Goal: Book appointment/travel/reservation

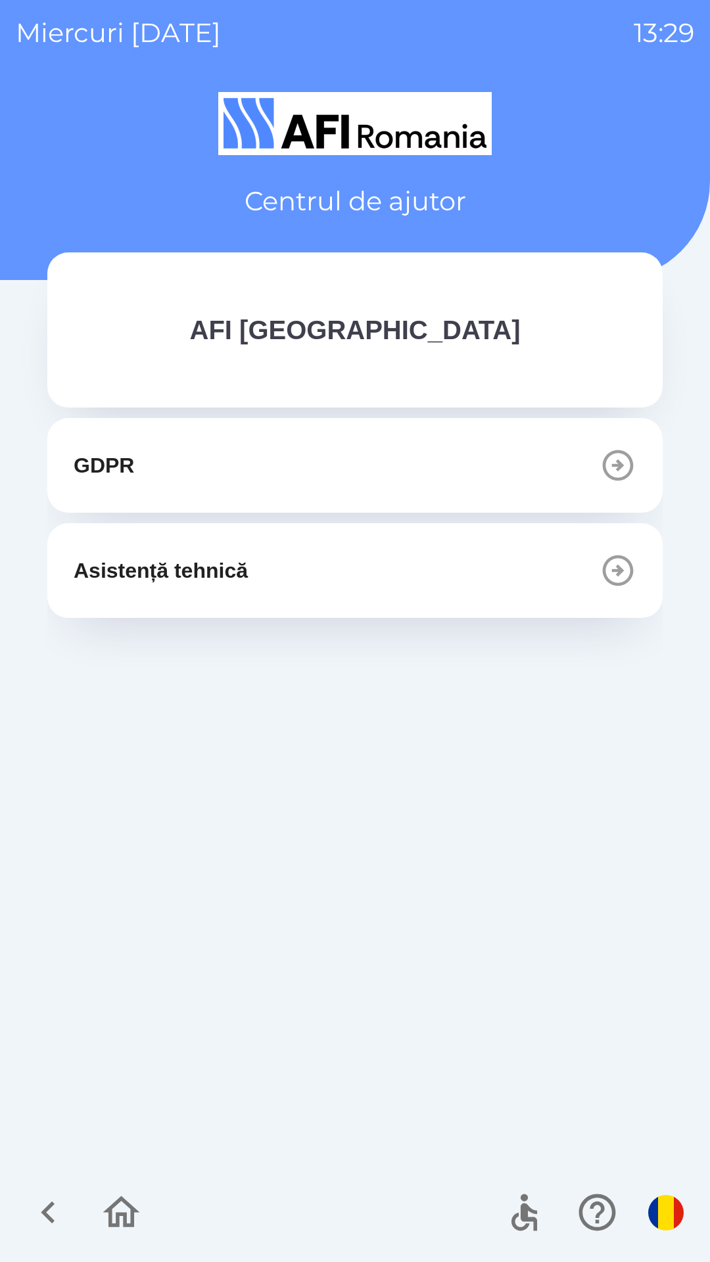
click at [454, 438] on button "GDPR" at bounding box center [354, 465] width 615 height 95
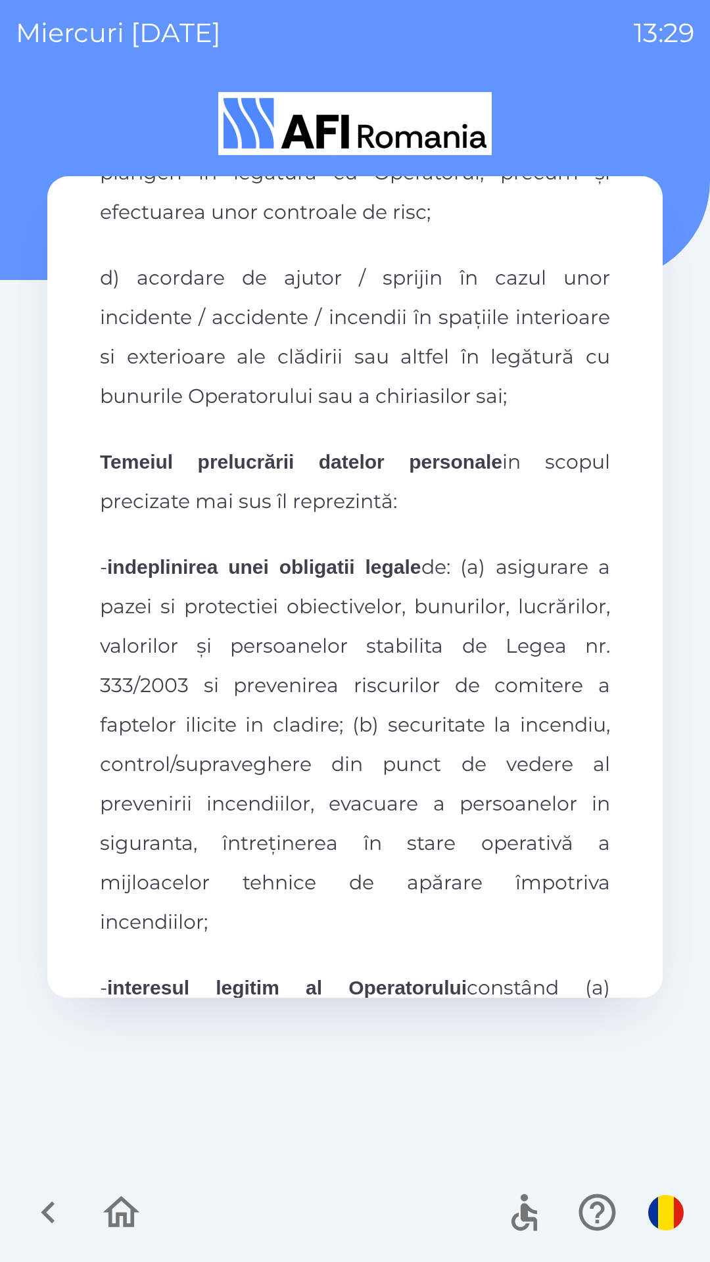
click at [504, 309] on span "d) acordare de ajutor / sprijin în cazul unor incidente / accidente / incendii …" at bounding box center [355, 337] width 510 height 143
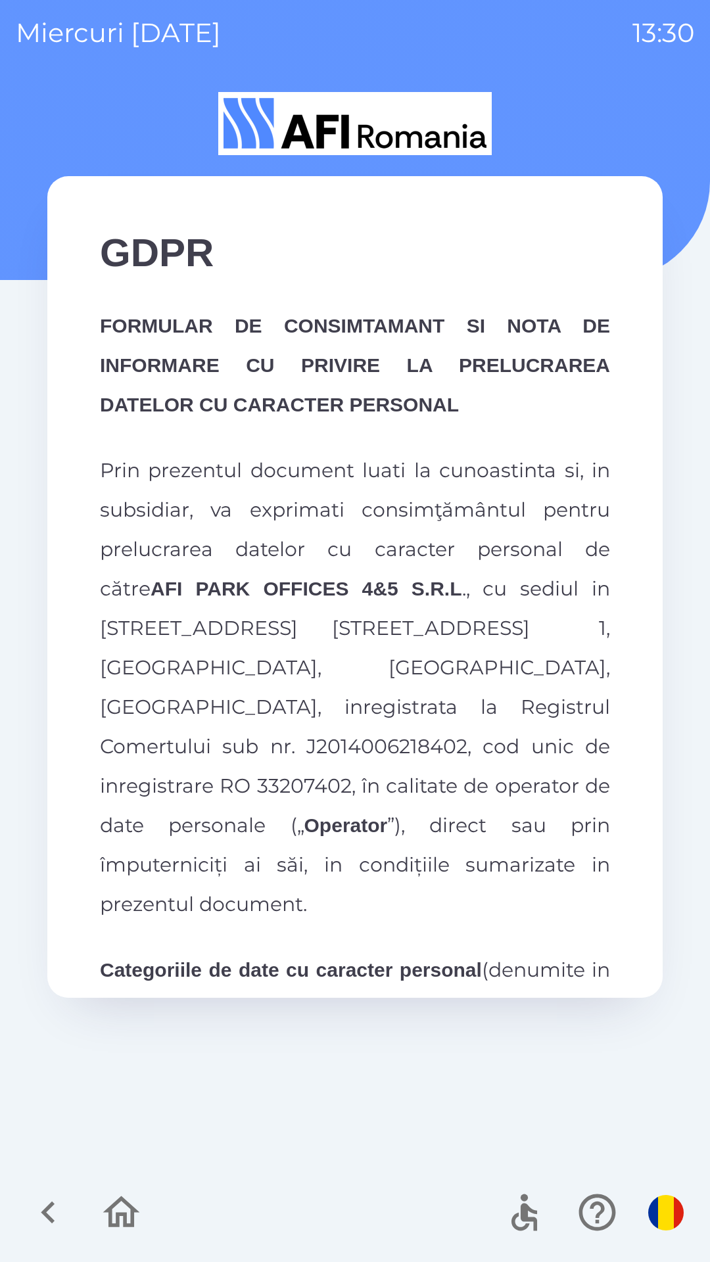
click at [655, 1217] on img "button" at bounding box center [665, 1212] width 35 height 35
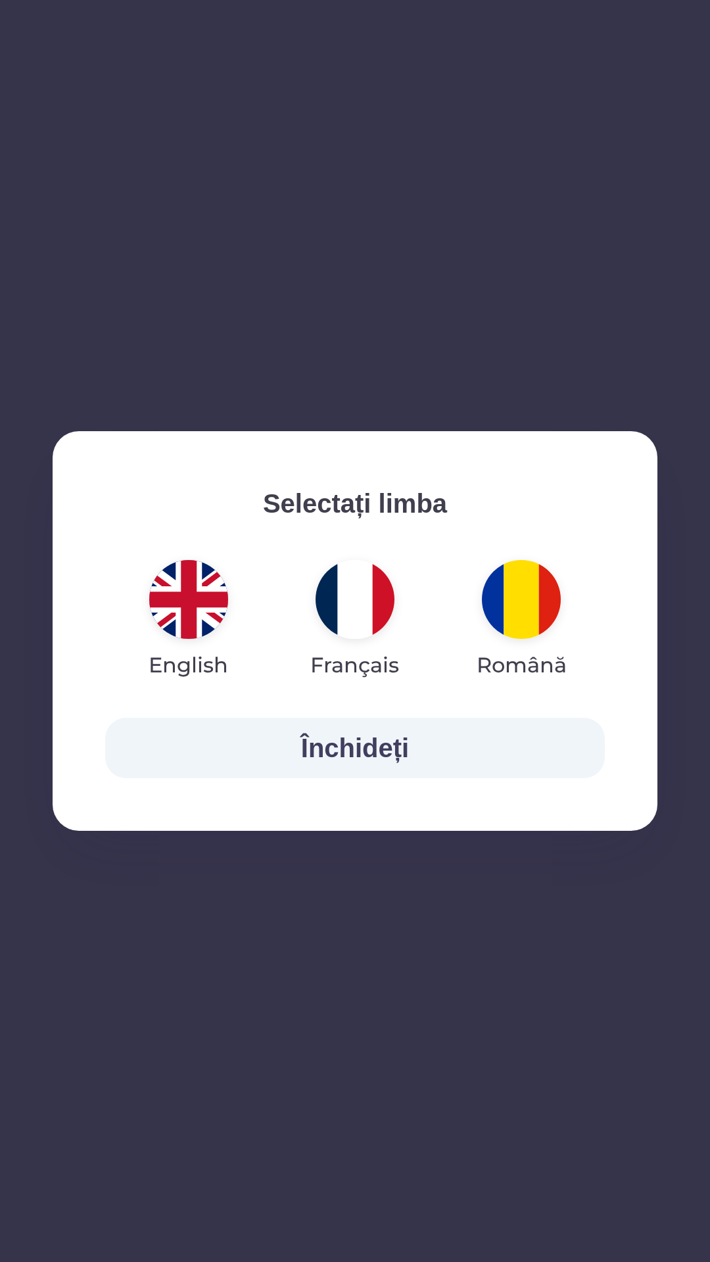
click at [346, 590] on img "button" at bounding box center [355, 599] width 79 height 79
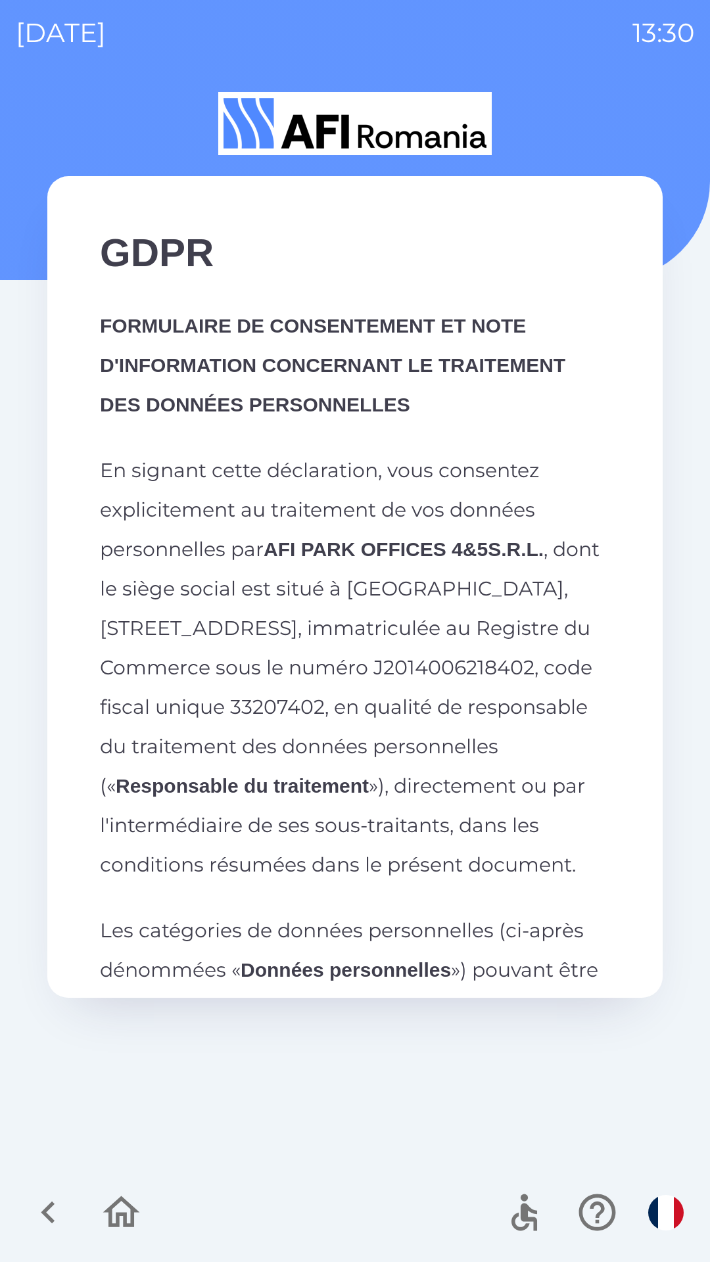
click at [667, 1209] on img "button" at bounding box center [665, 1212] width 35 height 35
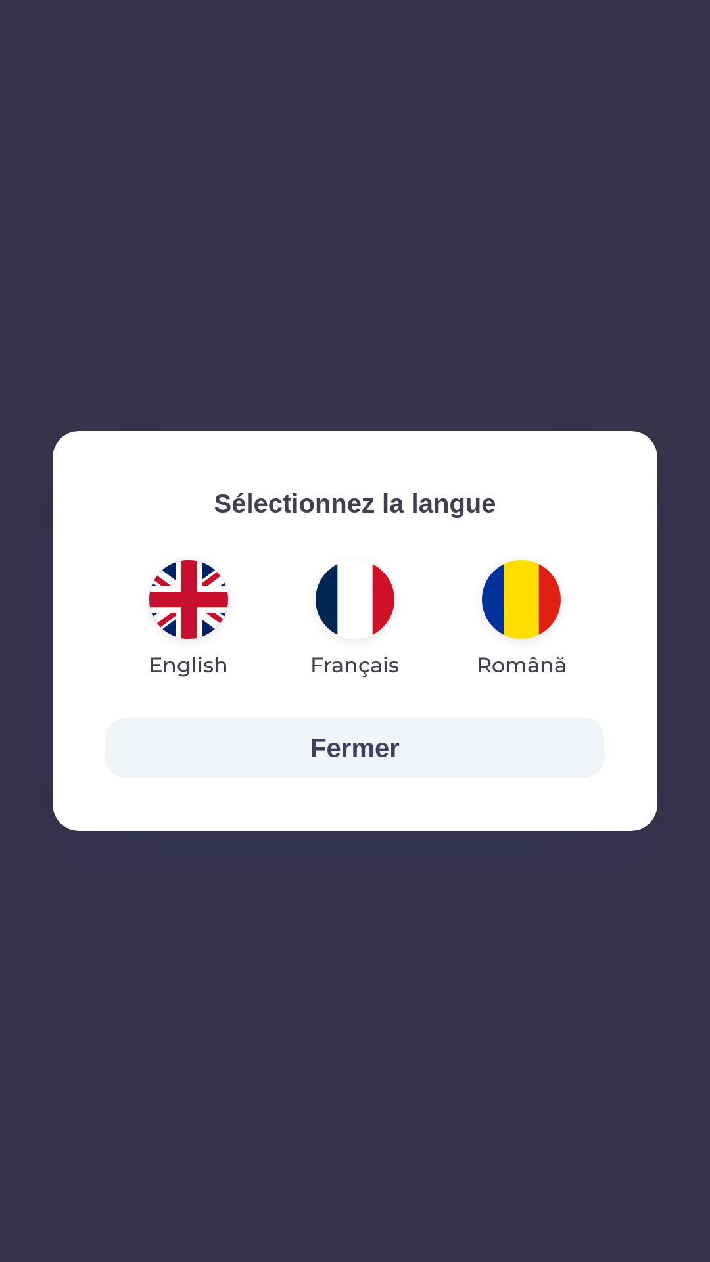
click at [528, 590] on img "button" at bounding box center [521, 599] width 79 height 79
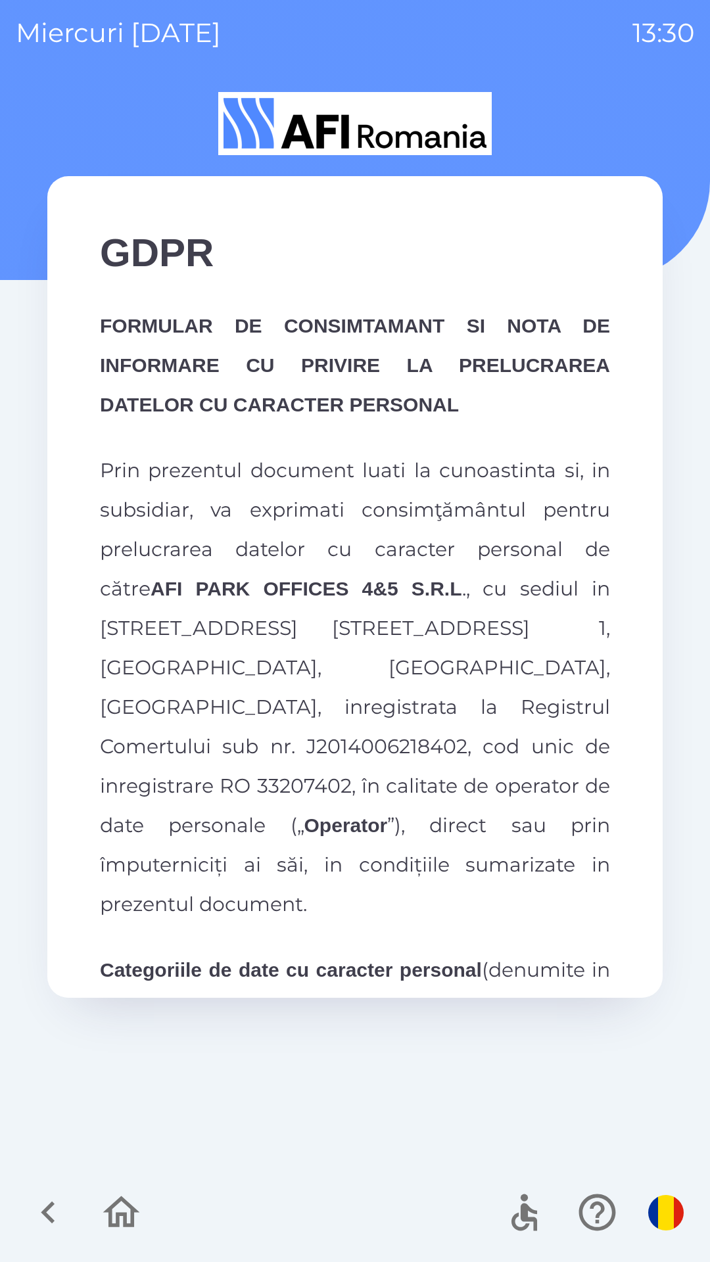
click at [655, 1216] on img "button" at bounding box center [665, 1212] width 35 height 35
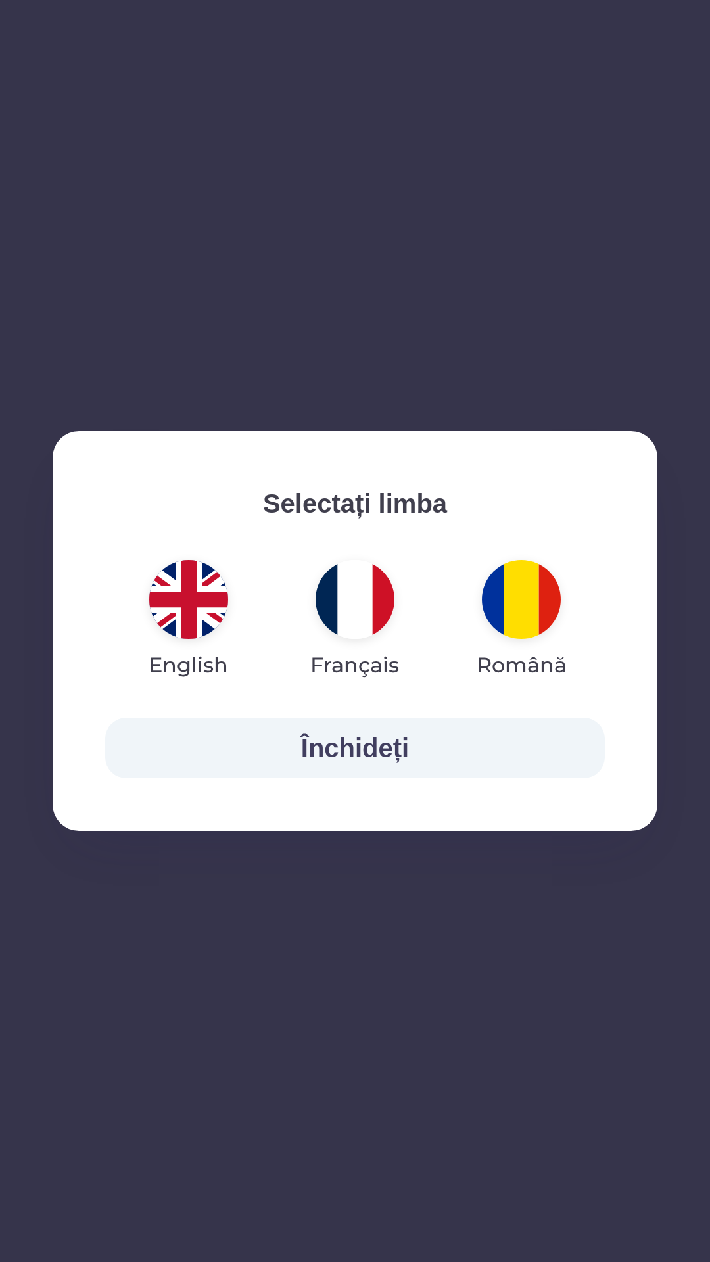
click at [176, 603] on img "button" at bounding box center [188, 599] width 79 height 79
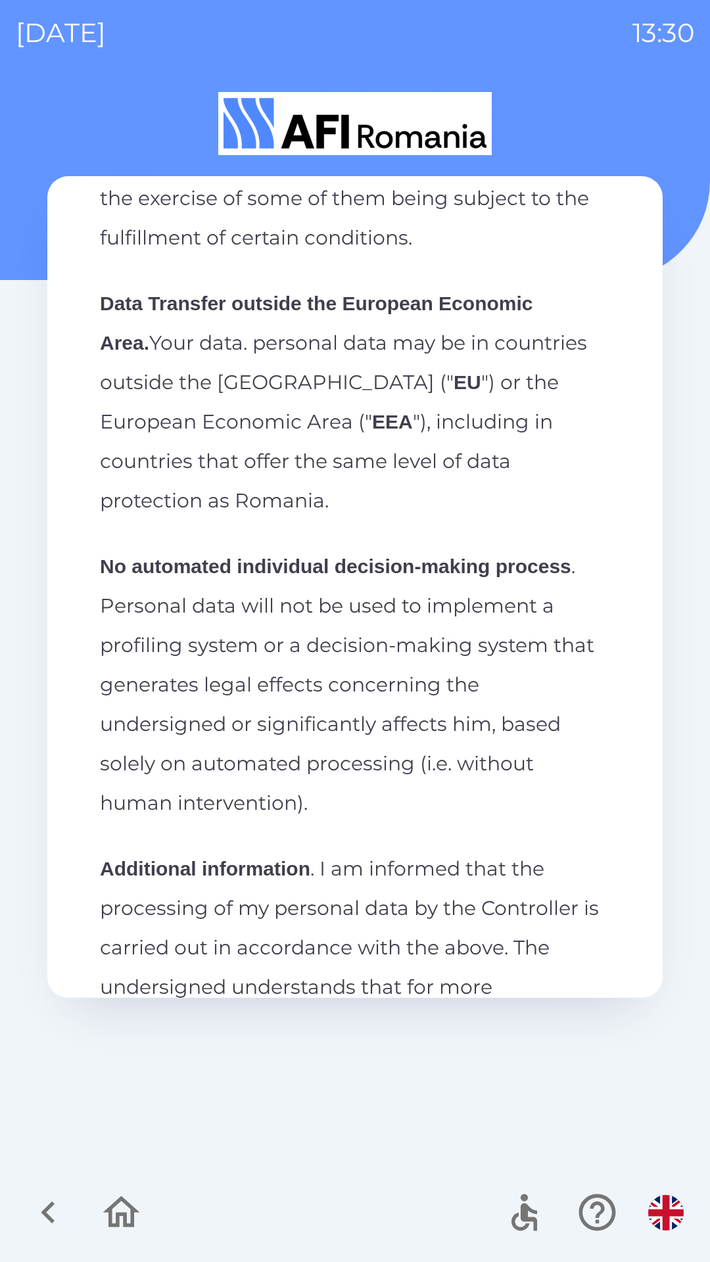
scroll to position [5892, 0]
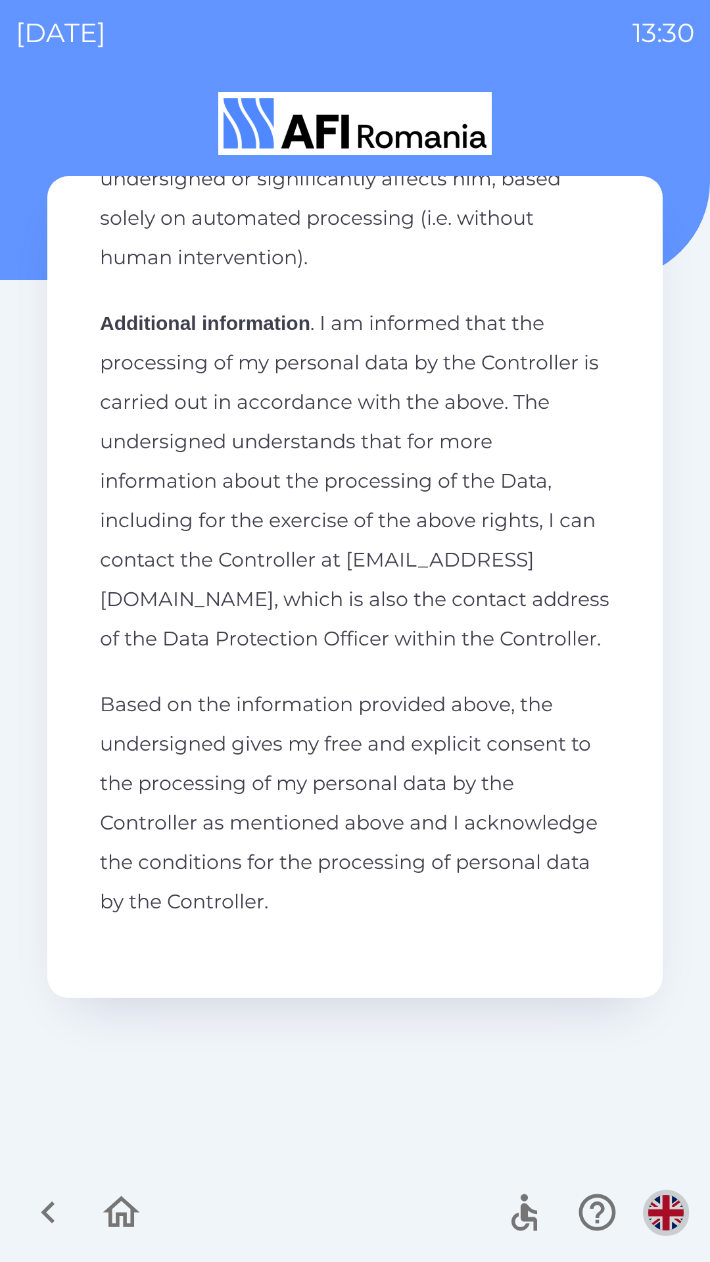
click at [662, 1202] on img "button" at bounding box center [665, 1212] width 35 height 35
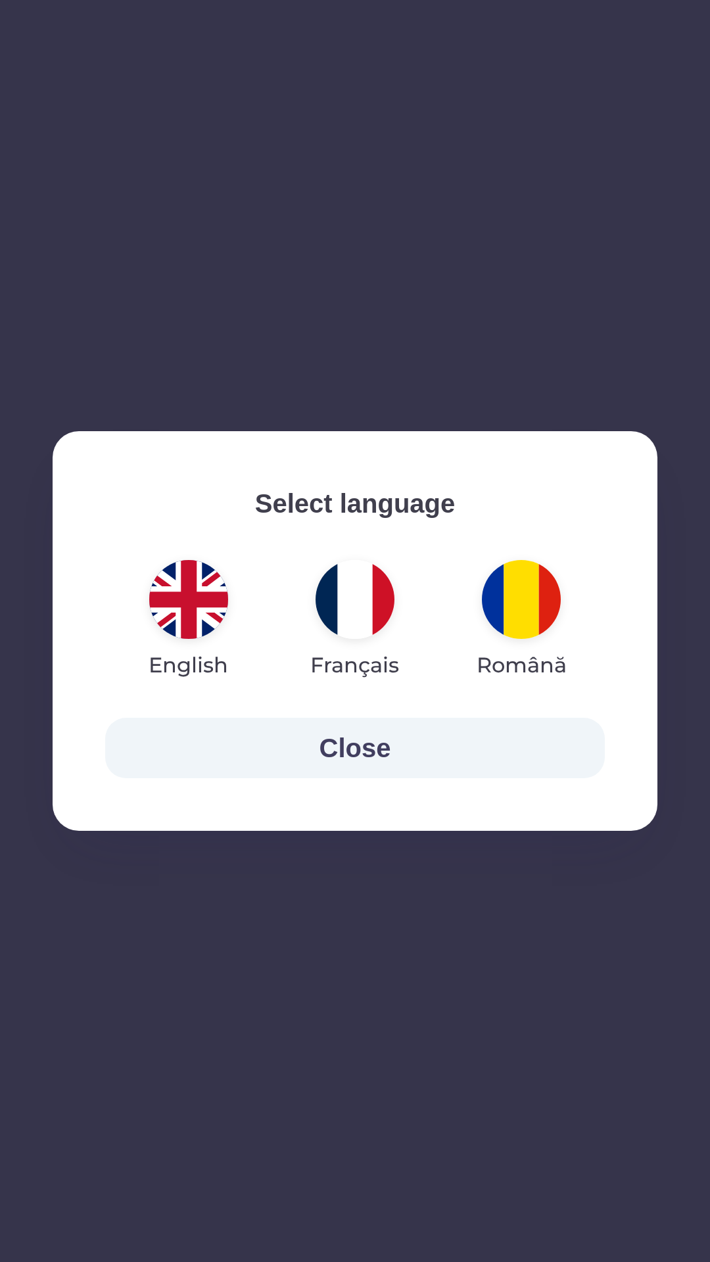
click at [426, 925] on div "Select language English Français Română Close" at bounding box center [355, 631] width 710 height 1262
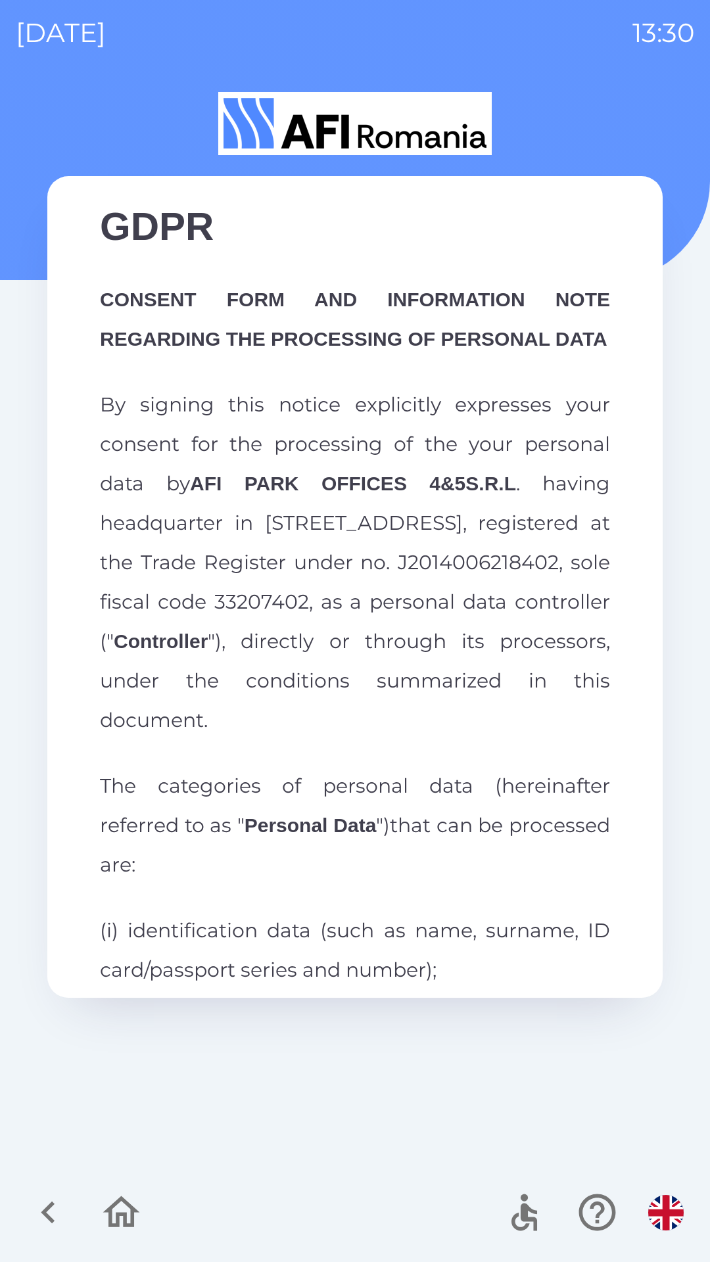
scroll to position [0, 0]
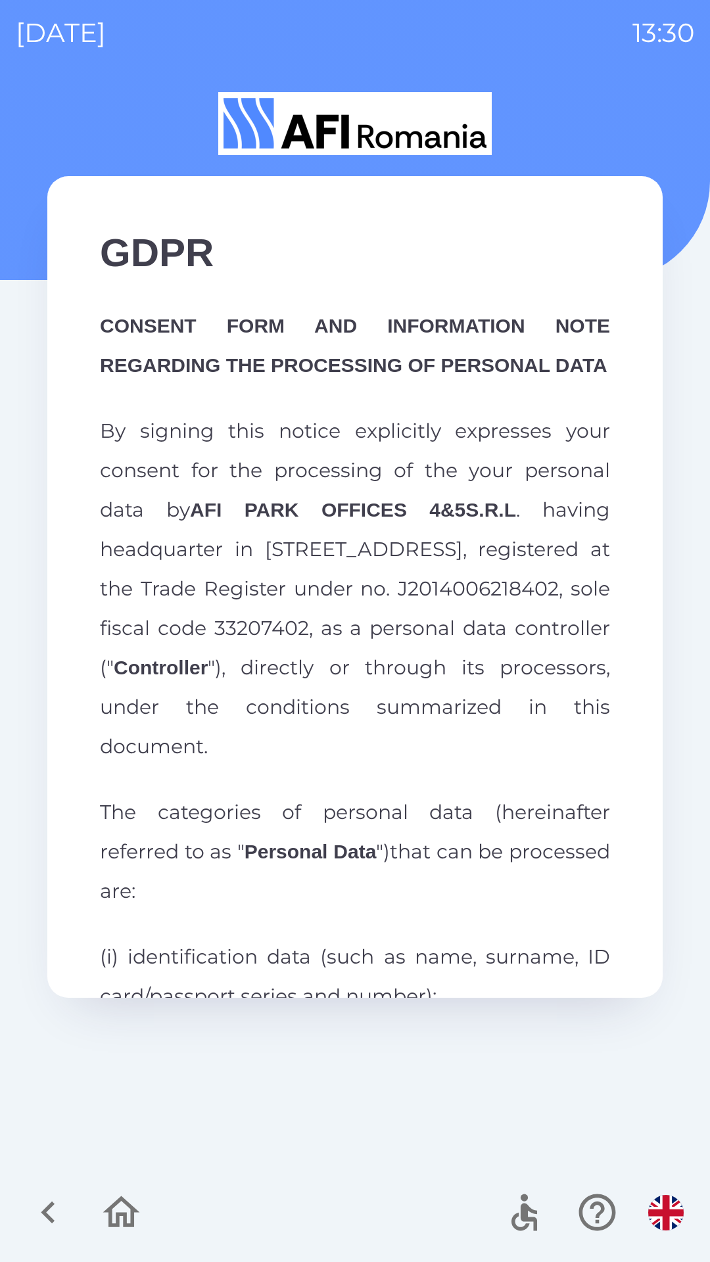
click at [588, 1208] on icon "button" at bounding box center [597, 1212] width 44 height 44
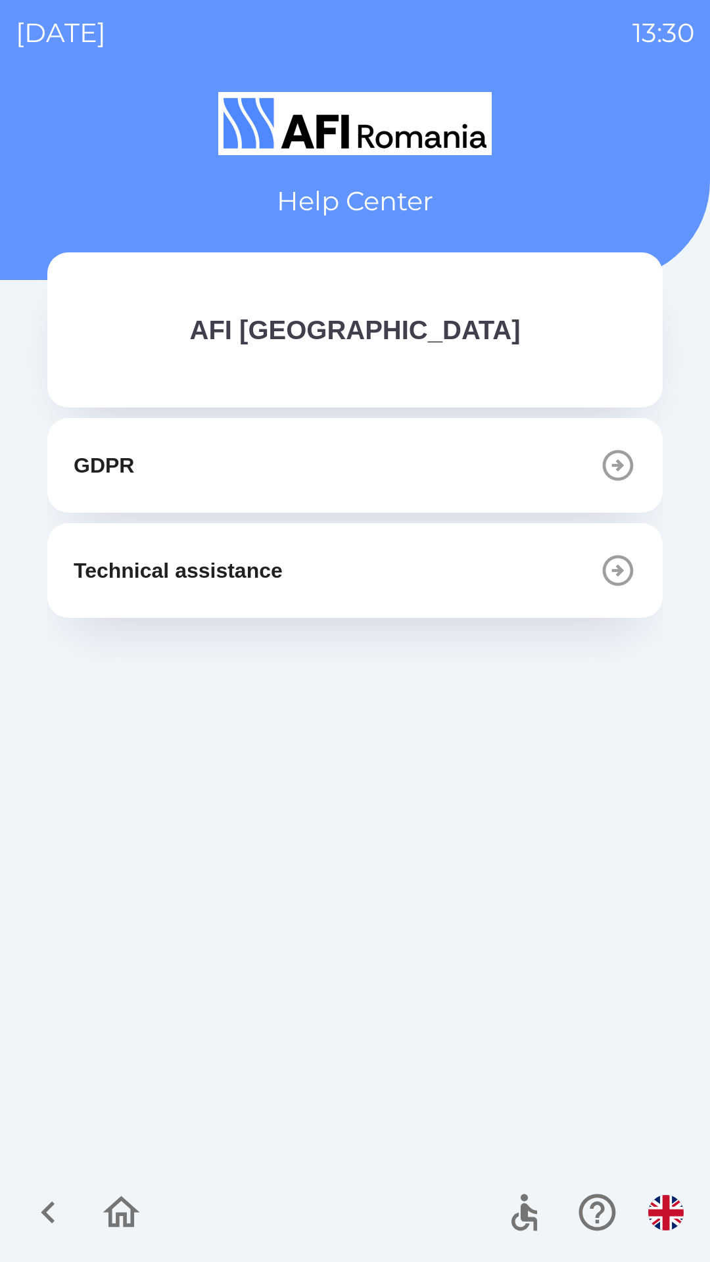
click at [412, 576] on button "Technical assistance" at bounding box center [354, 570] width 615 height 95
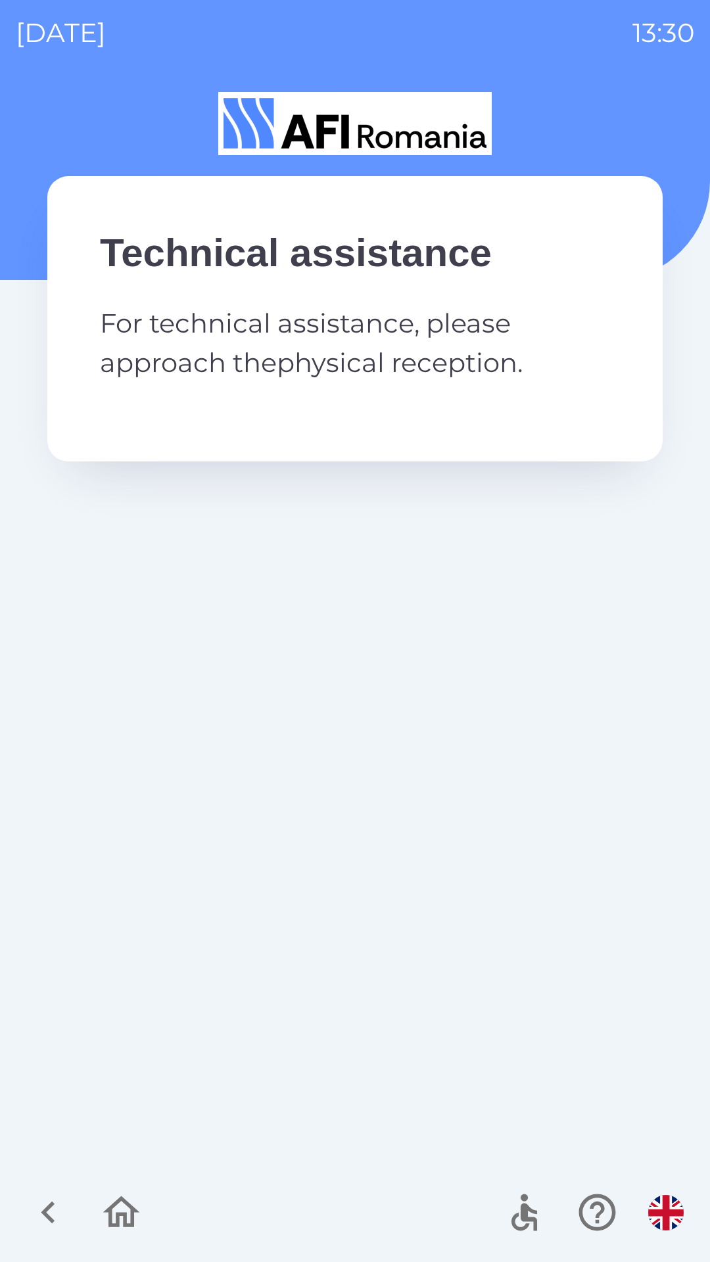
click at [662, 1210] on img "button" at bounding box center [665, 1212] width 35 height 35
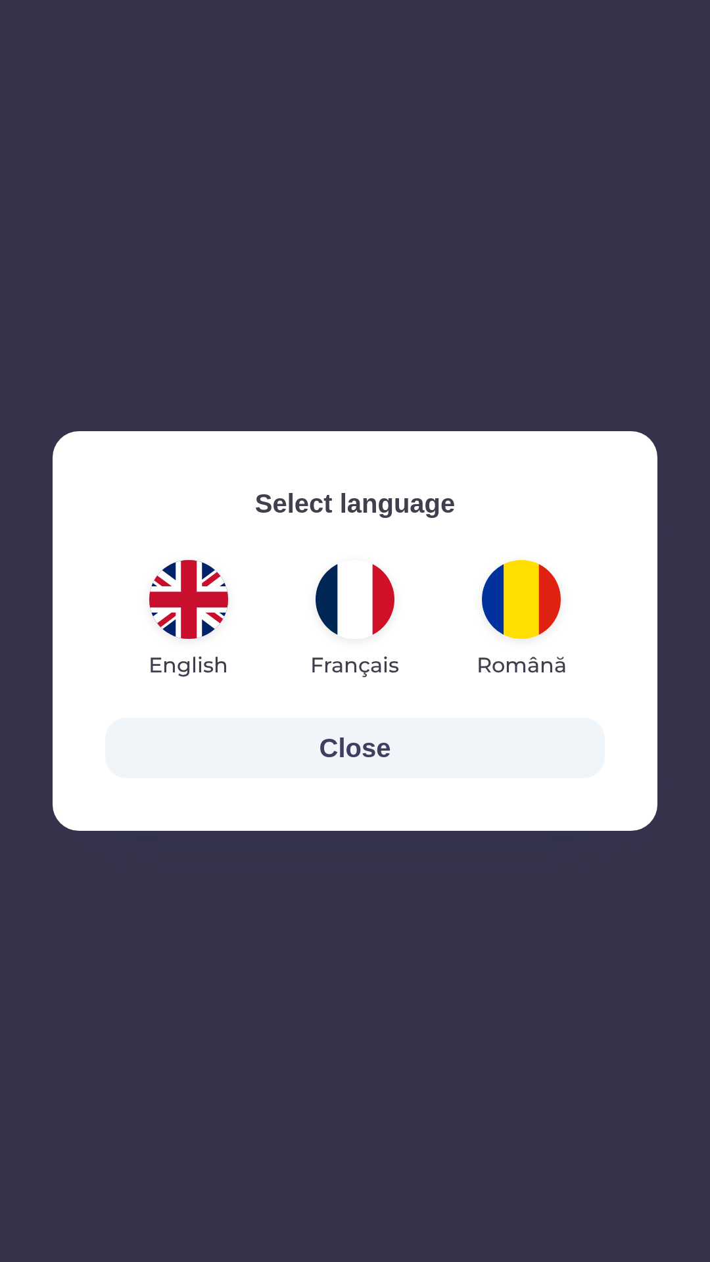
click at [521, 589] on img "button" at bounding box center [521, 599] width 79 height 79
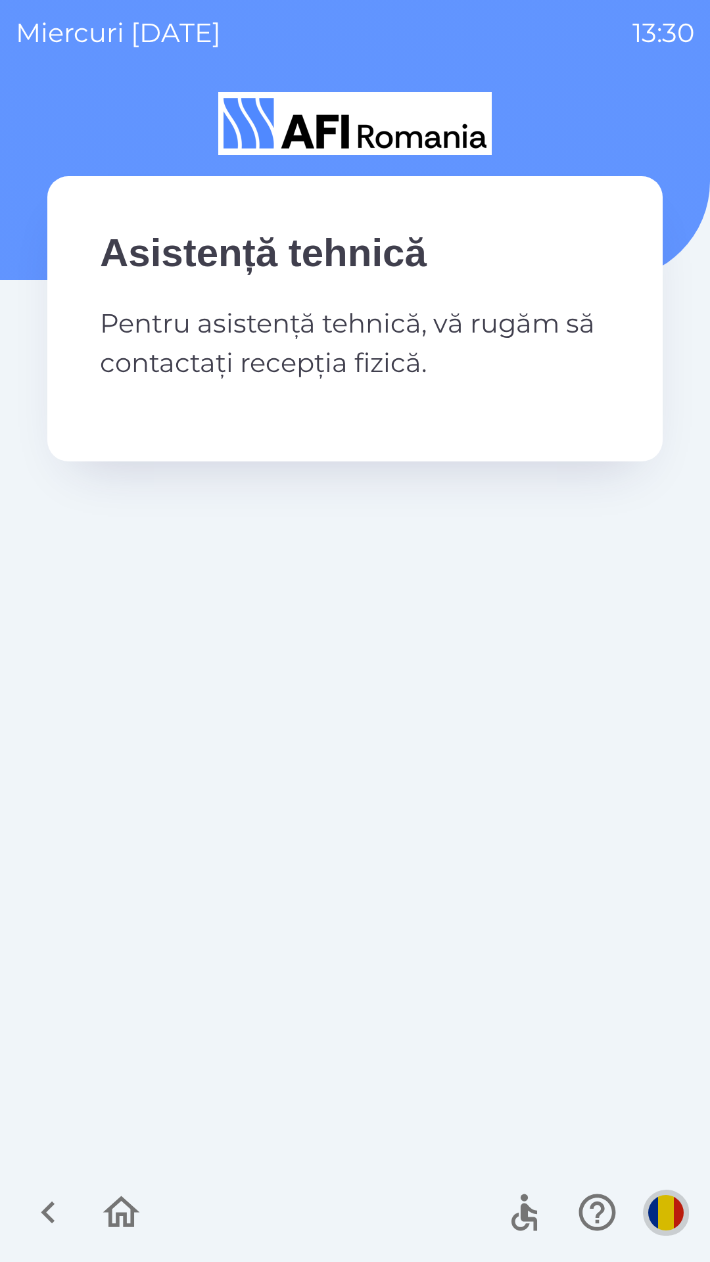
click at [669, 1216] on img "button" at bounding box center [665, 1212] width 35 height 35
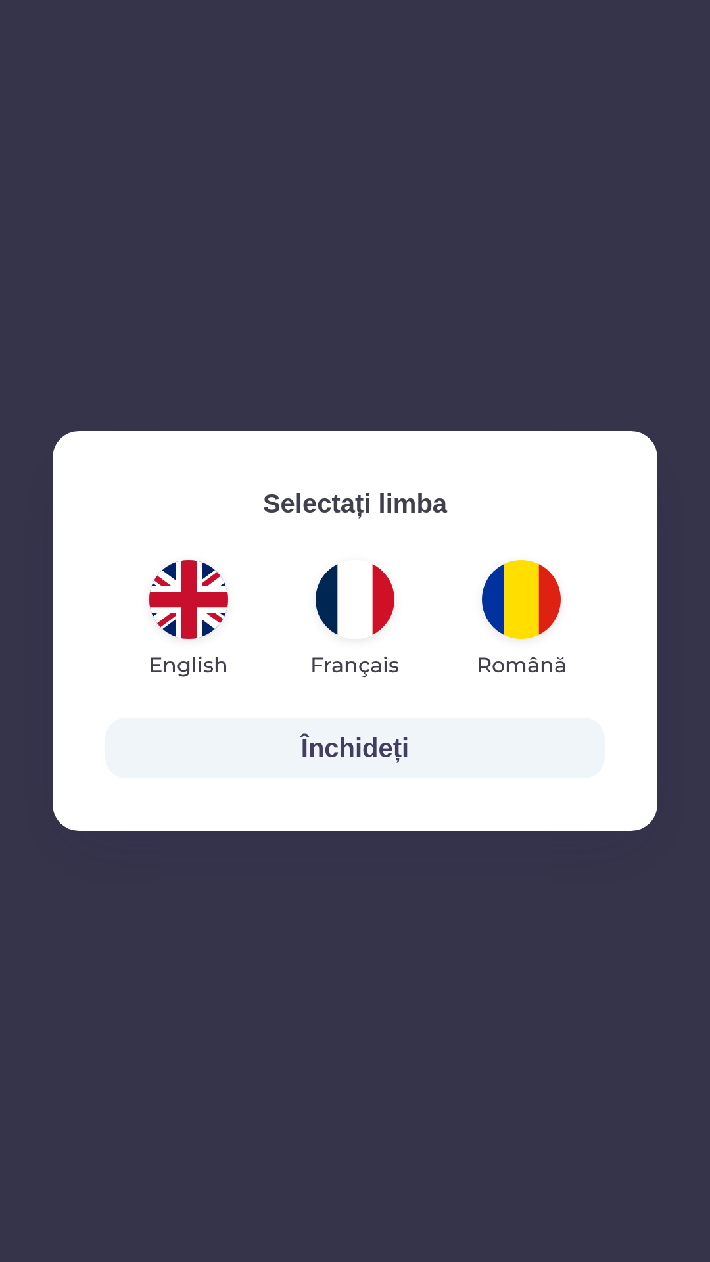
click at [371, 586] on img "button" at bounding box center [355, 599] width 79 height 79
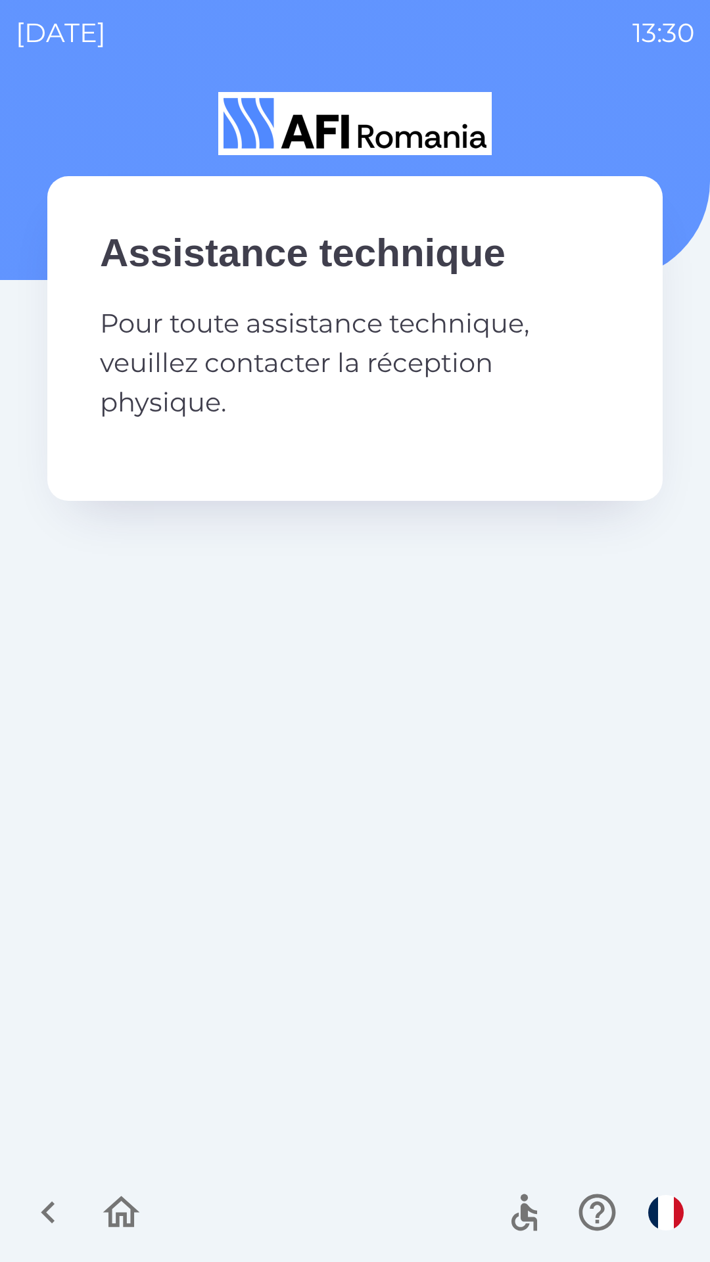
click at [120, 1219] on icon "button" at bounding box center [121, 1212] width 44 height 44
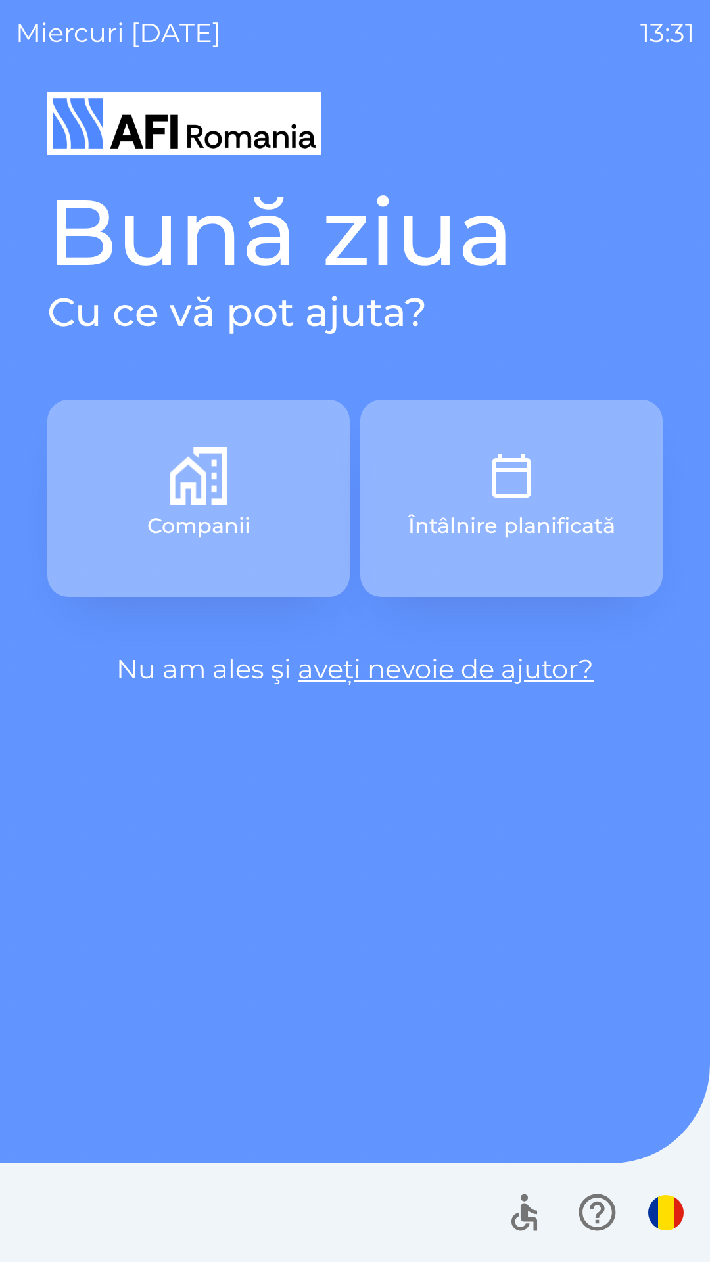
click at [560, 498] on button "Întâlnire planificată" at bounding box center [511, 498] width 302 height 197
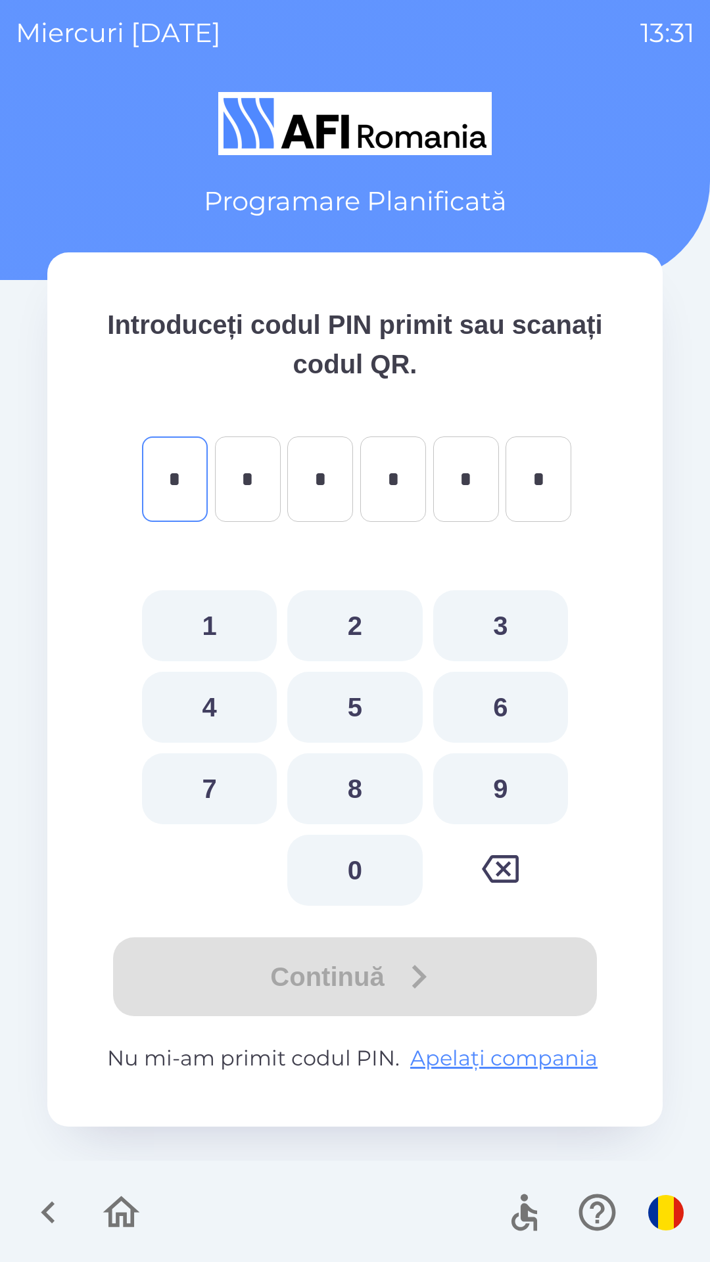
click at [129, 1208] on icon "button" at bounding box center [121, 1212] width 37 height 32
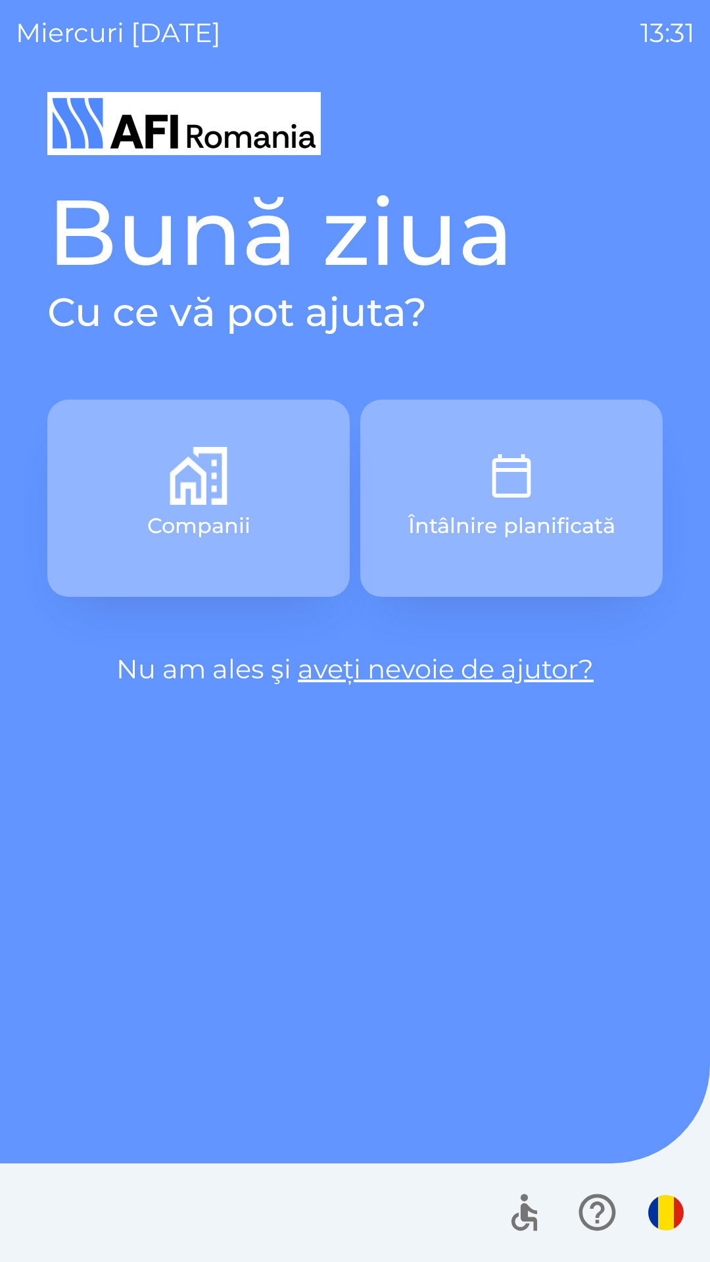
click at [211, 505] on button "Companii" at bounding box center [198, 498] width 302 height 197
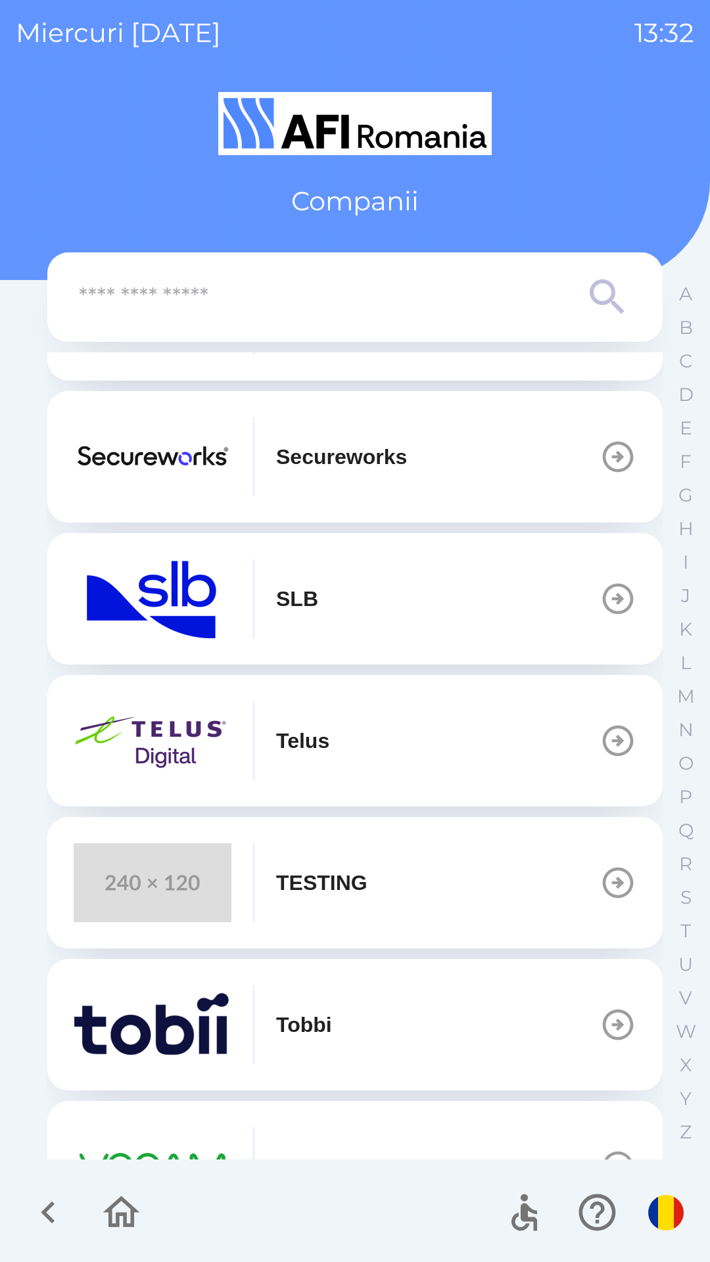
scroll to position [602, 0]
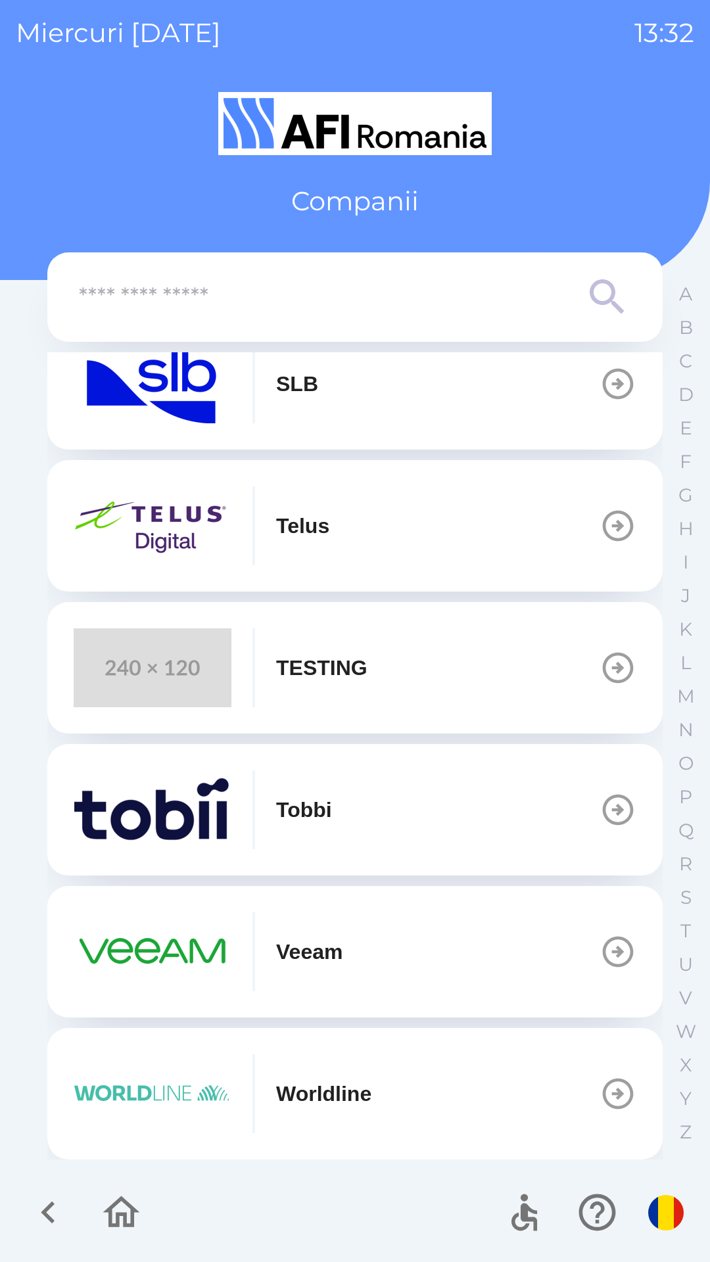
click at [374, 694] on button "TESTING" at bounding box center [354, 667] width 615 height 131
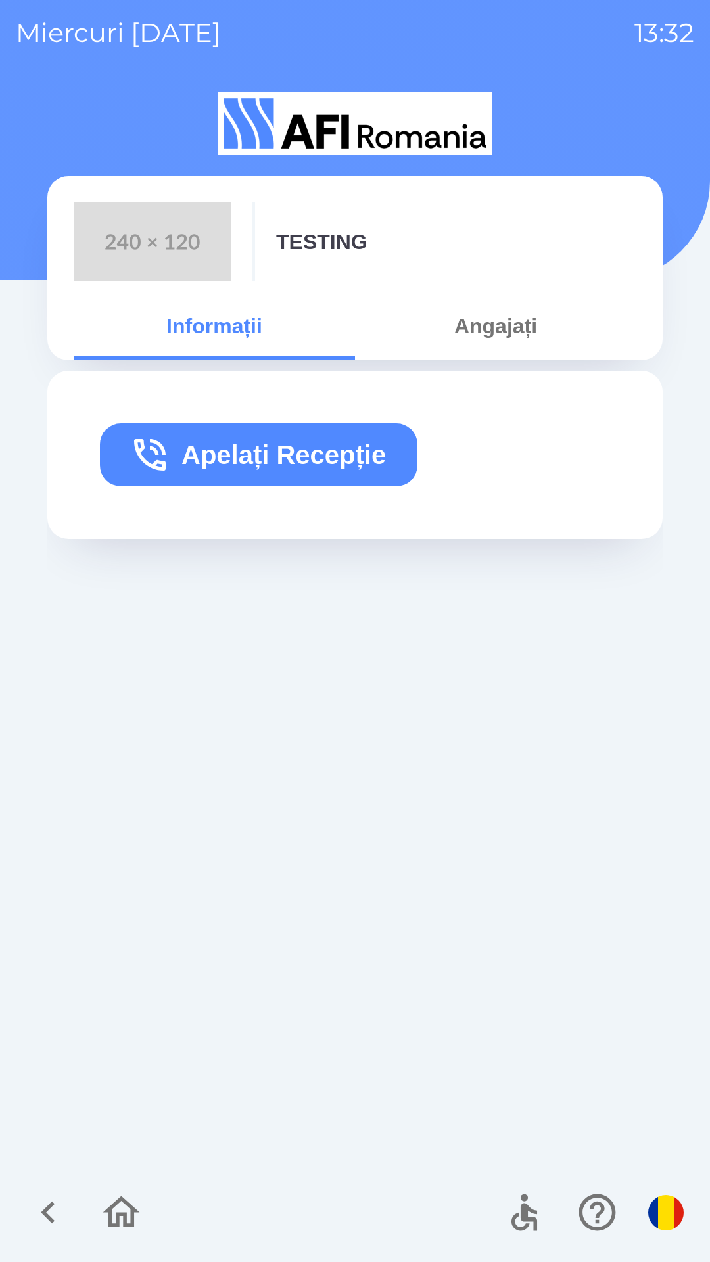
click at [505, 330] on button "Angajați" at bounding box center [495, 325] width 281 height 47
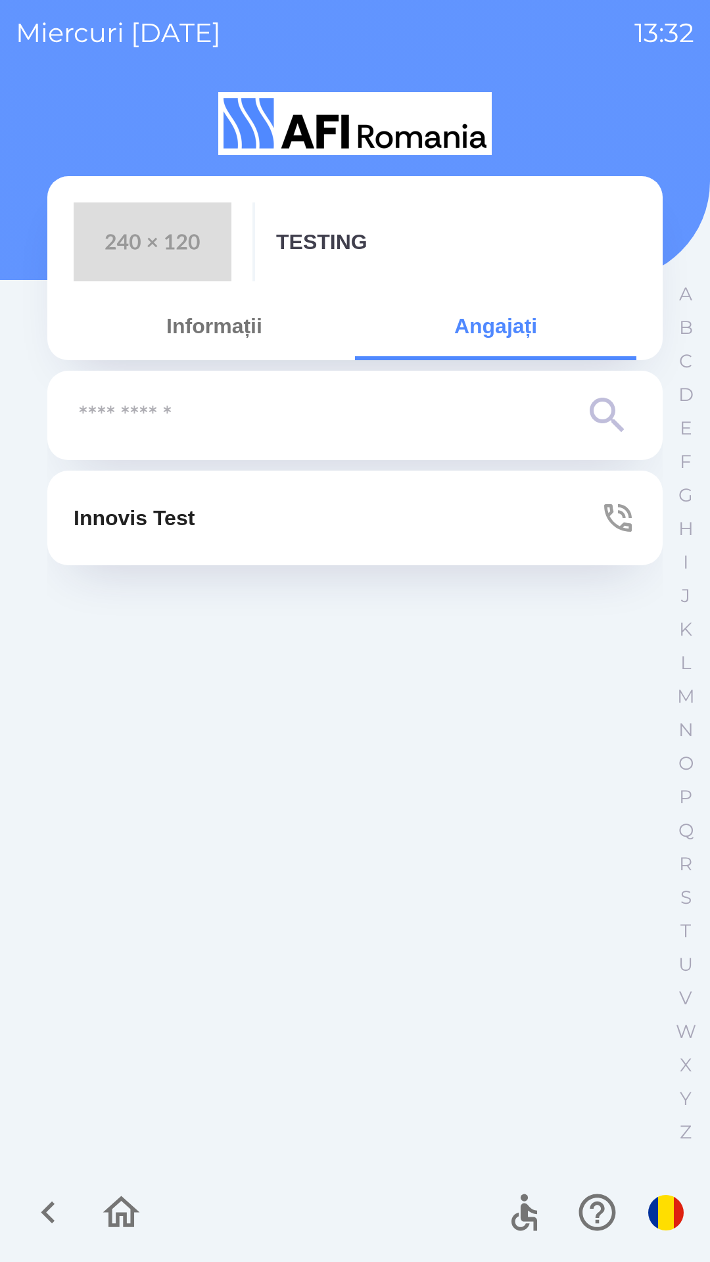
click at [348, 525] on button "Innovis Test" at bounding box center [354, 518] width 615 height 95
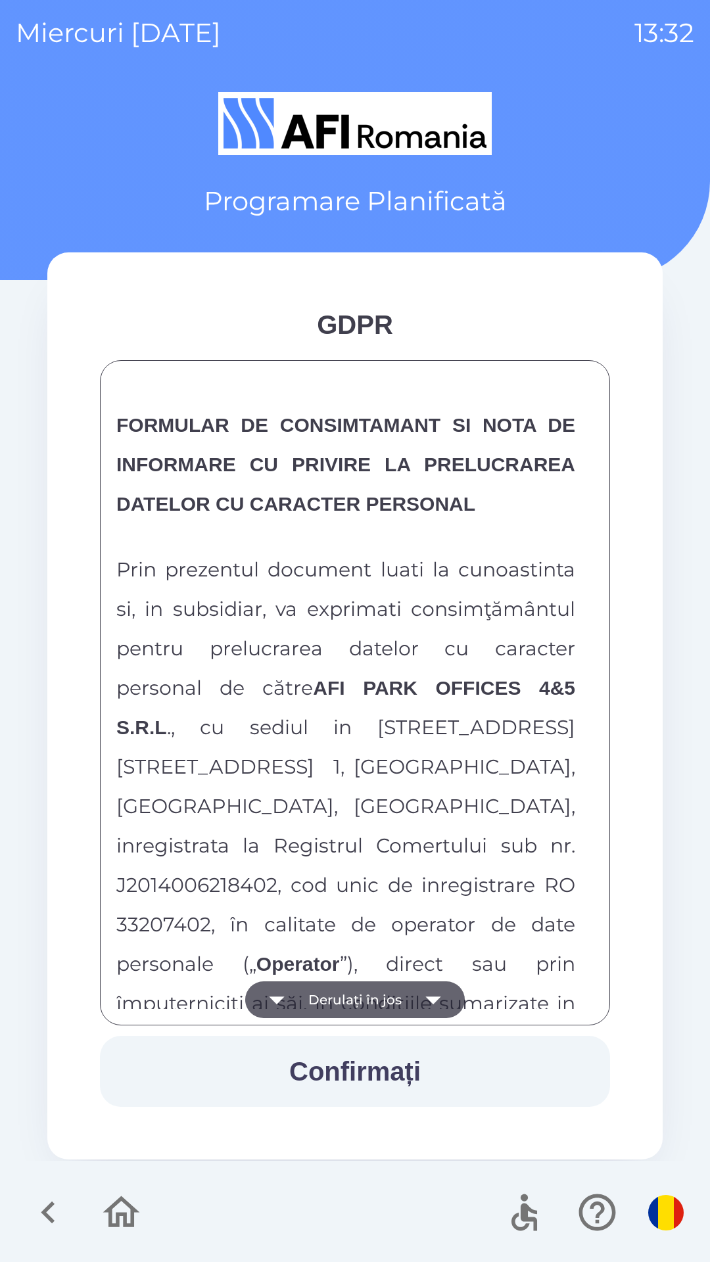
click at [388, 982] on button "Derulați în jos" at bounding box center [355, 999] width 220 height 37
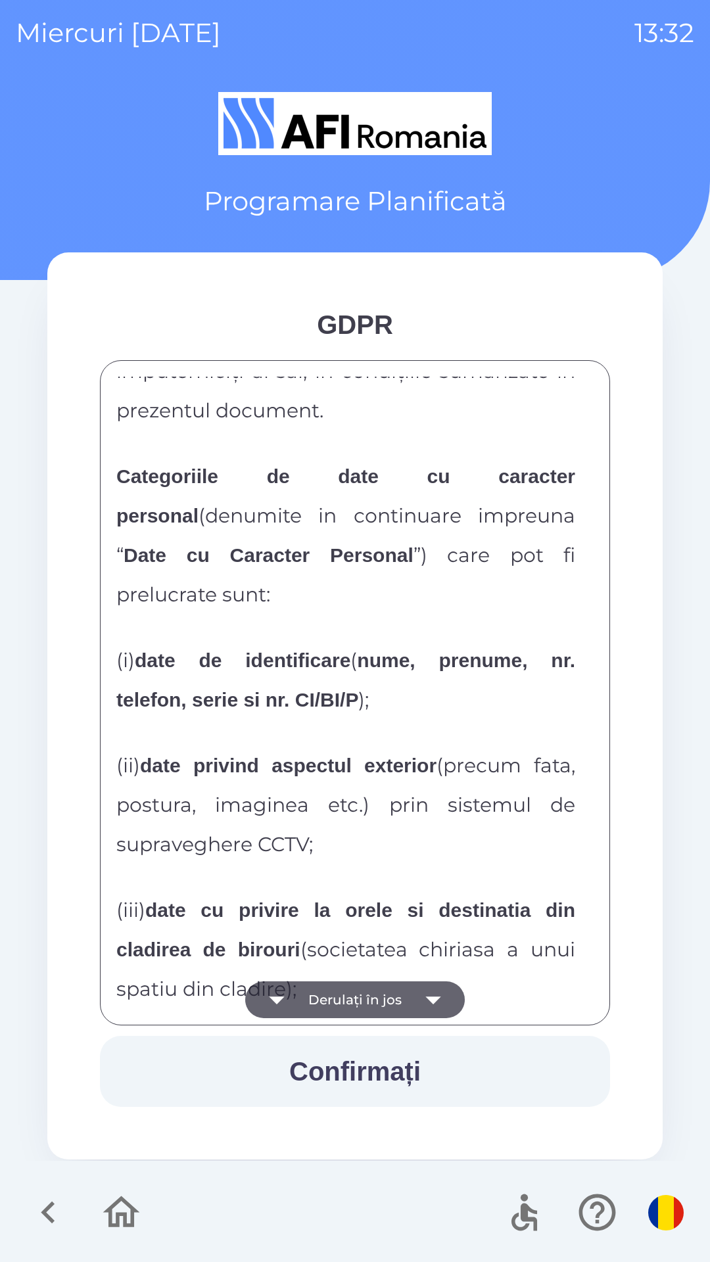
click at [395, 987] on button "Derulați în jos" at bounding box center [355, 999] width 220 height 37
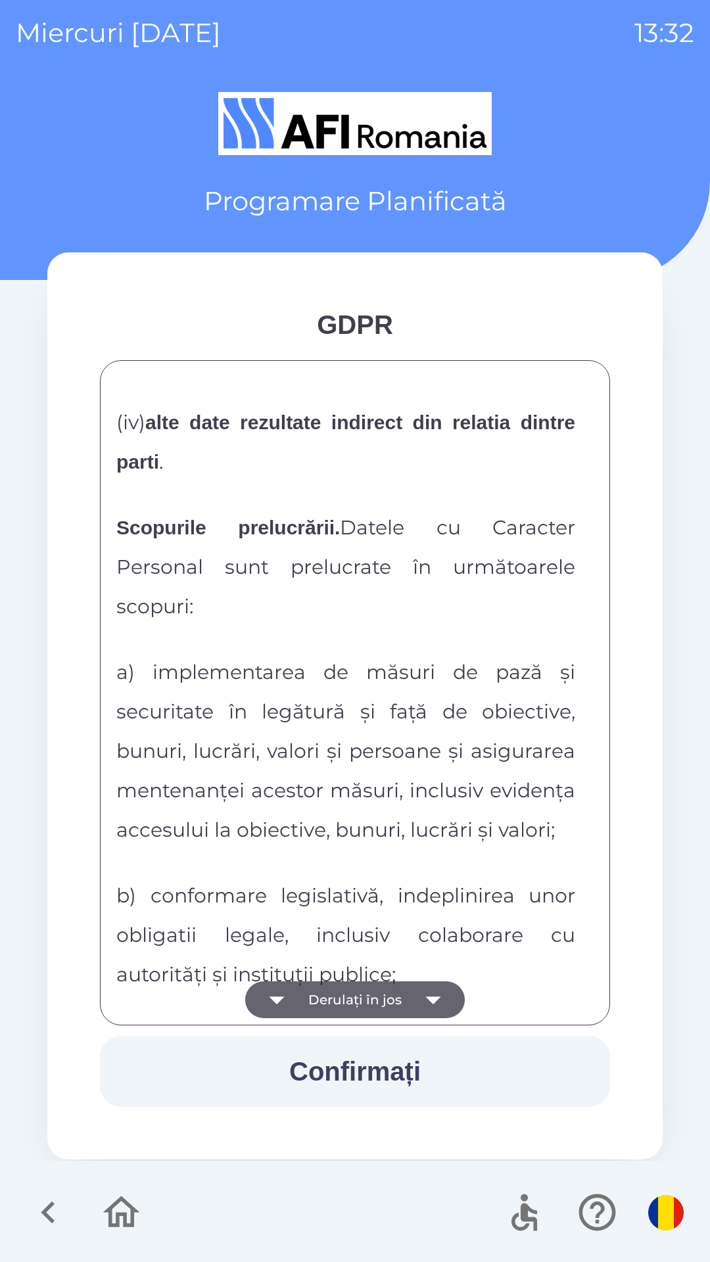
click at [387, 991] on button "Derulați în jos" at bounding box center [355, 999] width 220 height 37
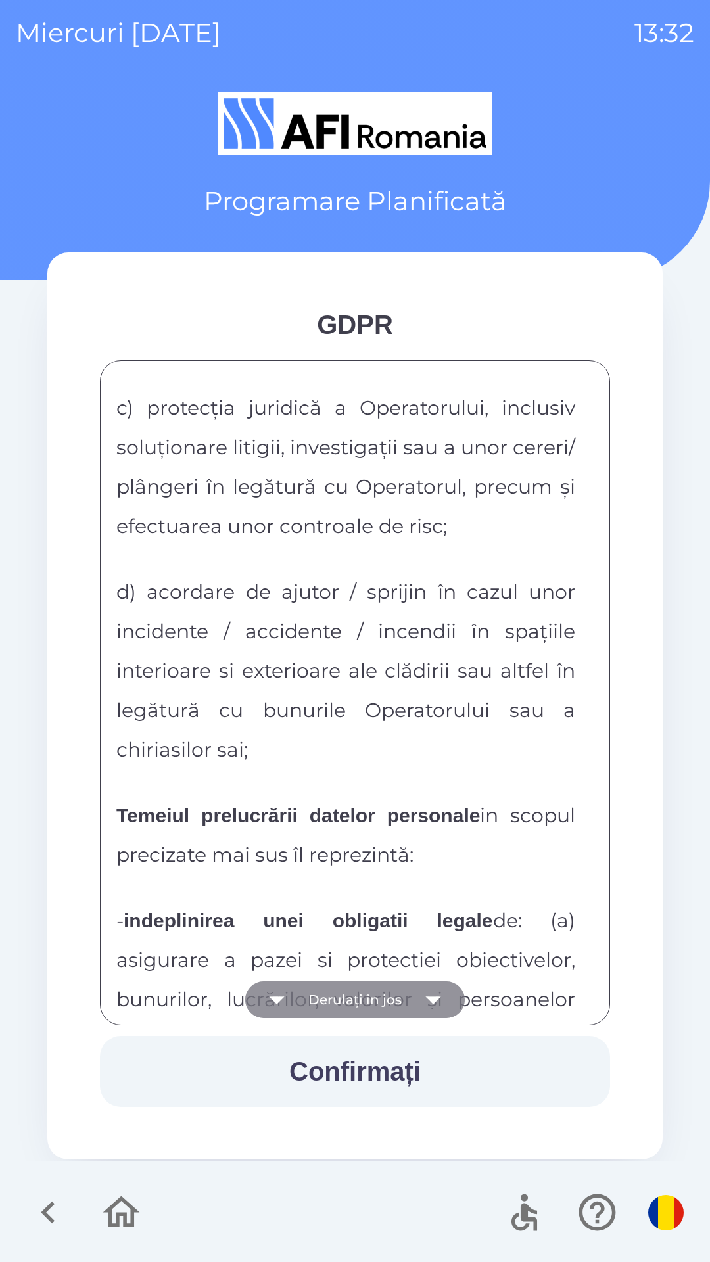
click at [383, 995] on button "Derulați în jos" at bounding box center [355, 999] width 220 height 37
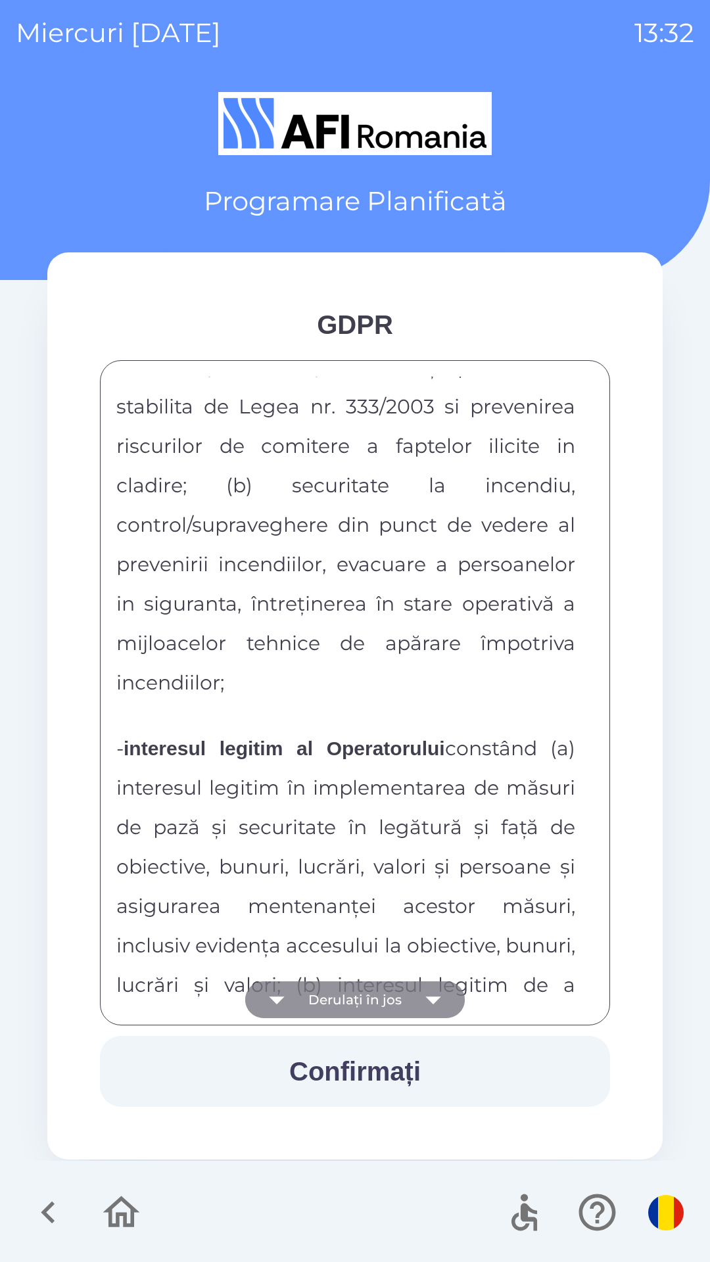
click at [381, 995] on button "Derulați în jos" at bounding box center [355, 999] width 220 height 37
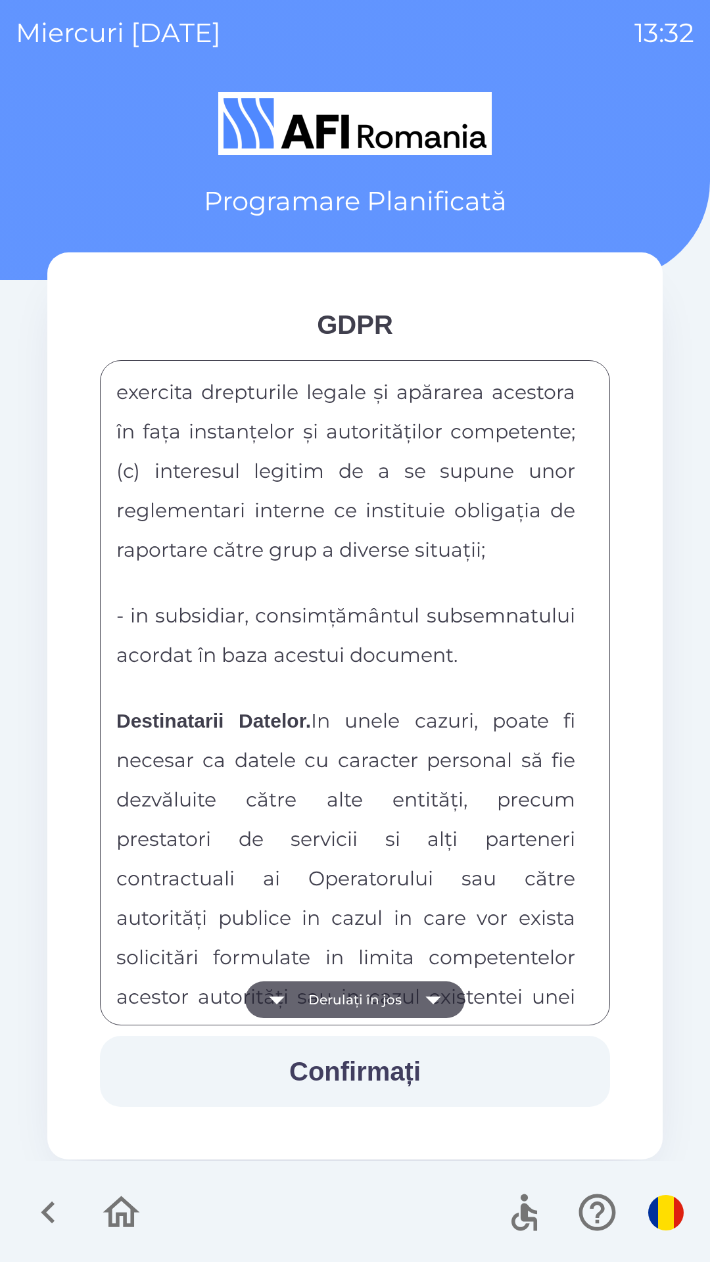
click at [382, 995] on button "Derulați în jos" at bounding box center [355, 999] width 220 height 37
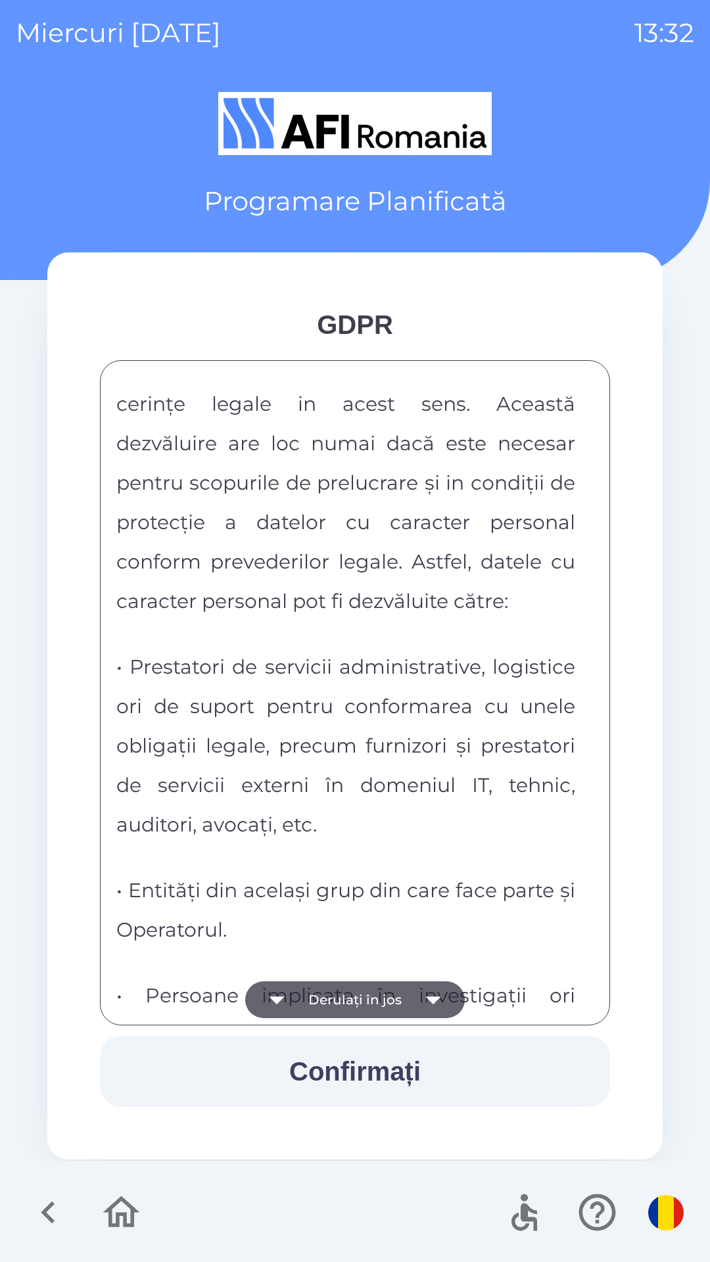
click at [385, 991] on button "Derulați în jos" at bounding box center [355, 999] width 220 height 37
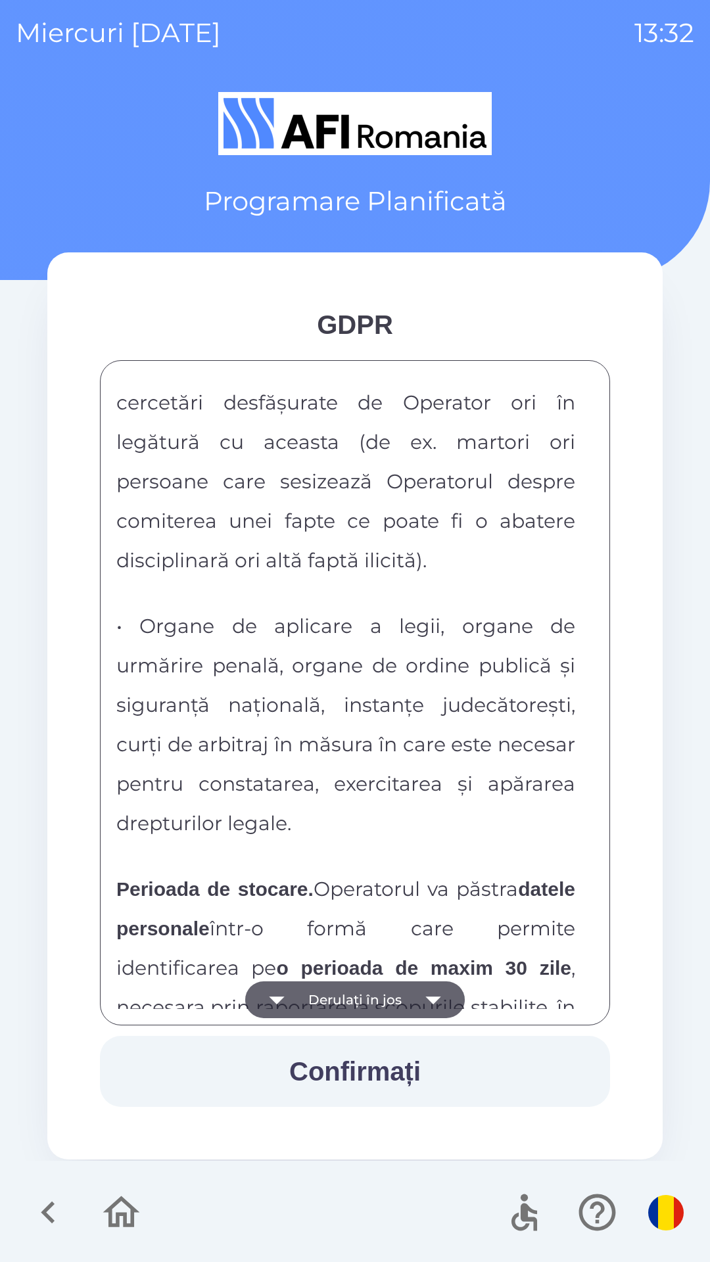
click at [387, 992] on button "Derulați în jos" at bounding box center [355, 999] width 220 height 37
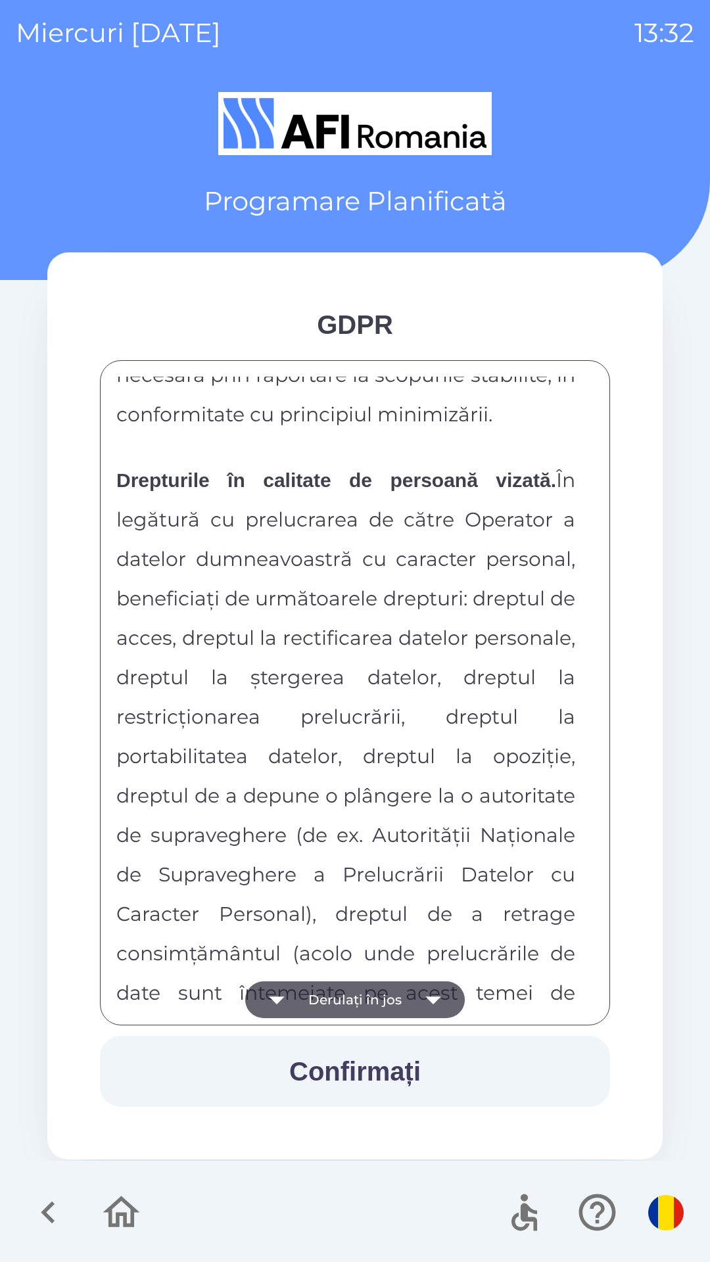
click at [396, 990] on button "Derulați în jos" at bounding box center [355, 999] width 220 height 37
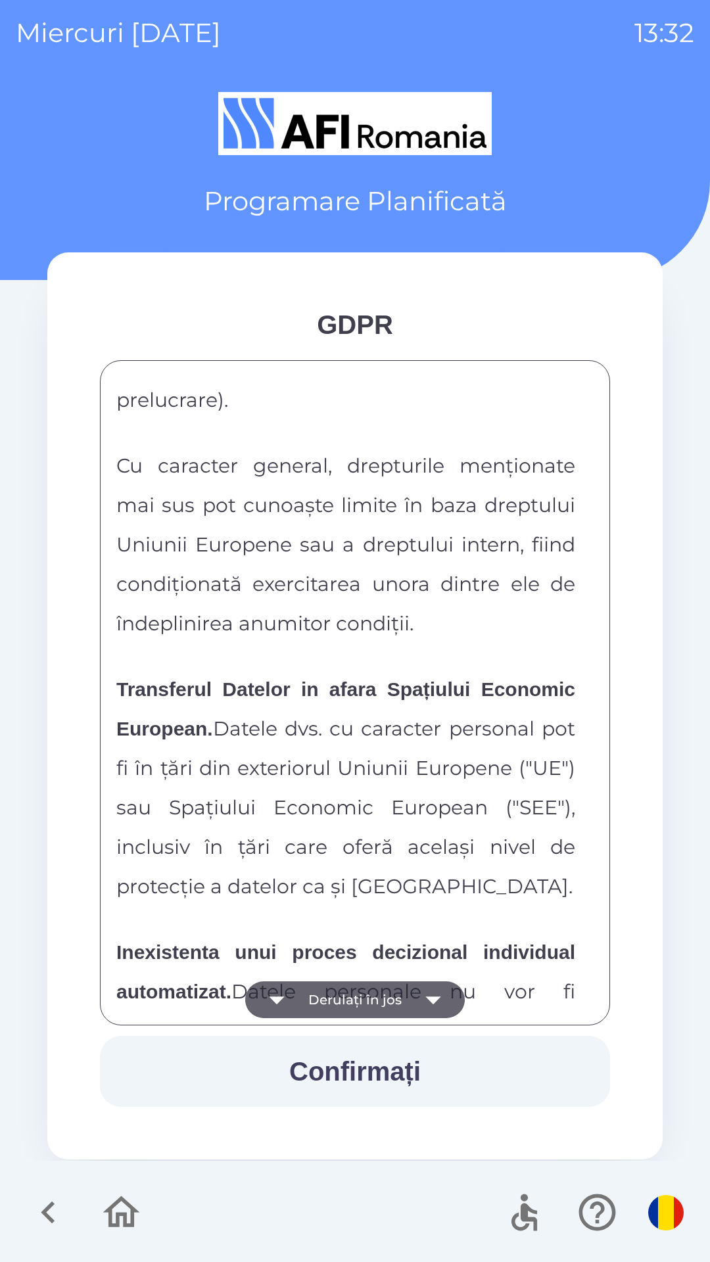
click at [400, 992] on button "Derulați în jos" at bounding box center [355, 999] width 220 height 37
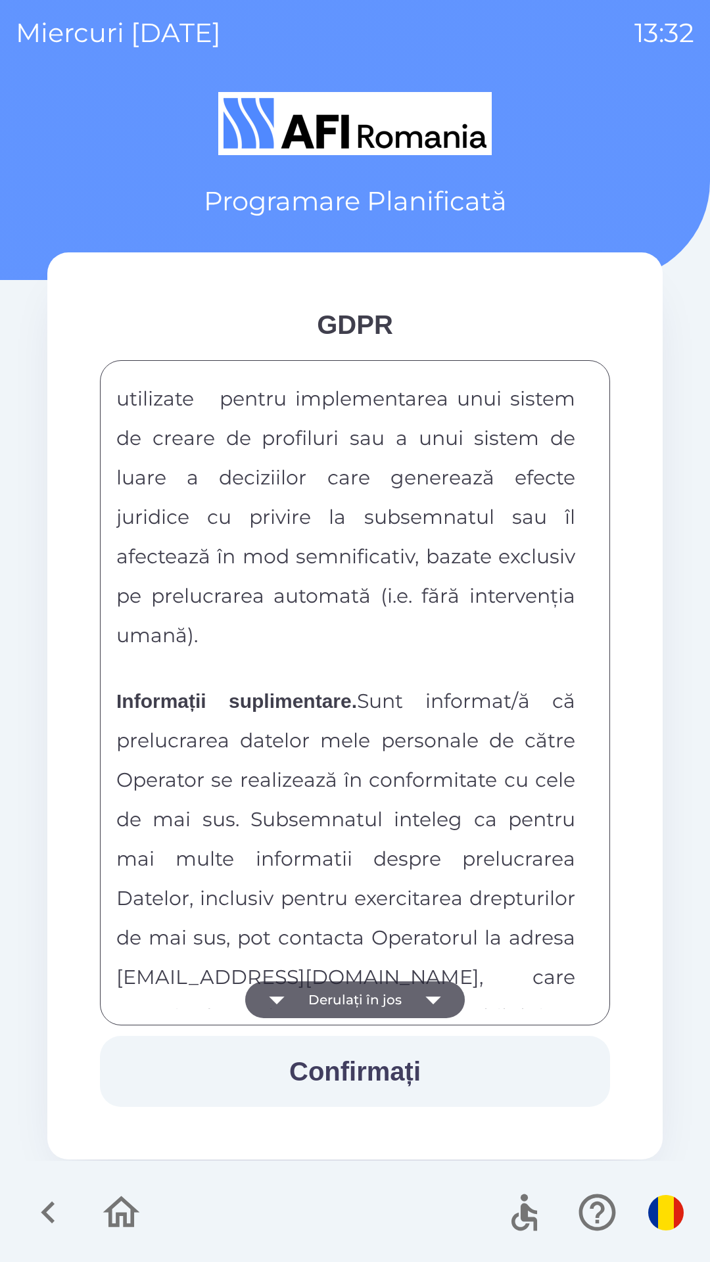
click at [408, 991] on button "Derulați în jos" at bounding box center [355, 999] width 220 height 37
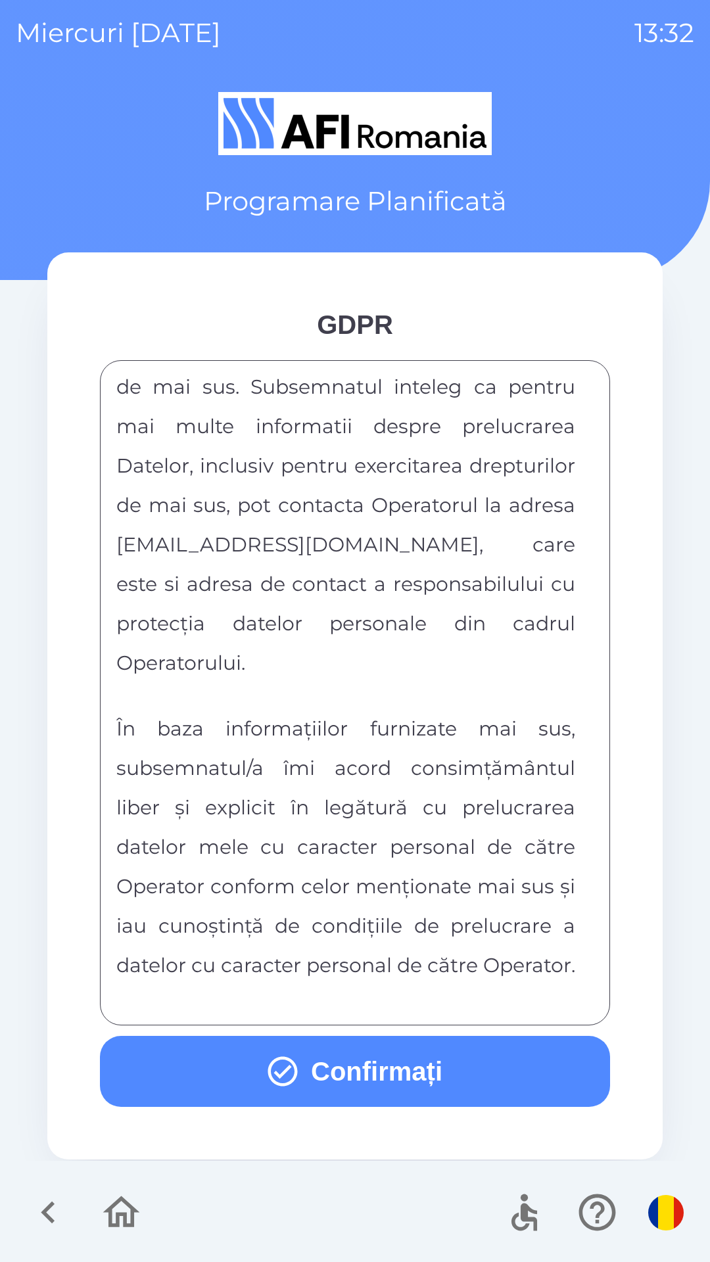
click at [410, 989] on div "FORMULAR DE CONSIMTAMANT SI NOTA DE INFORMARE CU PRIVIRE LA PRELUCRAREA DATELOR…" at bounding box center [354, 693] width 477 height 632
click at [479, 1068] on button "Confirmați" at bounding box center [355, 1071] width 510 height 71
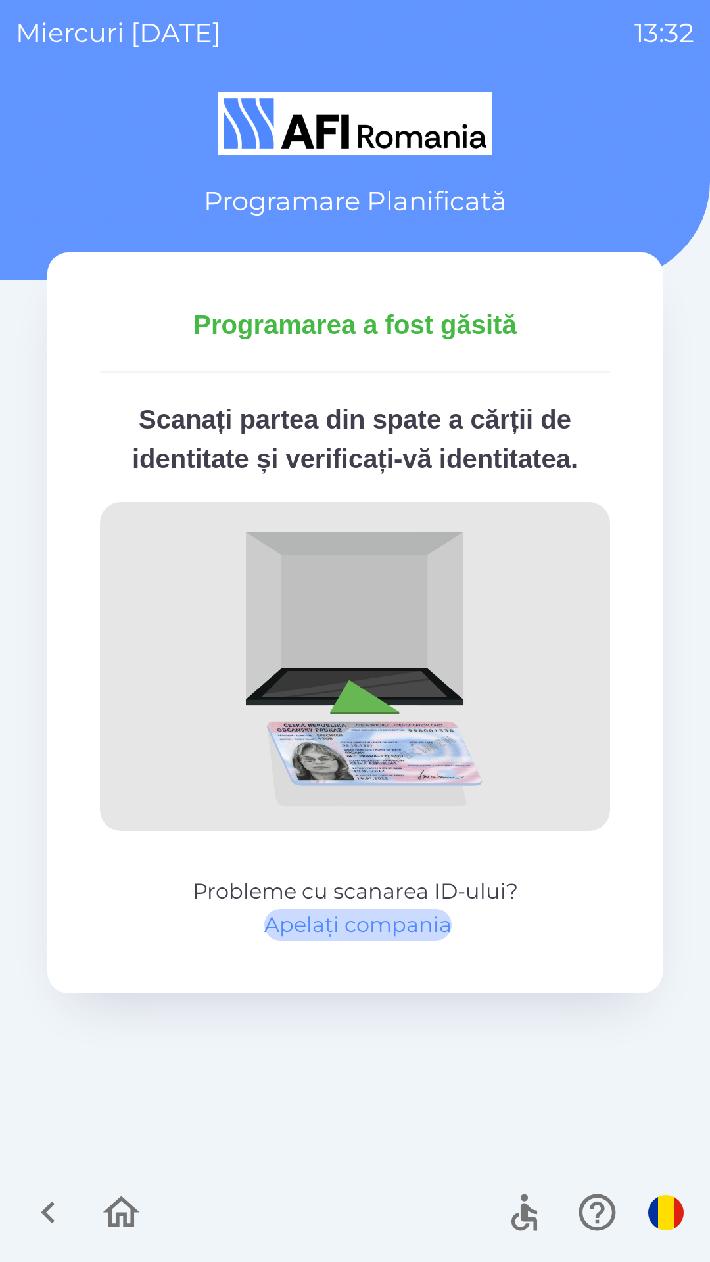
click at [408, 928] on button "Apelați compania" at bounding box center [357, 925] width 187 height 32
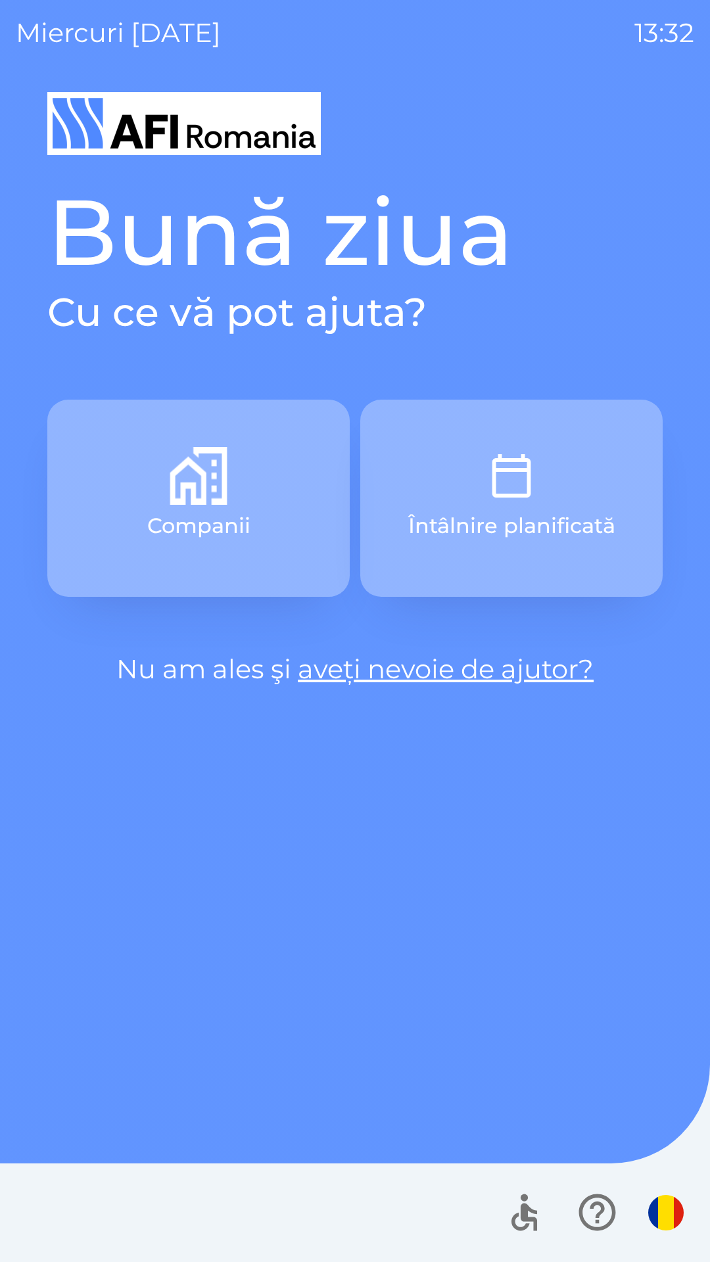
click at [521, 459] on img "button" at bounding box center [511, 476] width 58 height 58
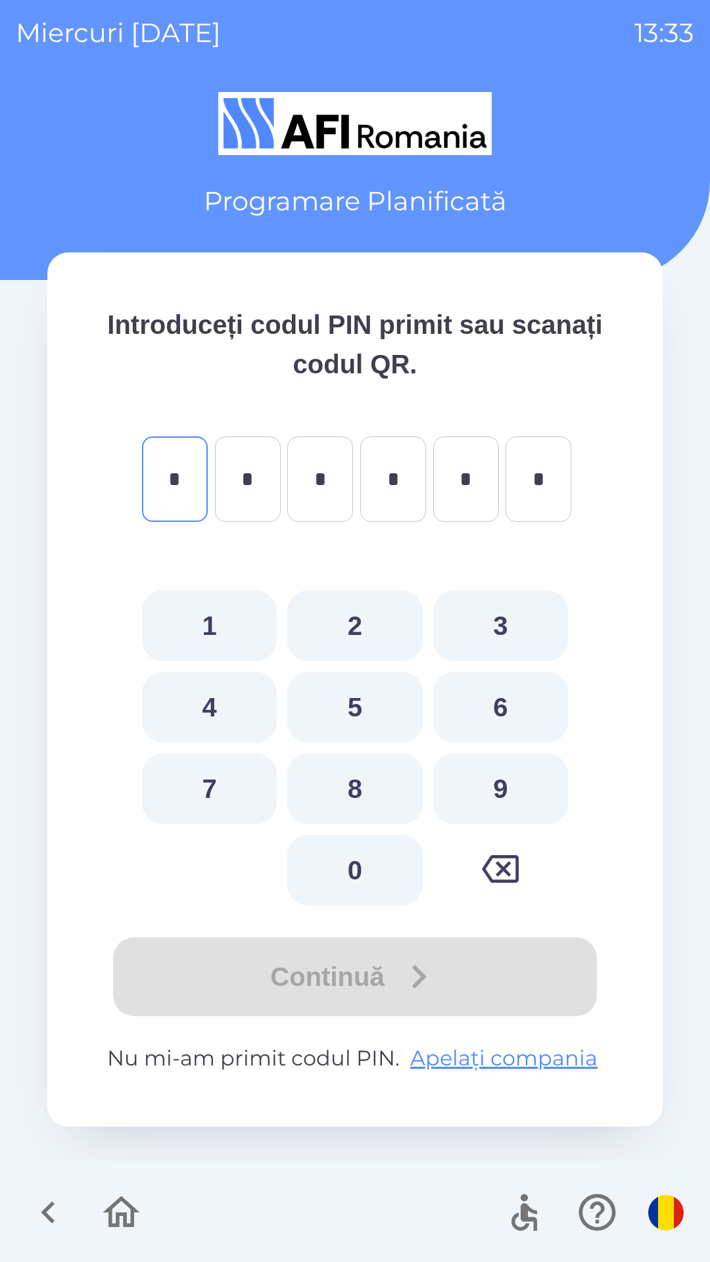
click at [121, 1211] on icon "button" at bounding box center [121, 1212] width 44 height 44
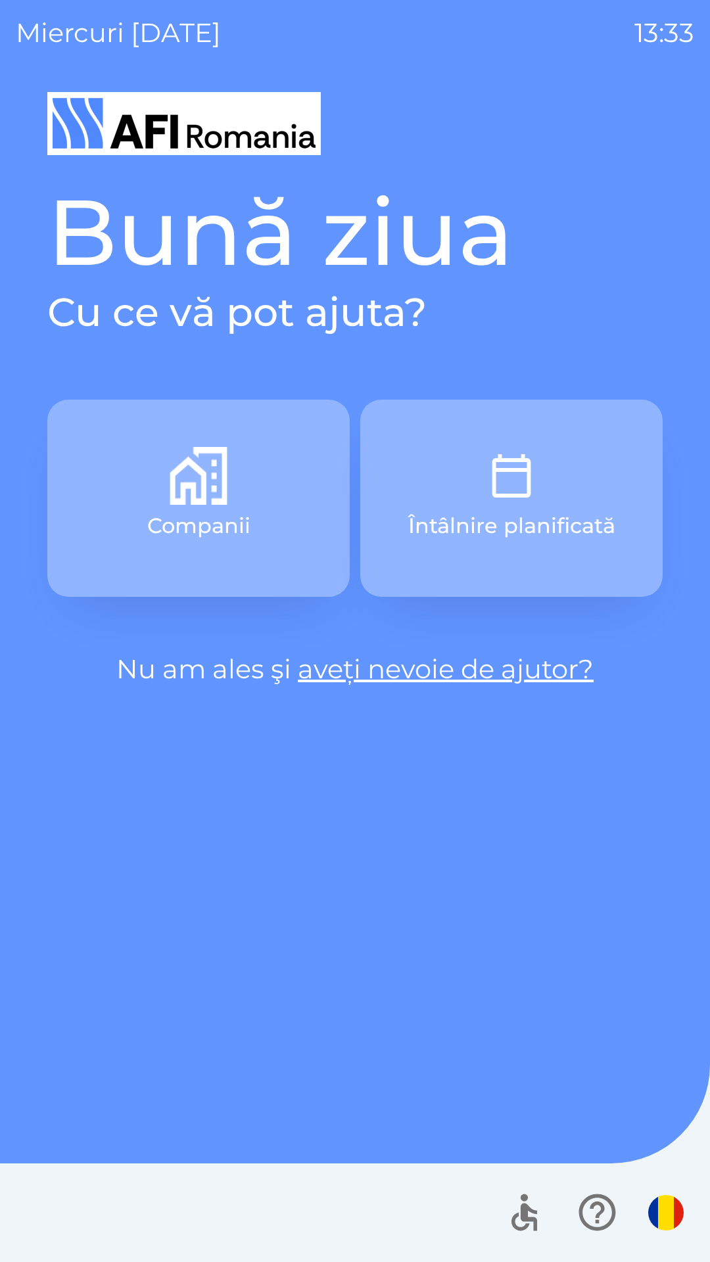
click at [216, 469] on img "button" at bounding box center [199, 476] width 58 height 58
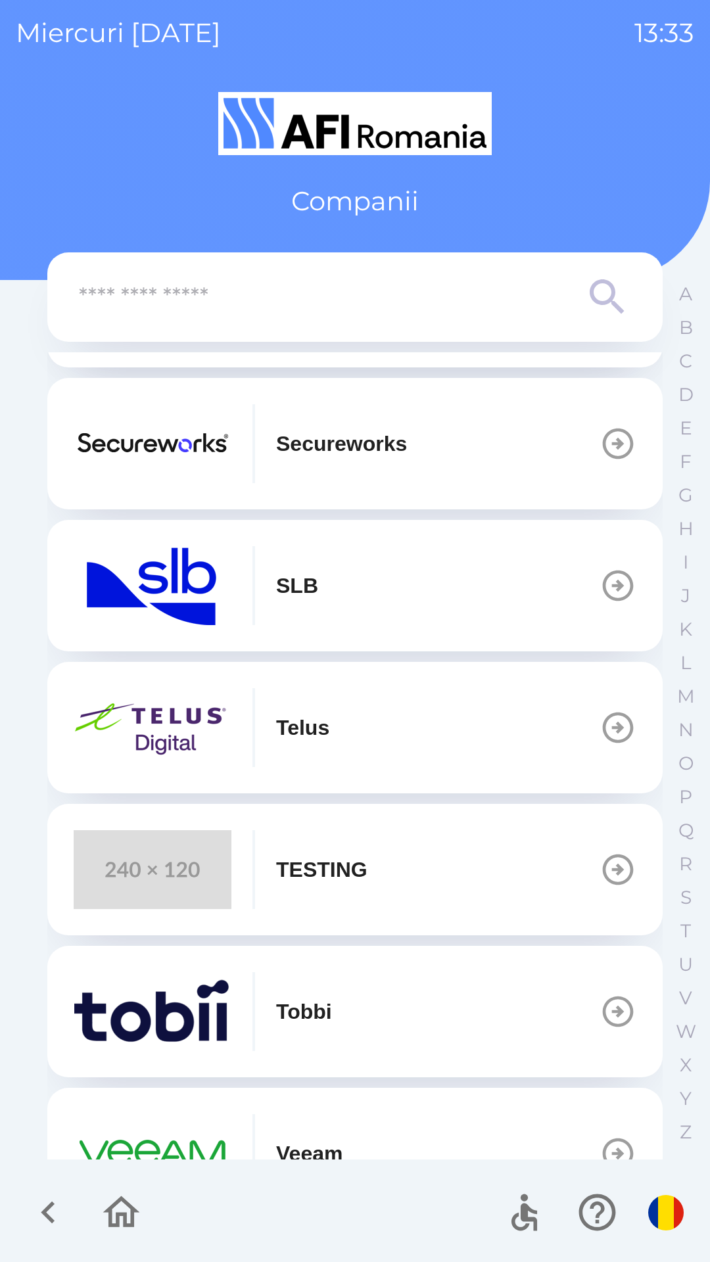
scroll to position [427, 0]
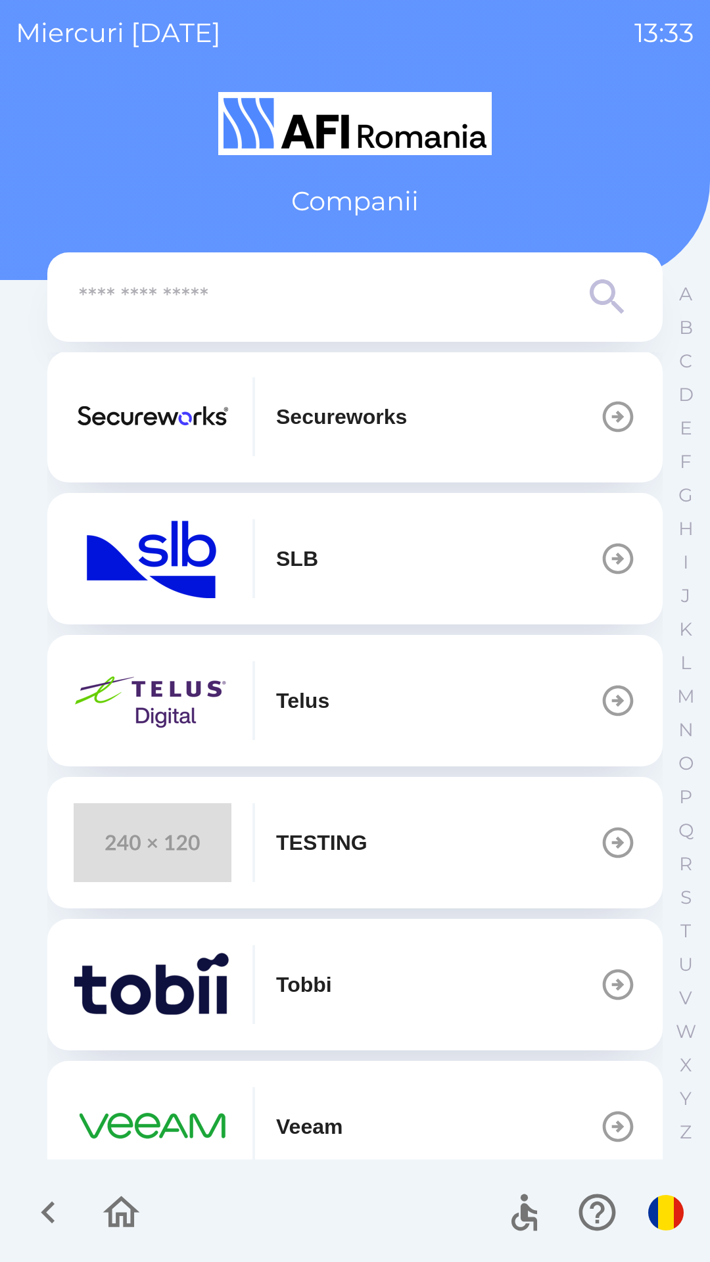
click at [375, 845] on button "TESTING" at bounding box center [354, 842] width 615 height 131
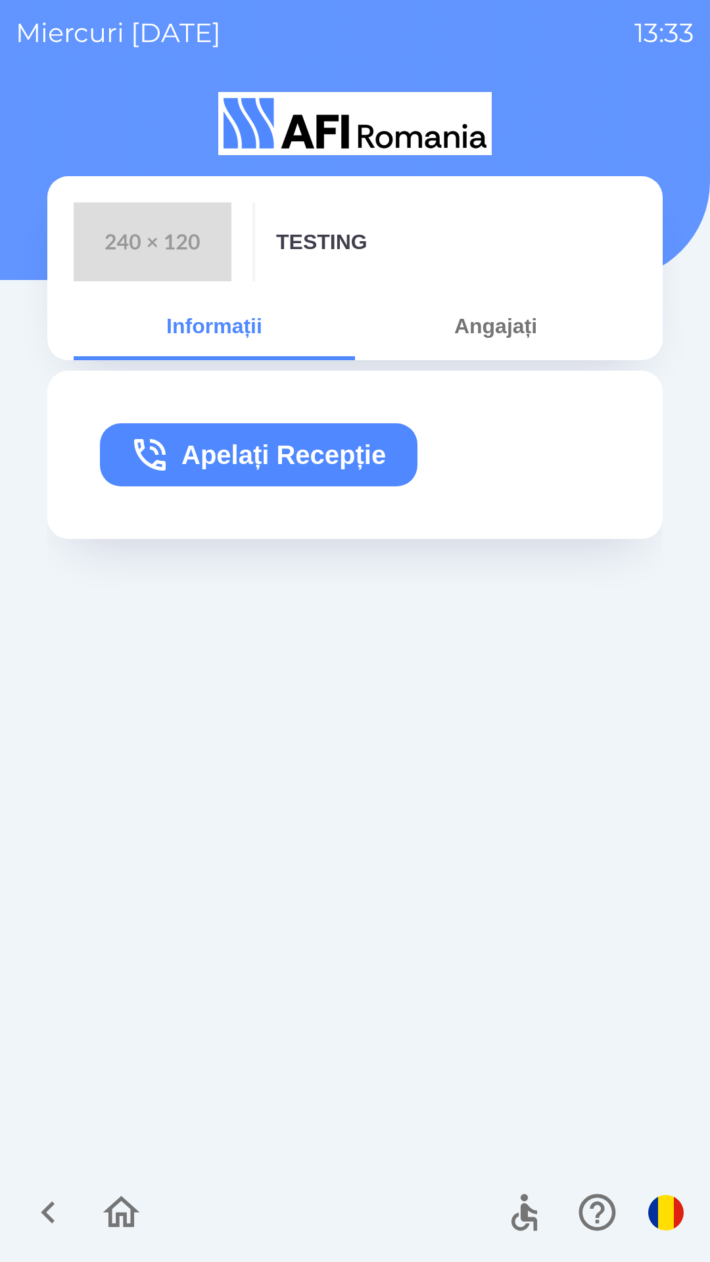
click at [515, 318] on button "Angajați" at bounding box center [495, 325] width 281 height 47
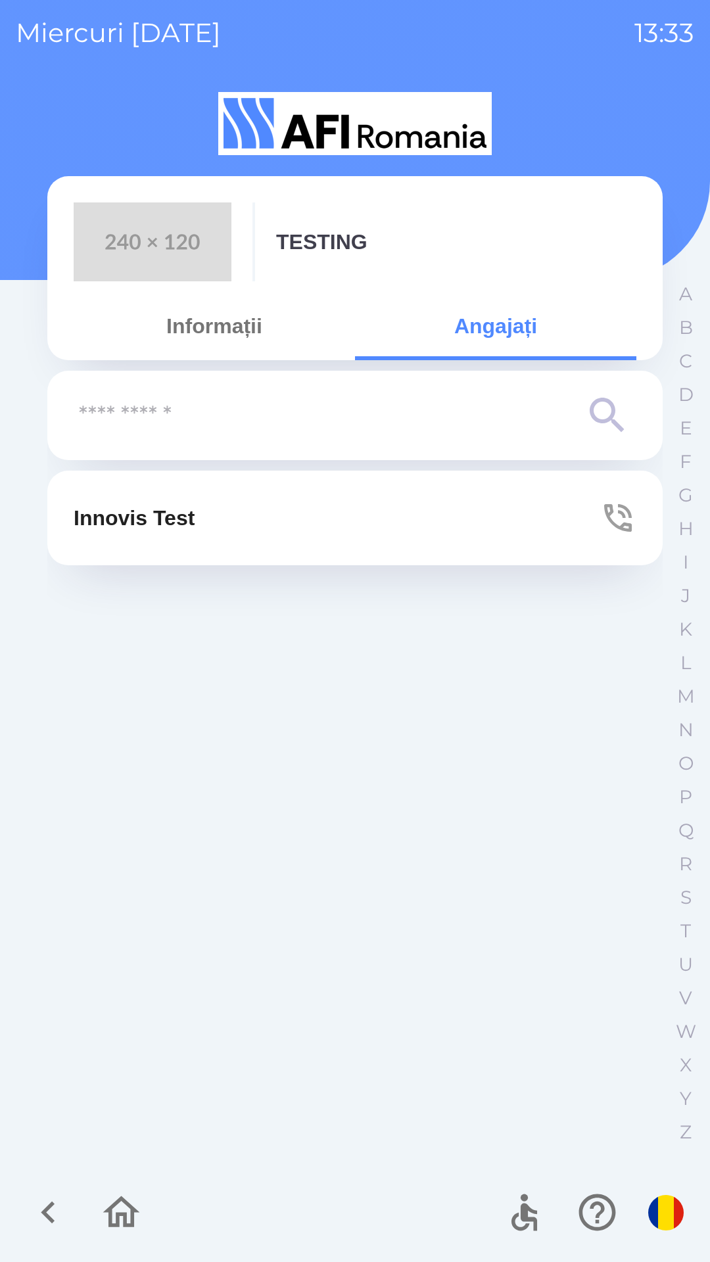
click at [375, 517] on button "Innovis Test" at bounding box center [354, 518] width 615 height 95
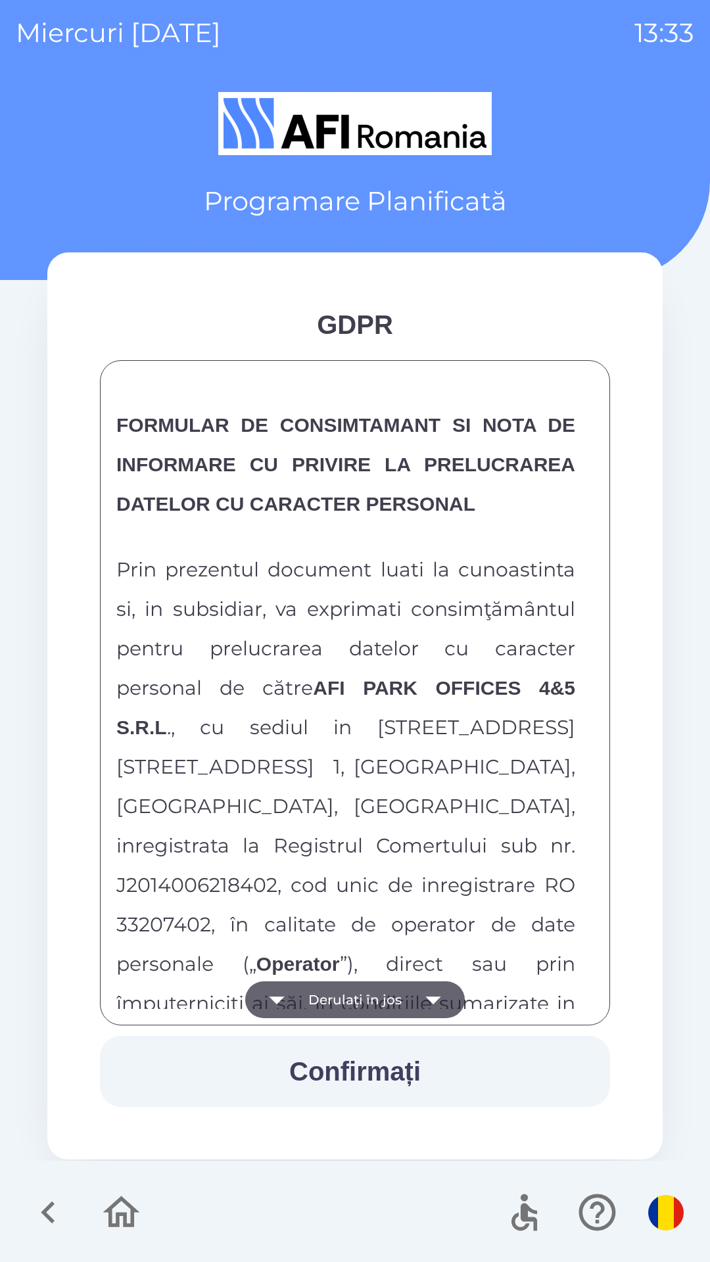
click at [416, 1001] on icon "button" at bounding box center [433, 999] width 37 height 37
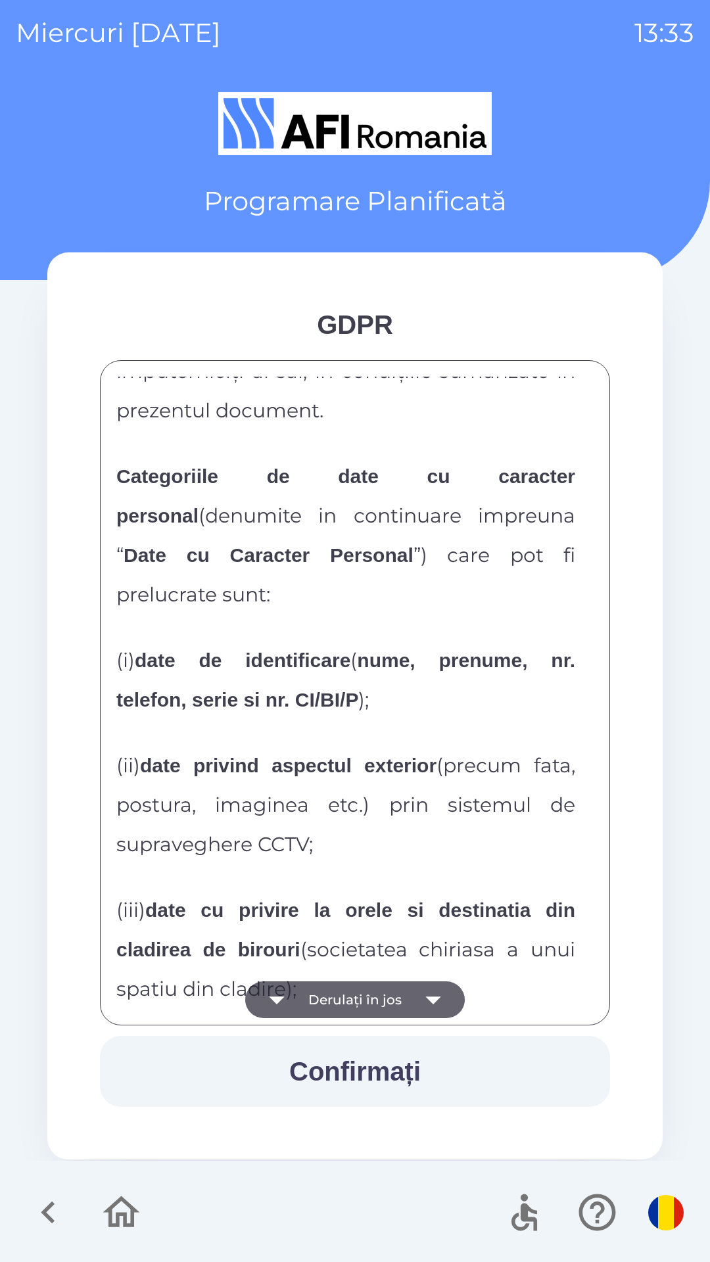
click at [422, 1004] on icon "button" at bounding box center [433, 999] width 37 height 37
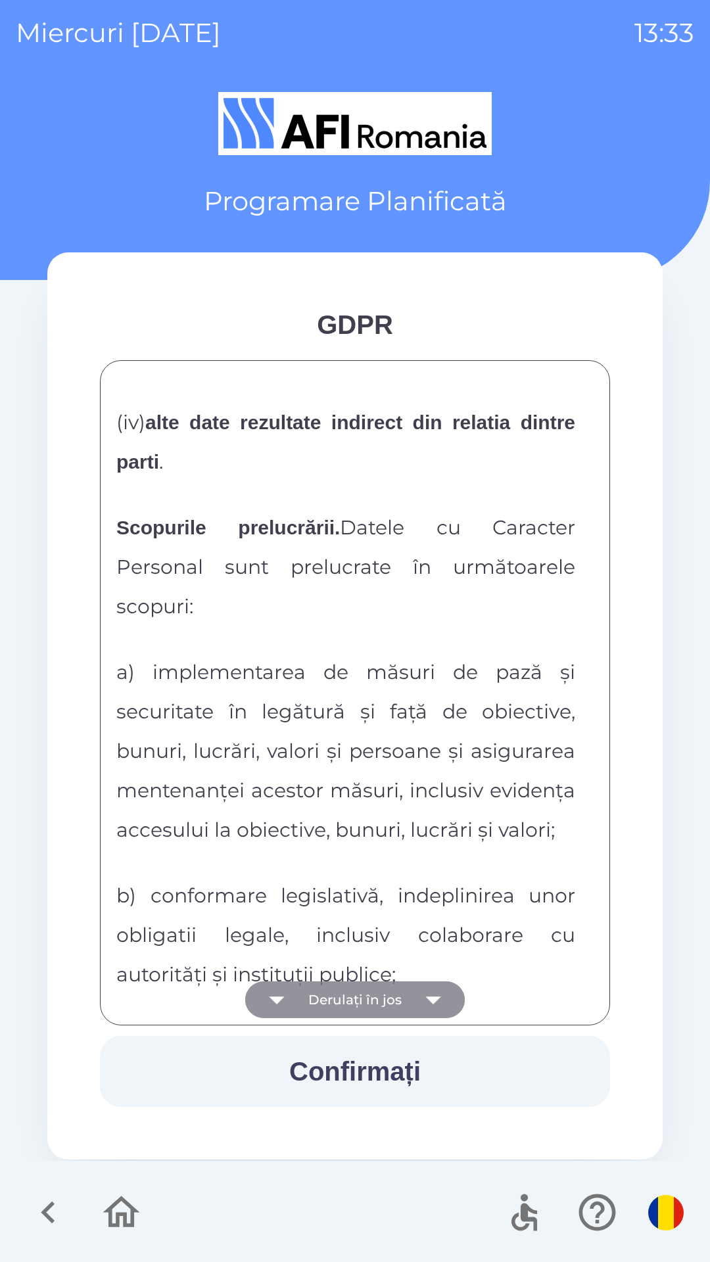
click at [413, 997] on button "Derulați în jos" at bounding box center [355, 999] width 220 height 37
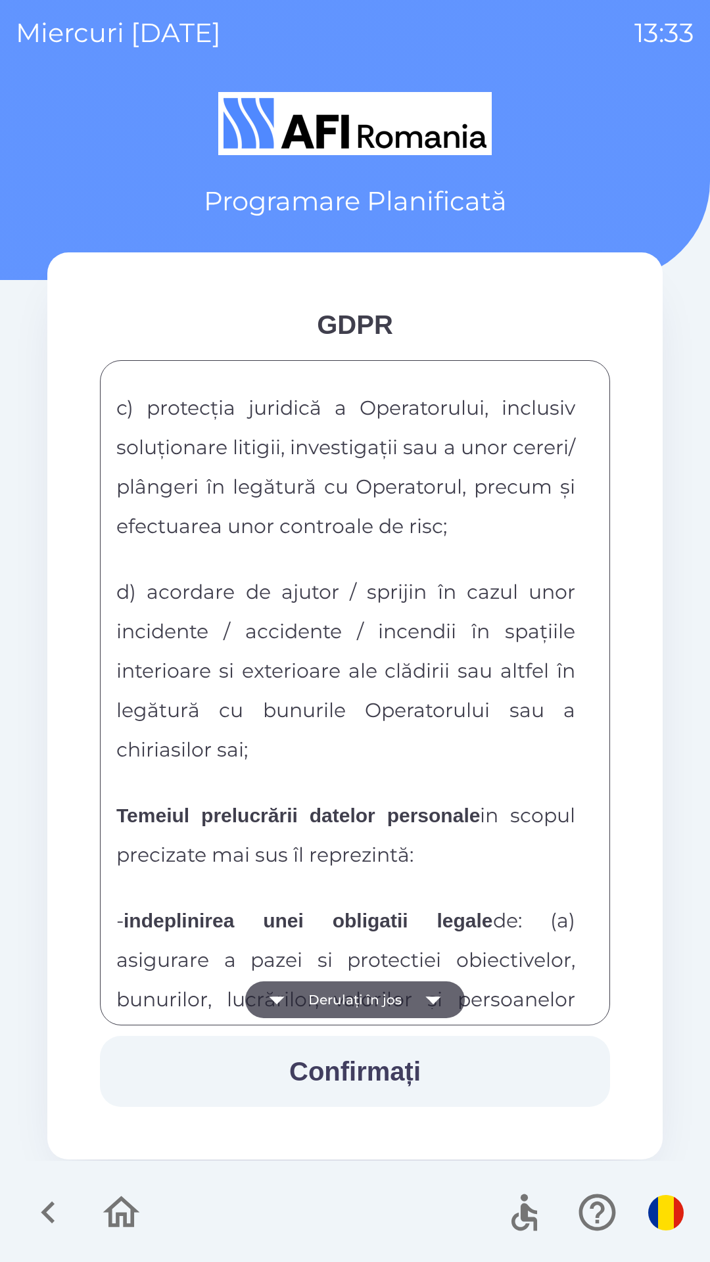
click at [411, 993] on button "Derulați în jos" at bounding box center [355, 999] width 220 height 37
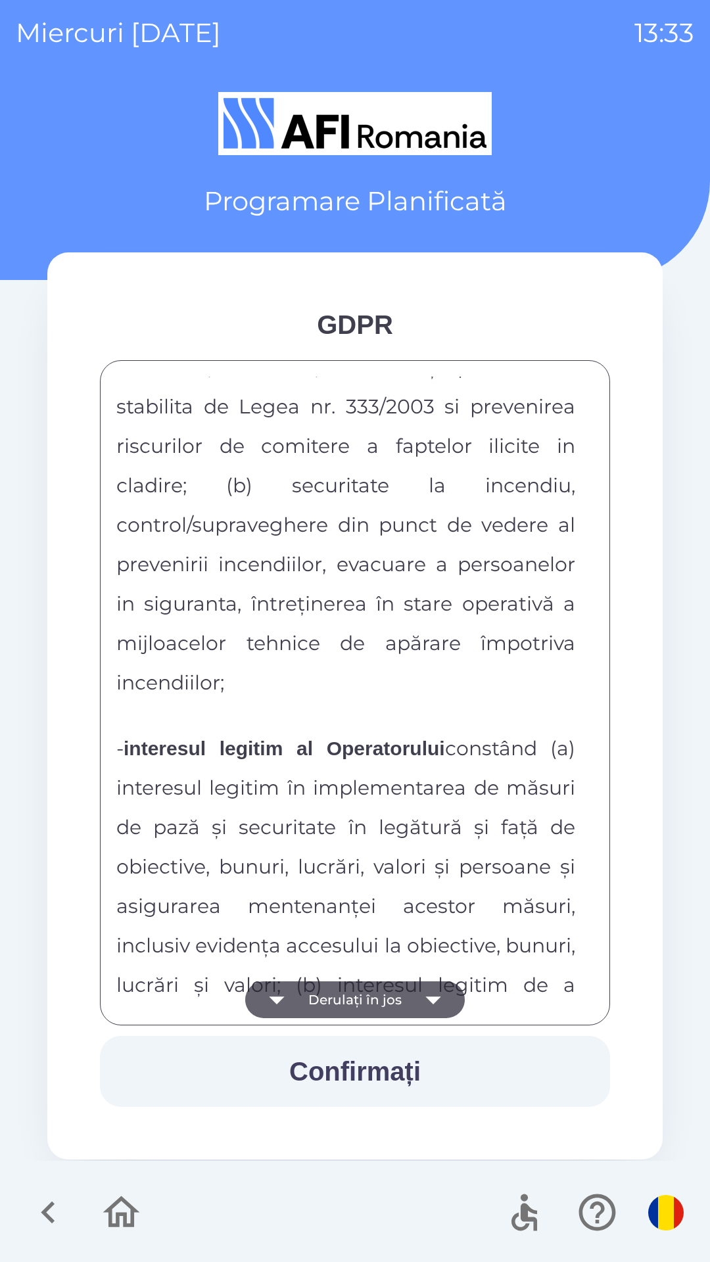
click at [413, 994] on button "Derulați în jos" at bounding box center [355, 999] width 220 height 37
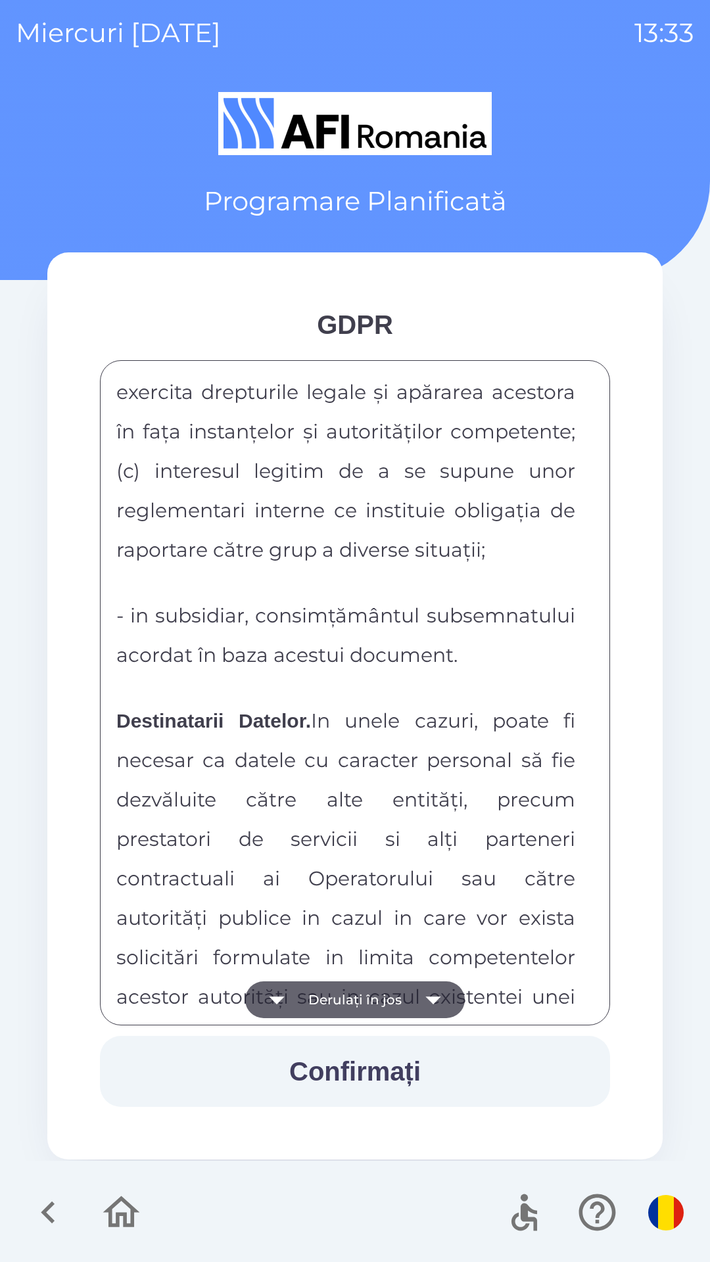
click at [411, 995] on button "Derulați în jos" at bounding box center [355, 999] width 220 height 37
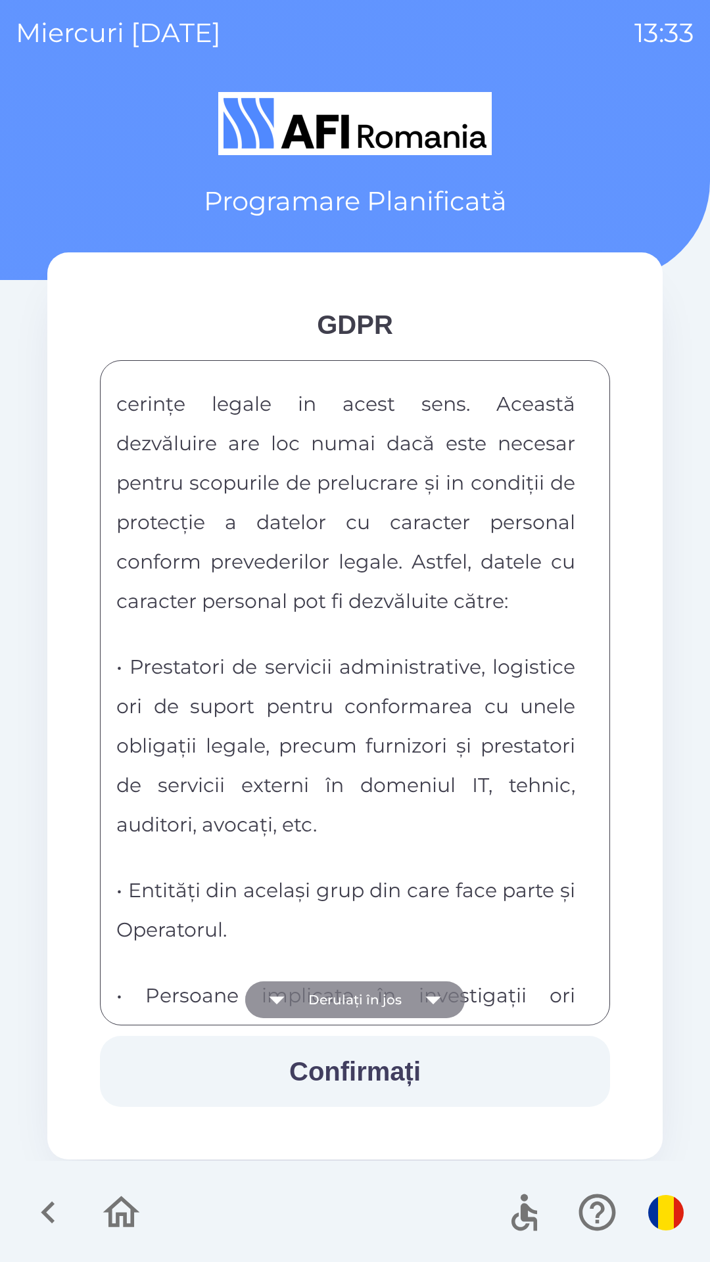
click at [411, 1003] on button "Derulați în jos" at bounding box center [355, 999] width 220 height 37
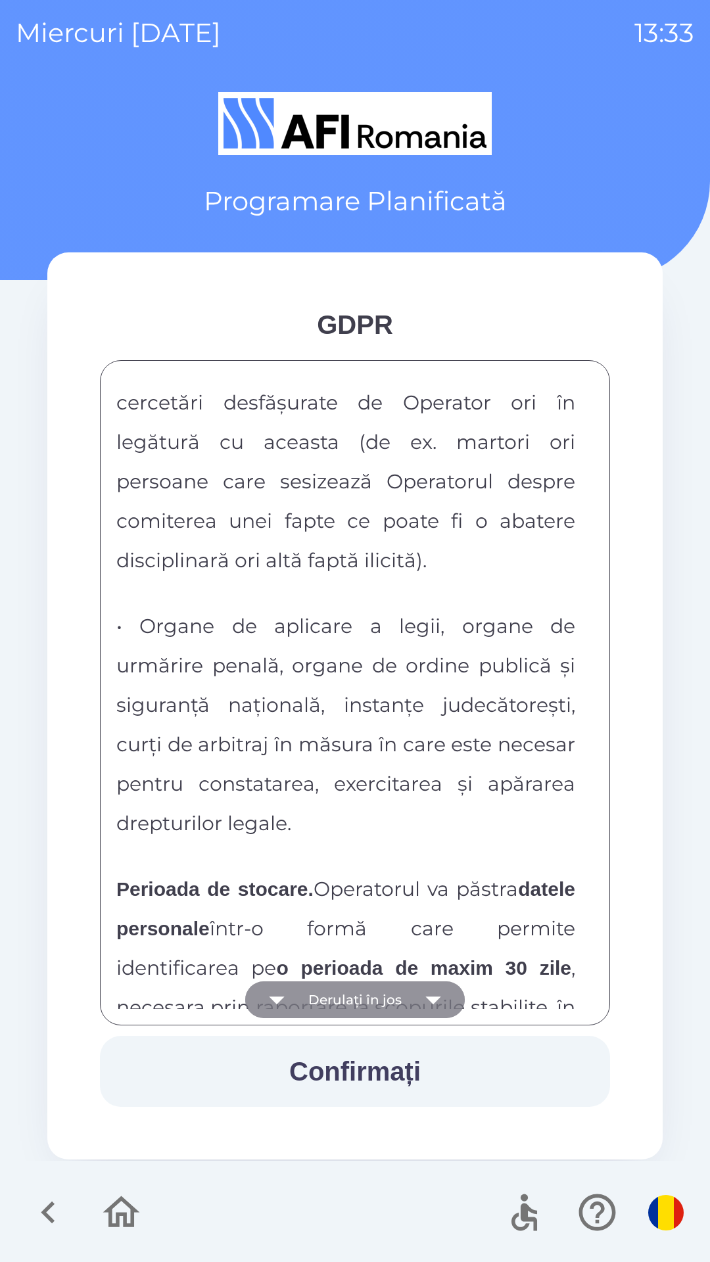
click at [412, 995] on button "Derulați în jos" at bounding box center [355, 999] width 220 height 37
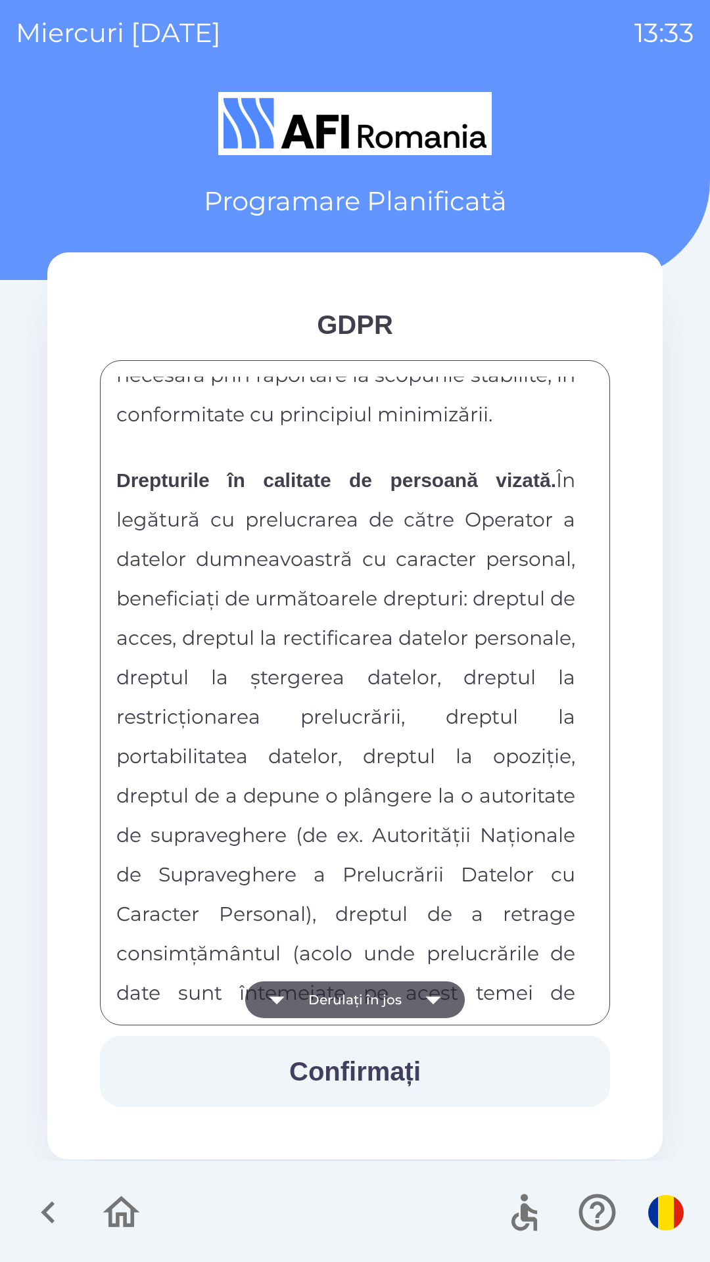
click at [415, 1003] on icon "button" at bounding box center [433, 999] width 37 height 37
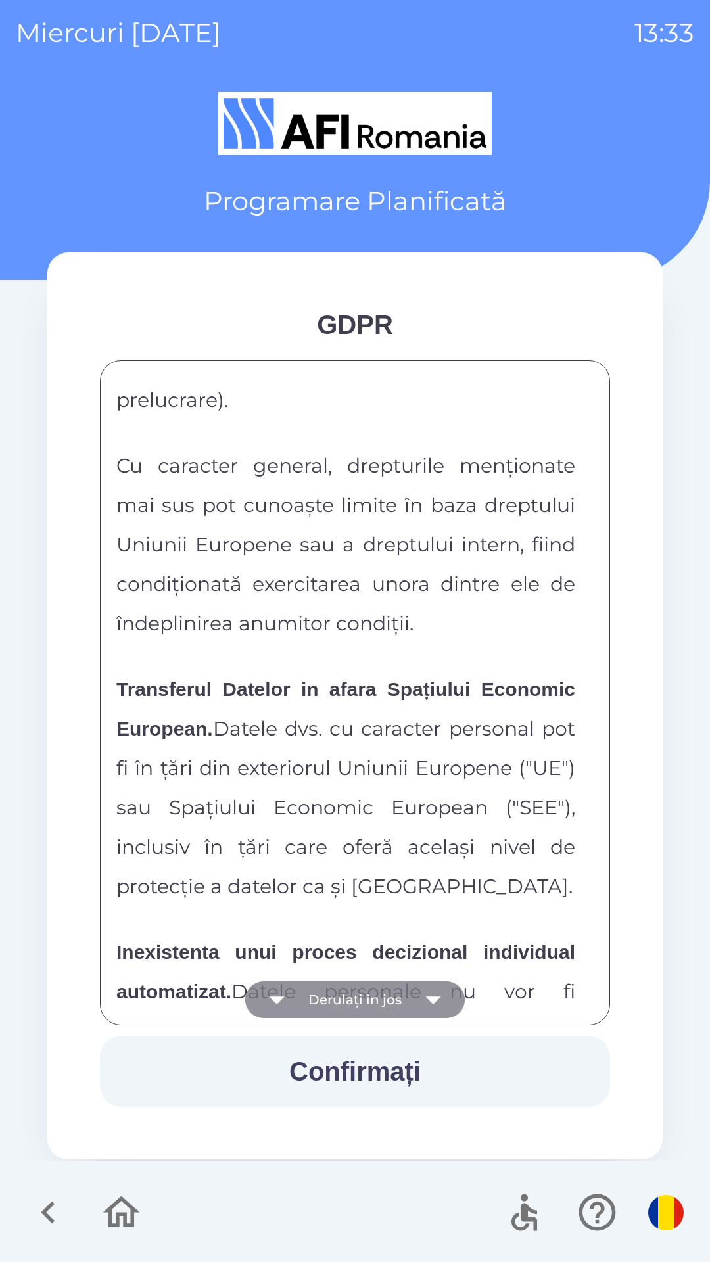
click at [416, 1002] on icon "button" at bounding box center [433, 999] width 37 height 37
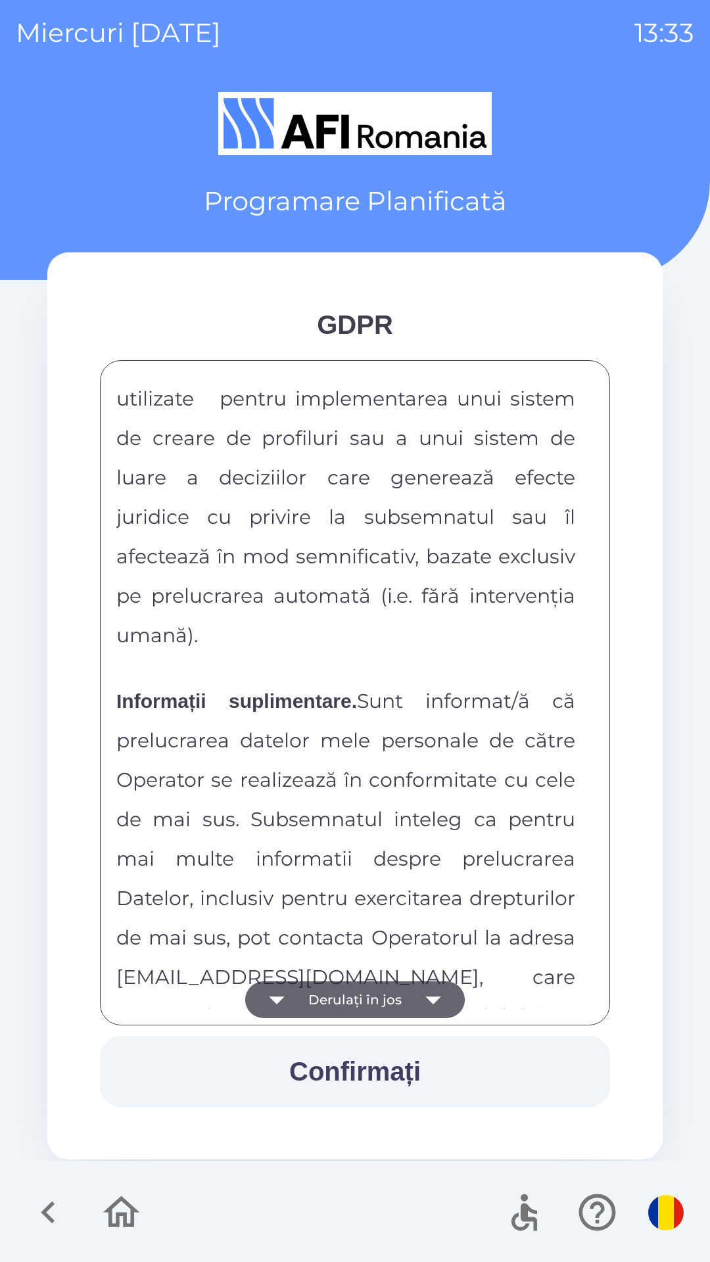
click at [423, 997] on icon "button" at bounding box center [433, 999] width 37 height 37
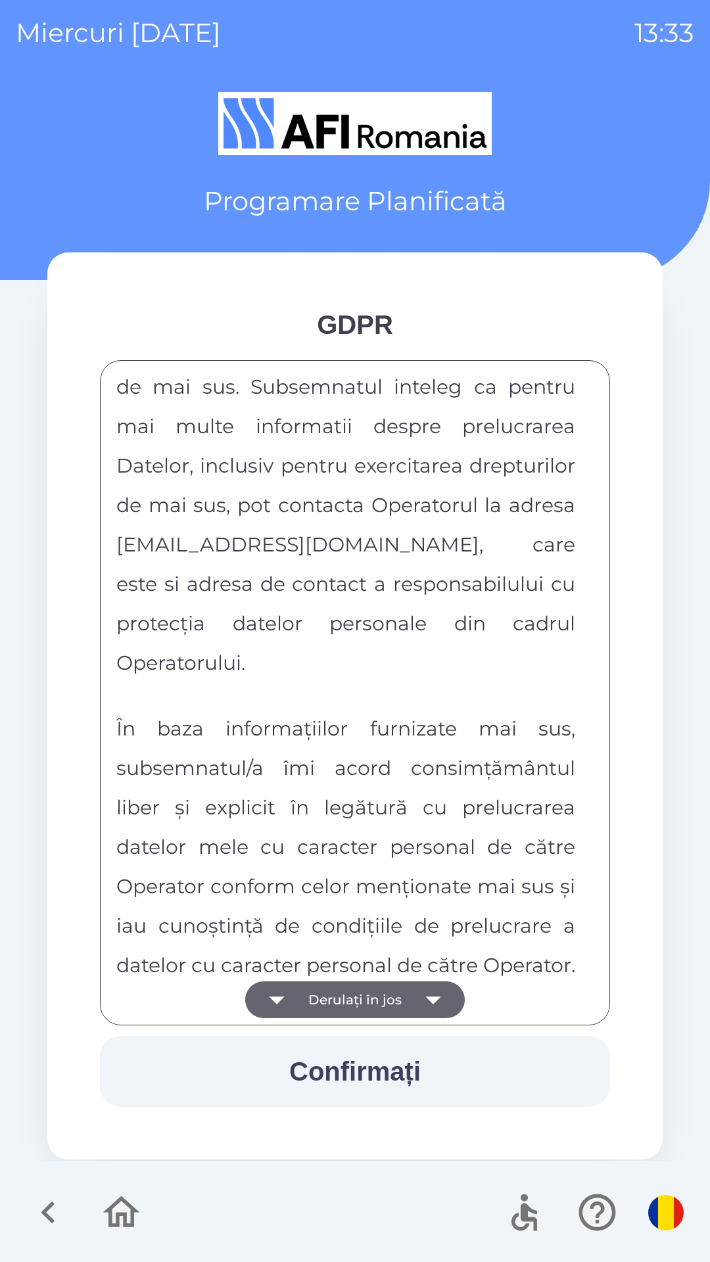
click at [423, 1004] on div "FORMULAR DE CONSIMTAMANT SI NOTA DE INFORMARE CU PRIVIRE LA PRELUCRAREA DATELOR…" at bounding box center [354, 693] width 477 height 632
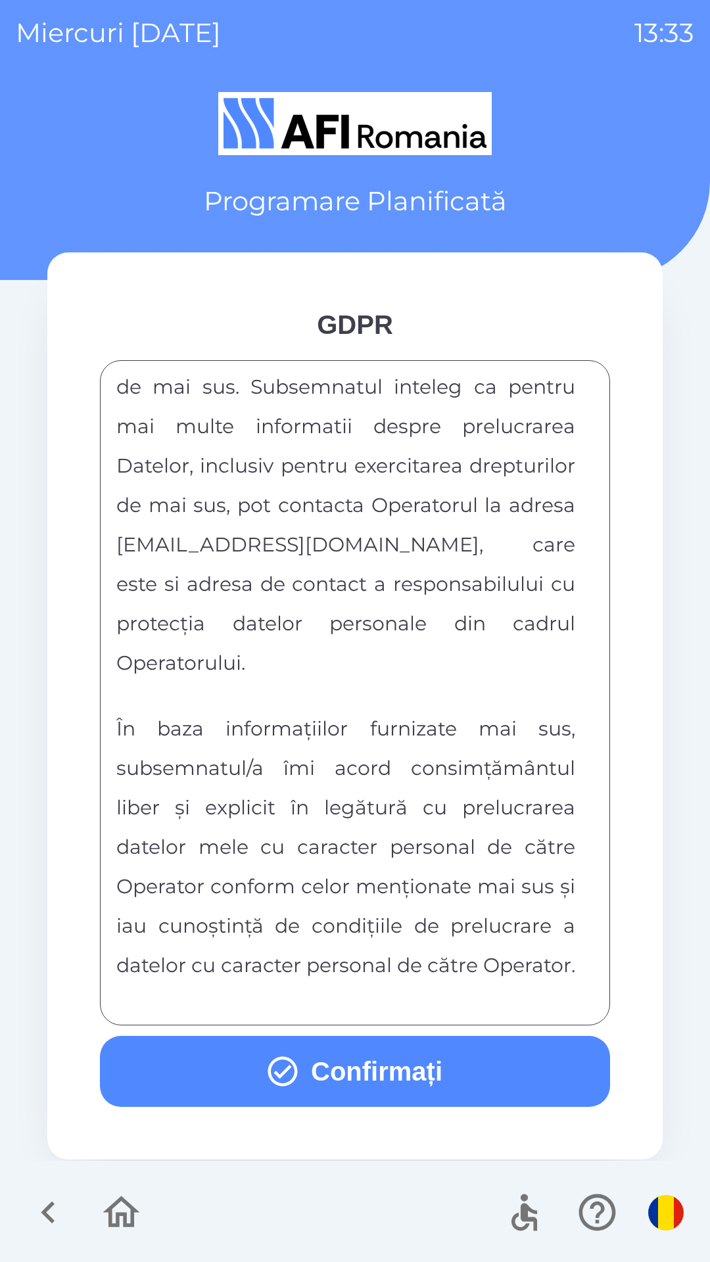
click at [424, 1002] on div "FORMULAR DE CONSIMTAMANT SI NOTA DE INFORMARE CU PRIVIRE LA PRELUCRAREA DATELOR…" at bounding box center [354, 693] width 477 height 632
click at [481, 1064] on button "Confirmați" at bounding box center [355, 1071] width 510 height 71
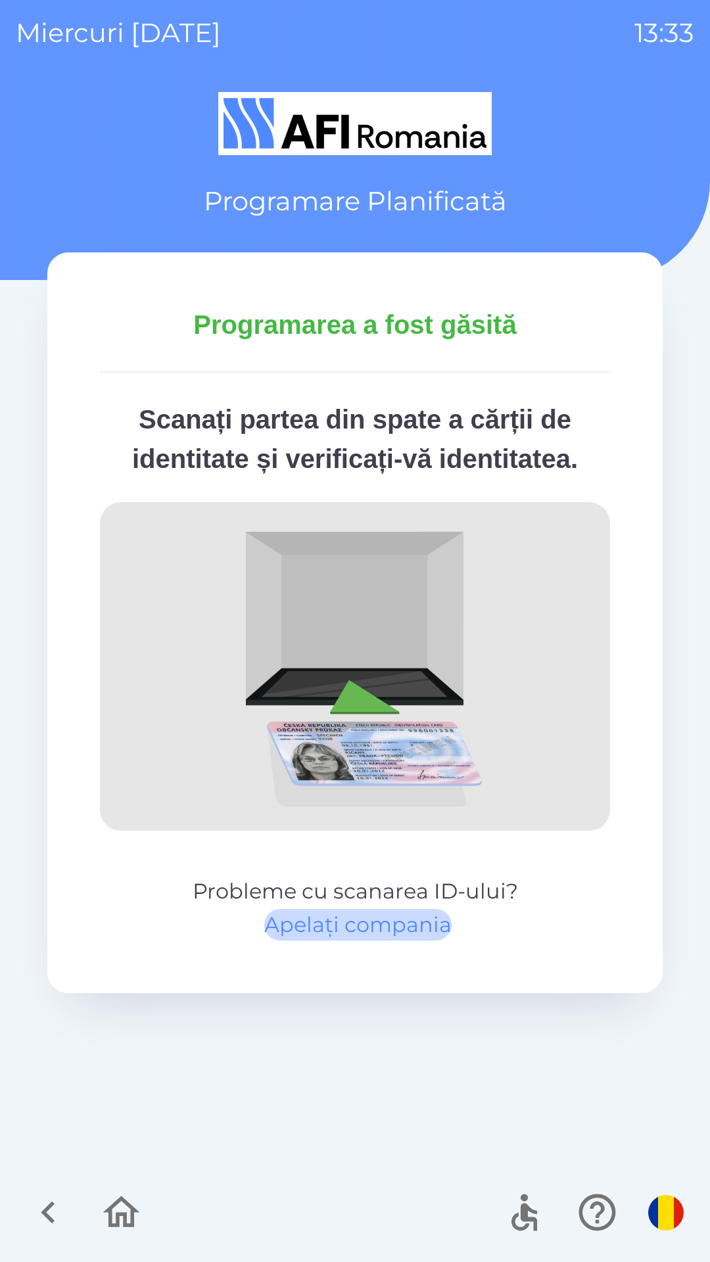
click at [425, 921] on button "Apelați compania" at bounding box center [357, 925] width 187 height 32
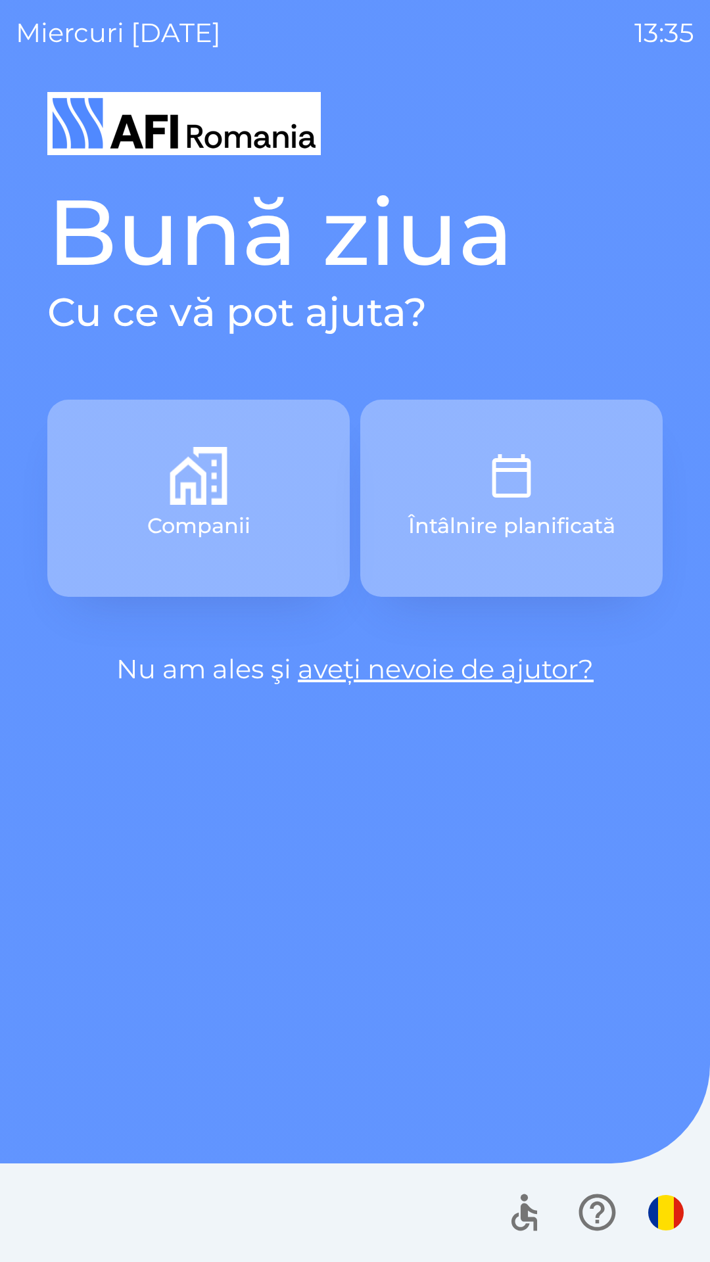
click at [522, 492] on img "button" at bounding box center [511, 476] width 58 height 58
click at [545, 505] on button "Întâlnire planificată" at bounding box center [511, 498] width 302 height 197
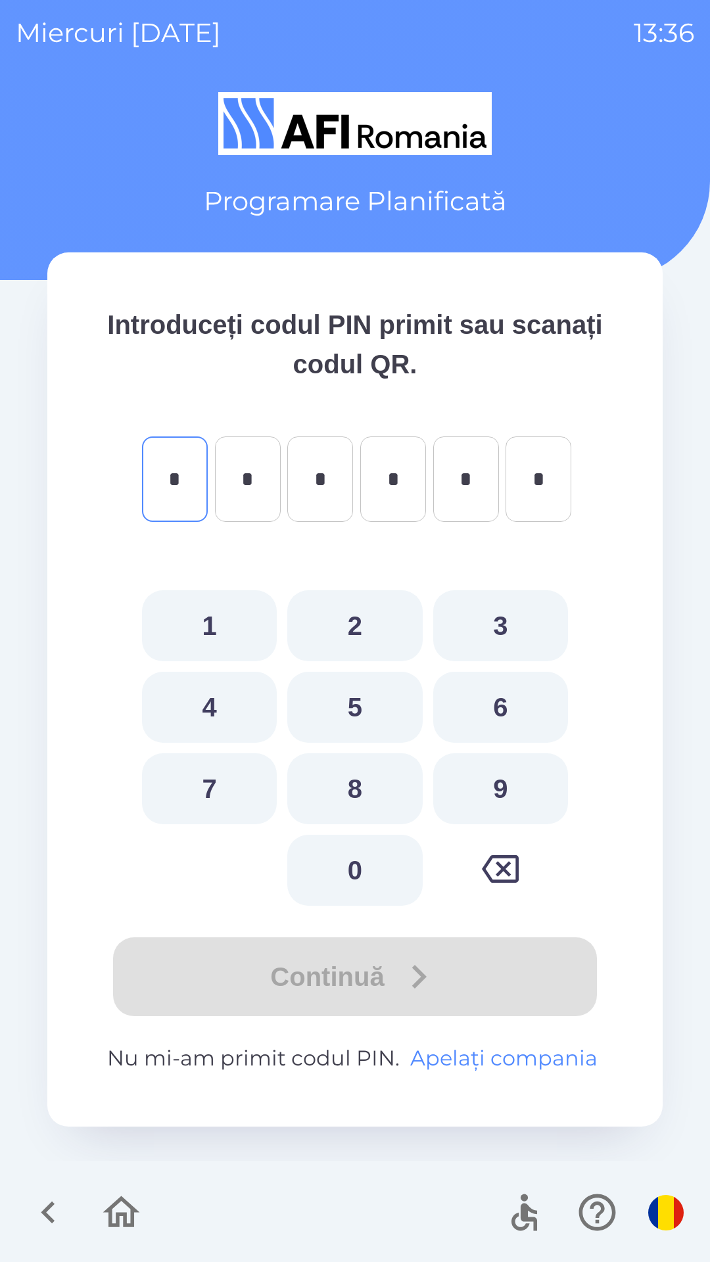
click at [569, 1056] on button "Apelați compania" at bounding box center [504, 1059] width 198 height 32
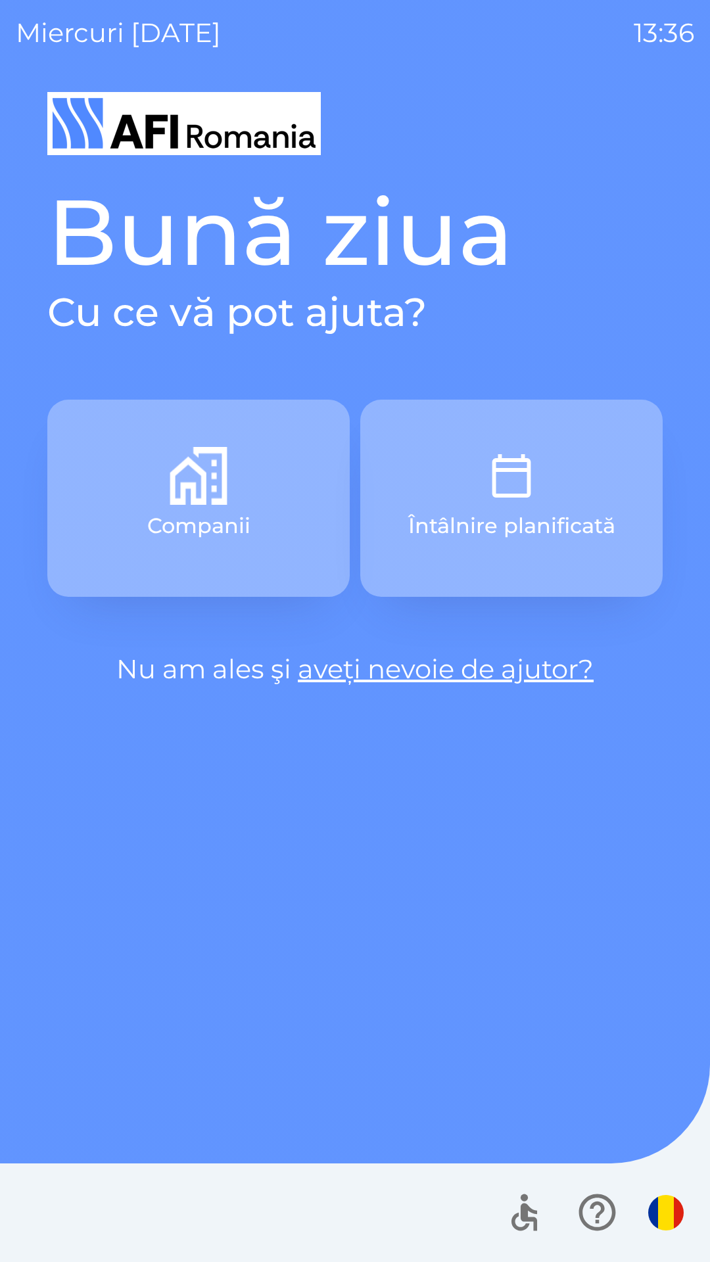
click at [542, 666] on link "aveți nevoie de ajutor?" at bounding box center [446, 669] width 296 height 32
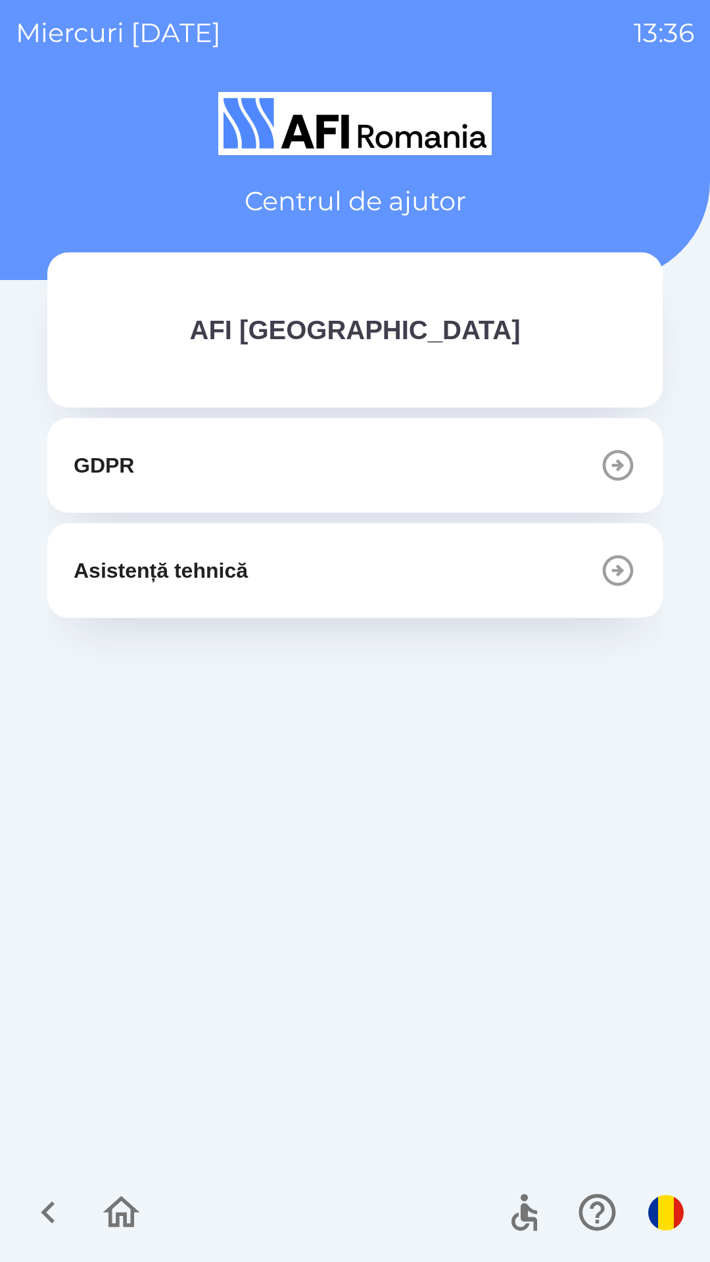
click at [128, 1221] on icon "button" at bounding box center [121, 1212] width 44 height 44
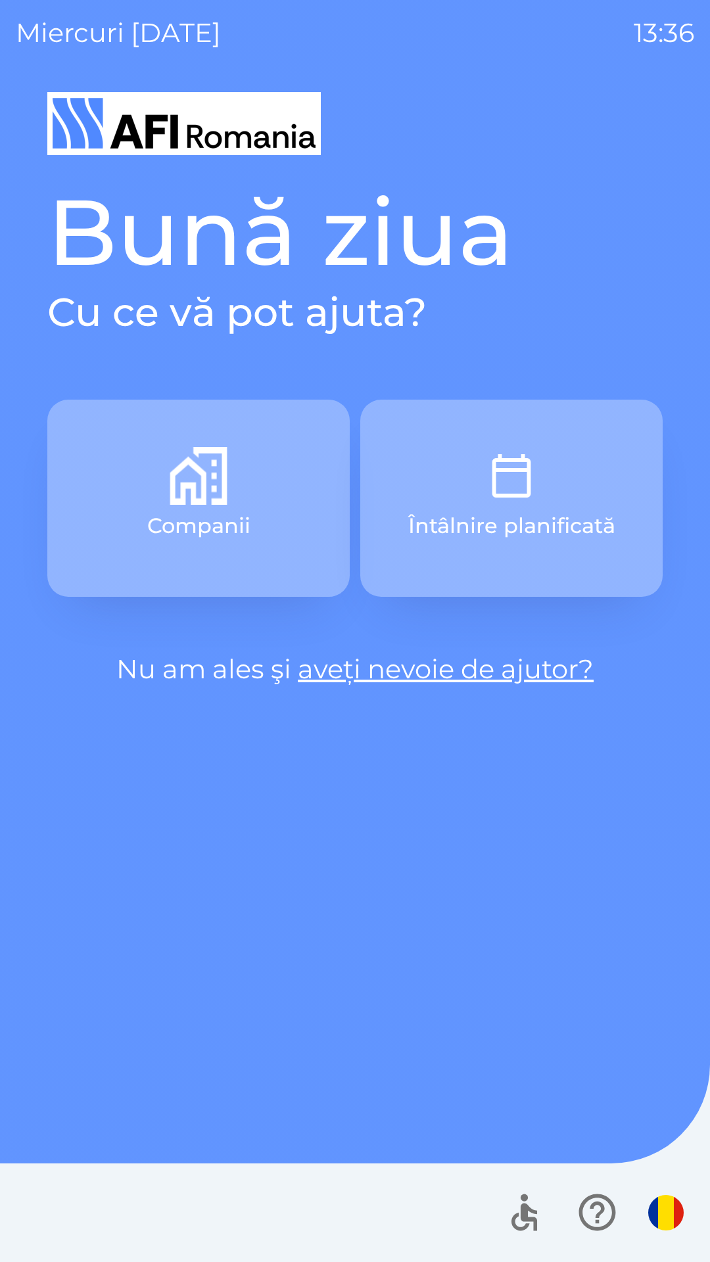
click at [509, 505] on button "Întâlnire planificată" at bounding box center [511, 498] width 302 height 197
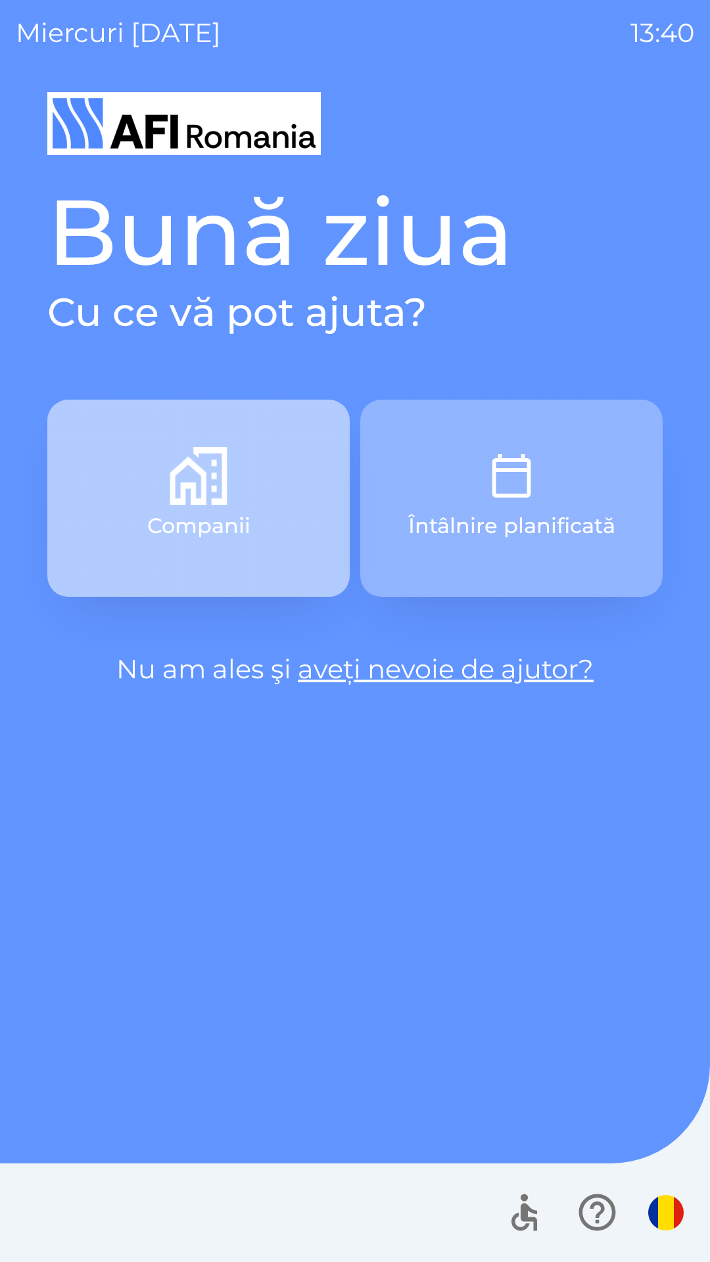
click at [277, 507] on button "Companii" at bounding box center [198, 498] width 302 height 197
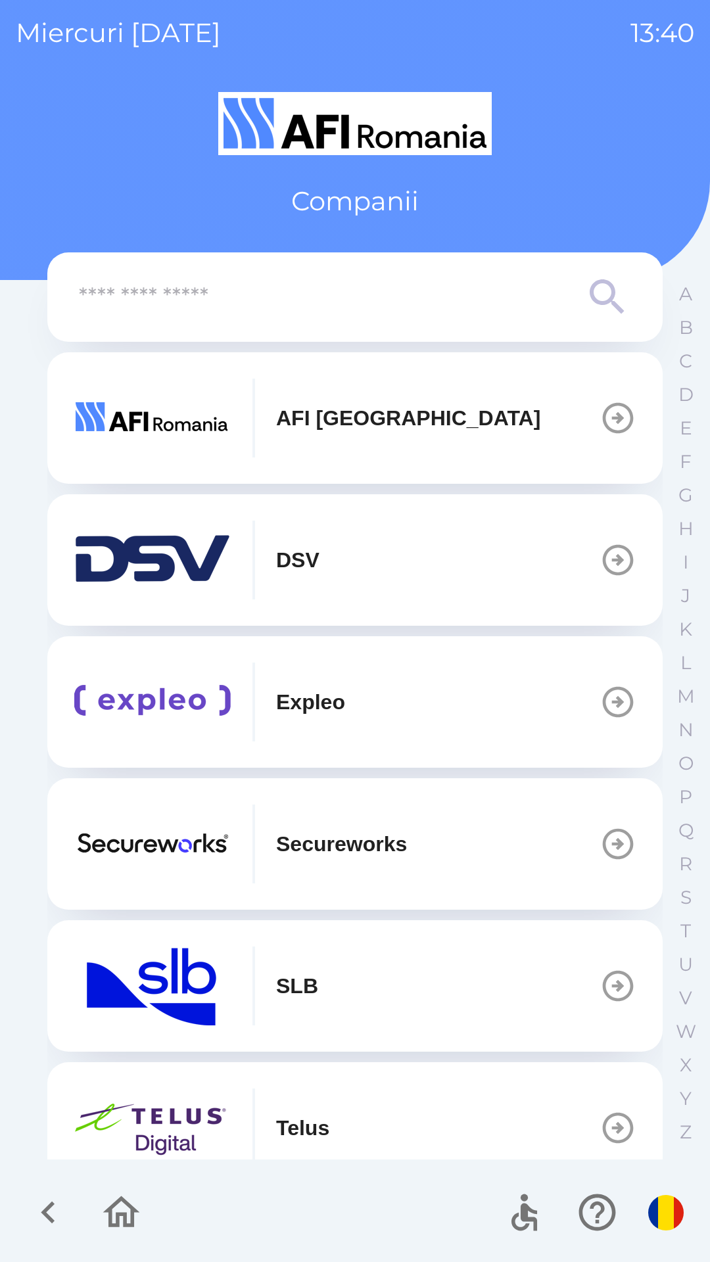
click at [127, 1208] on icon "button" at bounding box center [121, 1212] width 44 height 44
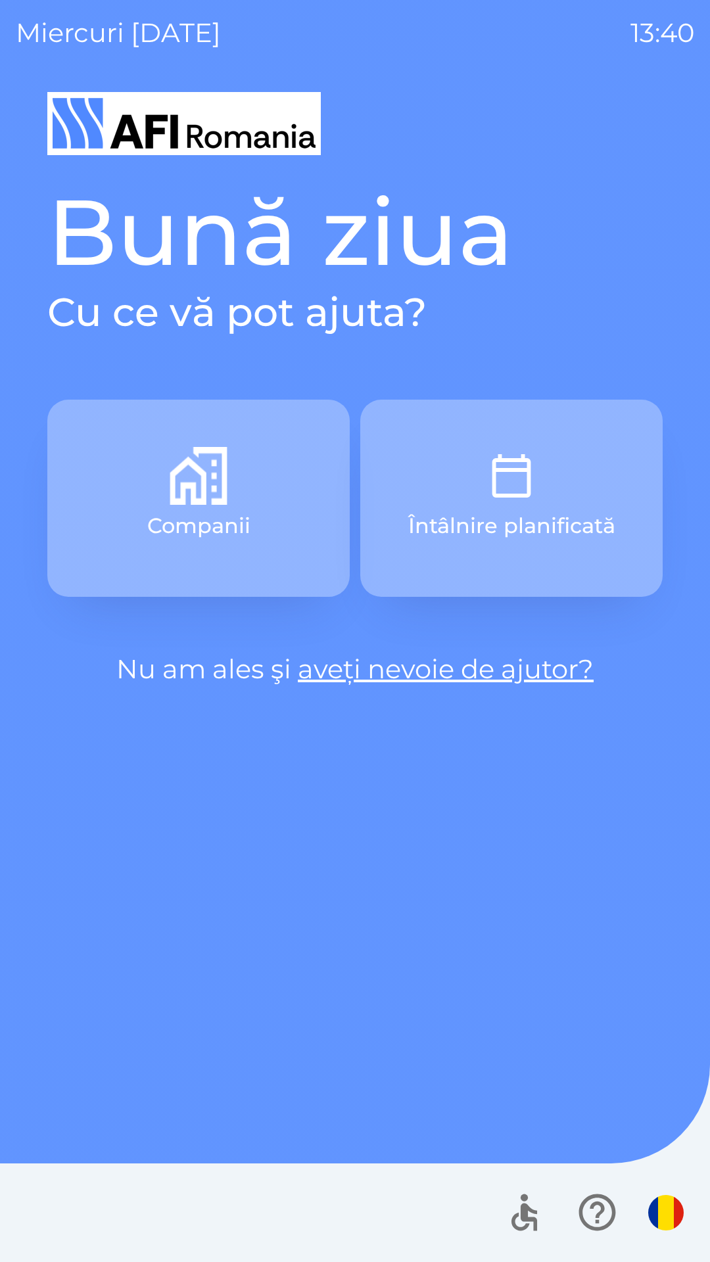
click at [548, 492] on button "Întâlnire planificată" at bounding box center [511, 498] width 302 height 197
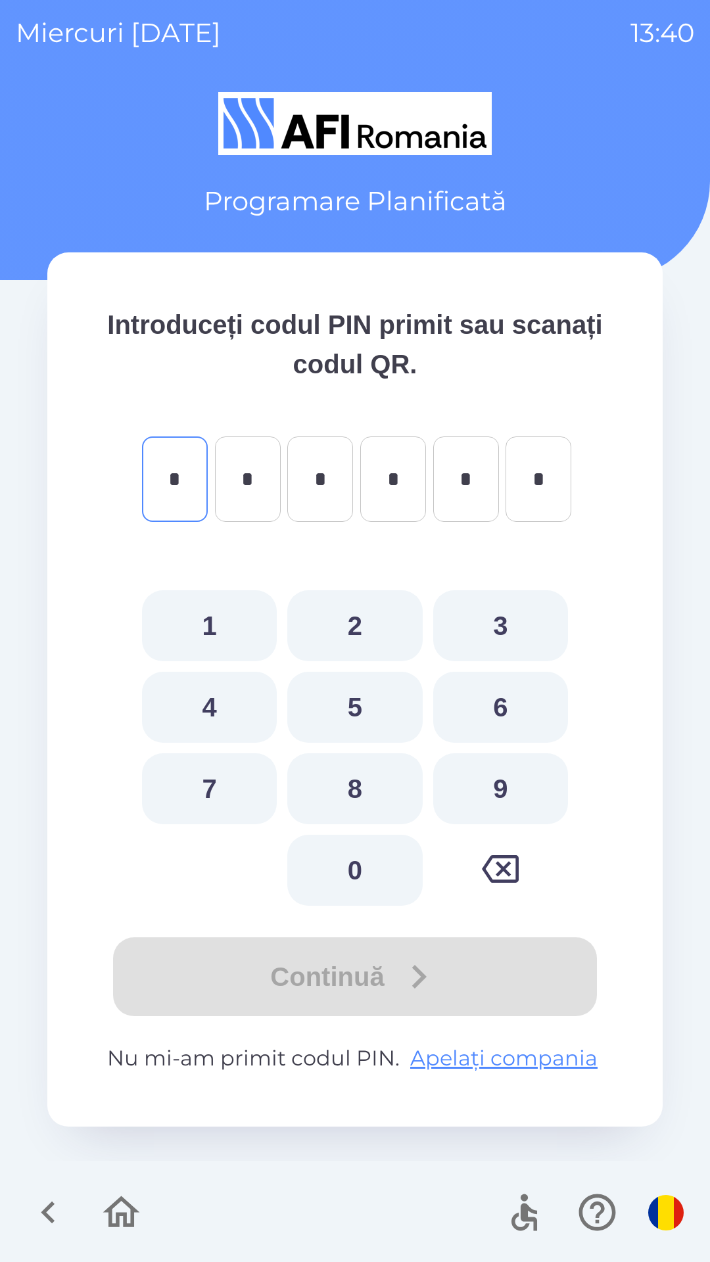
click at [112, 1208] on icon "button" at bounding box center [121, 1212] width 37 height 32
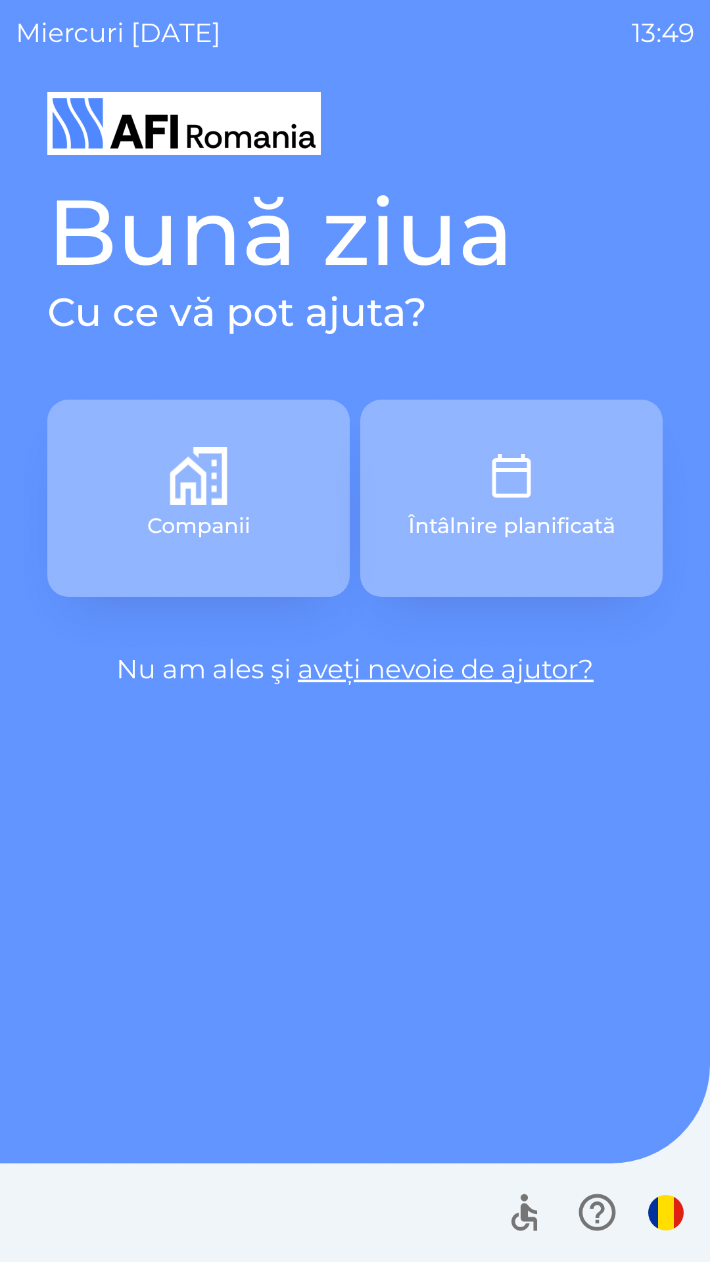
click at [543, 500] on button "Întâlnire planificată" at bounding box center [511, 498] width 302 height 197
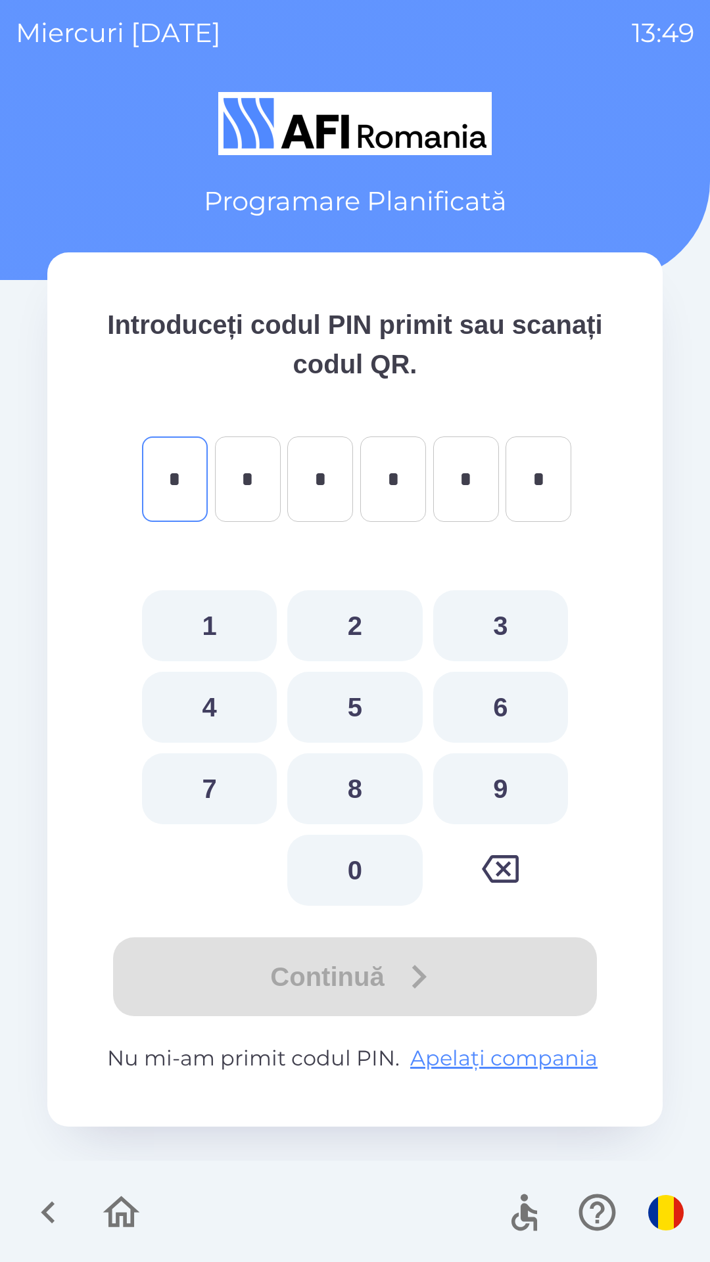
click at [360, 625] on button "2" at bounding box center [354, 625] width 135 height 71
type input "*"
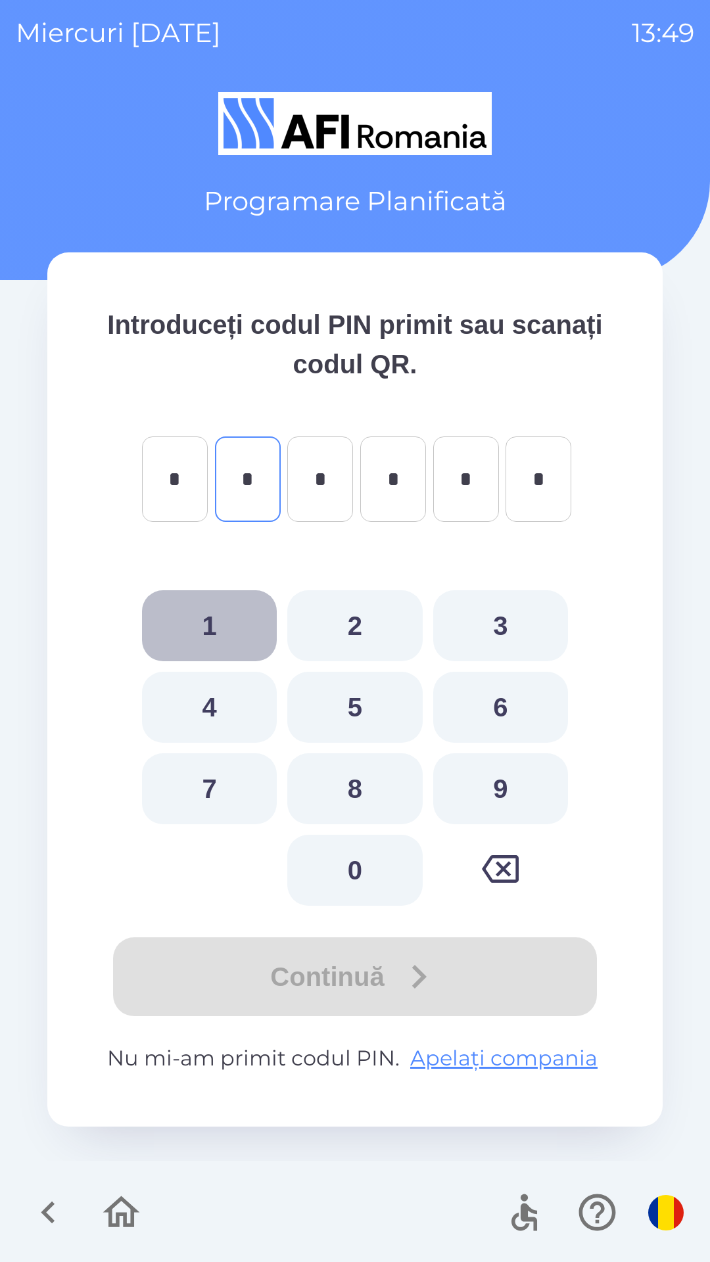
click at [201, 619] on button "1" at bounding box center [209, 625] width 135 height 71
type input "*"
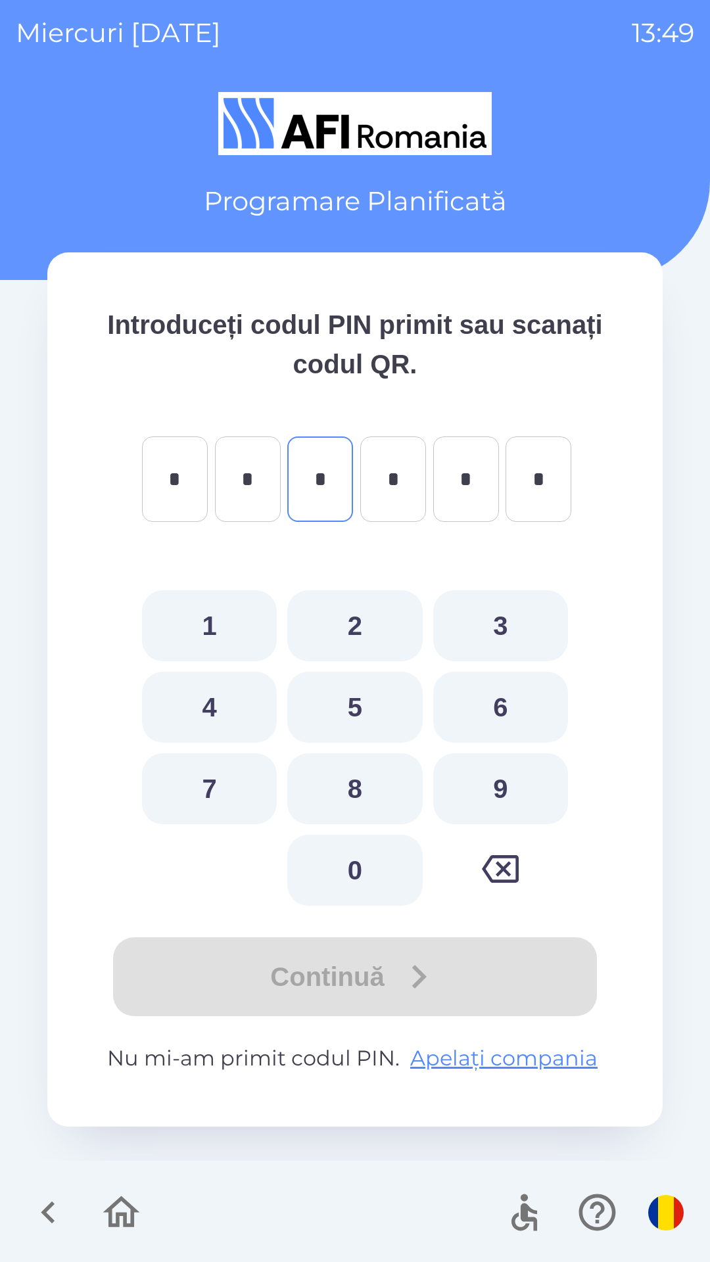
click at [386, 708] on button "5" at bounding box center [354, 707] width 135 height 71
type input "*"
click at [361, 695] on button "5" at bounding box center [354, 707] width 135 height 71
type input "*"
click at [214, 793] on button "7" at bounding box center [209, 788] width 135 height 71
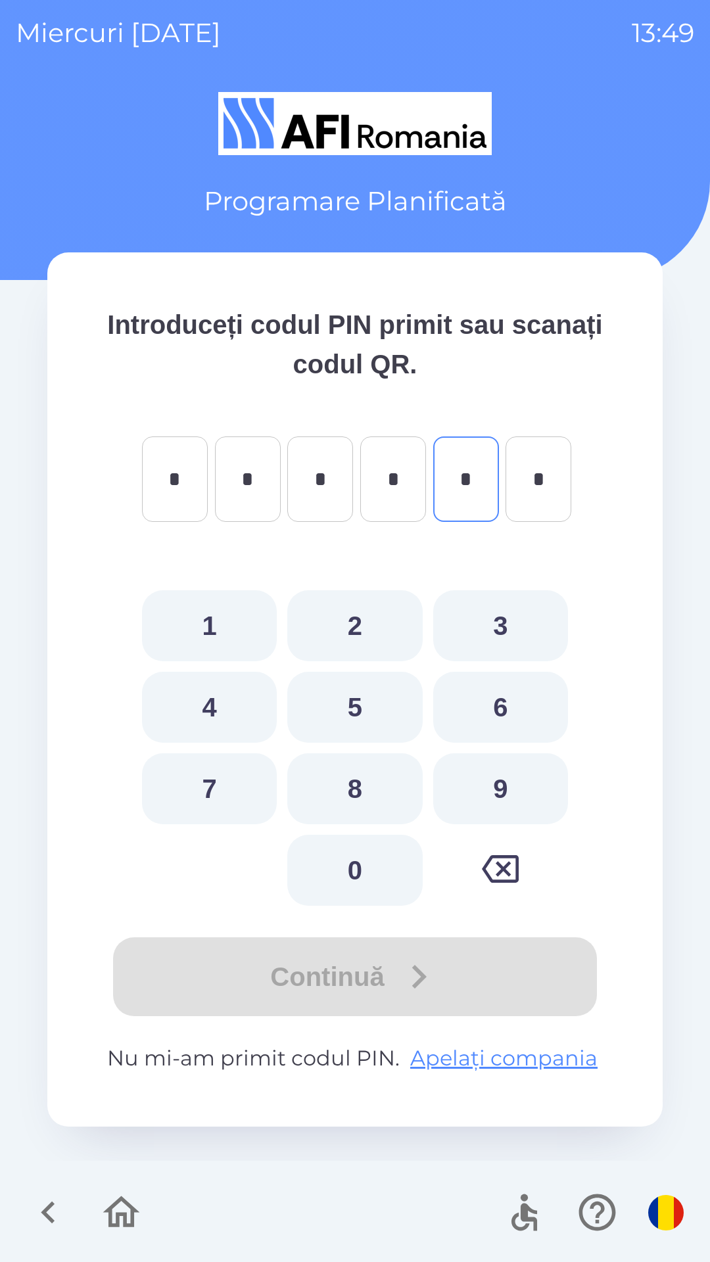
type input "*"
click at [197, 776] on button "7" at bounding box center [209, 788] width 135 height 71
type input "*"
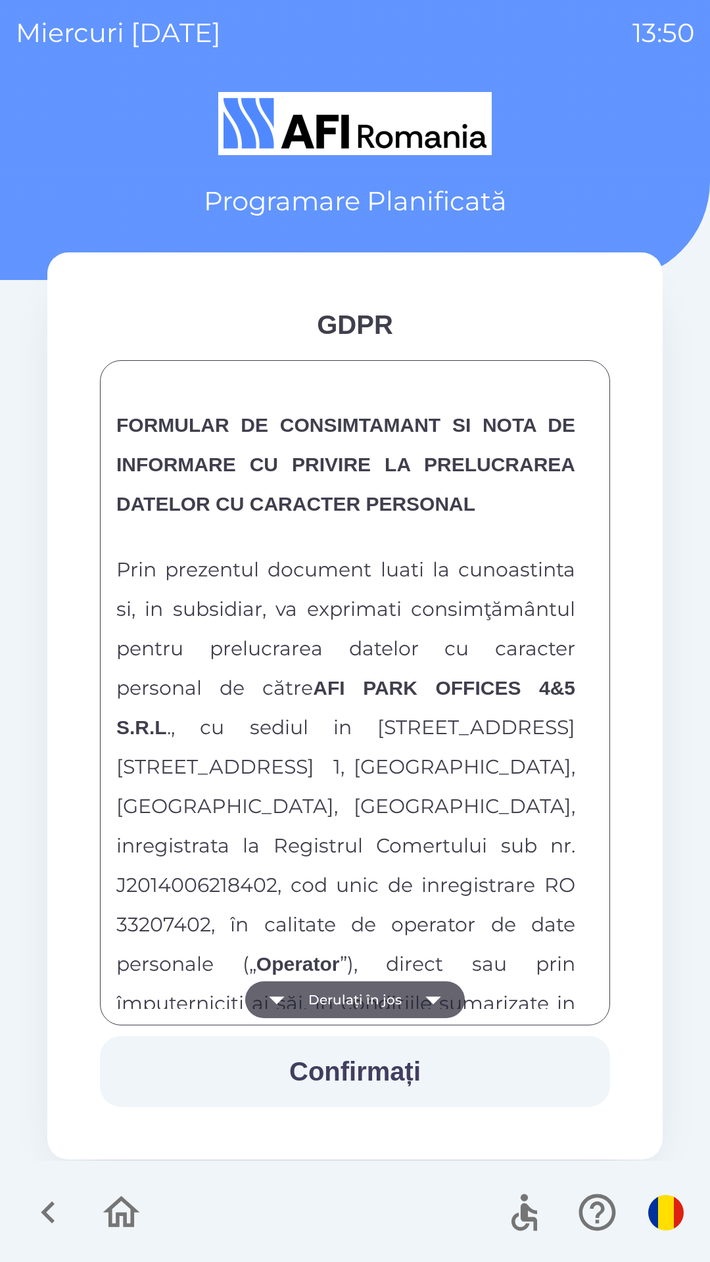
click at [435, 993] on icon "button" at bounding box center [433, 999] width 37 height 37
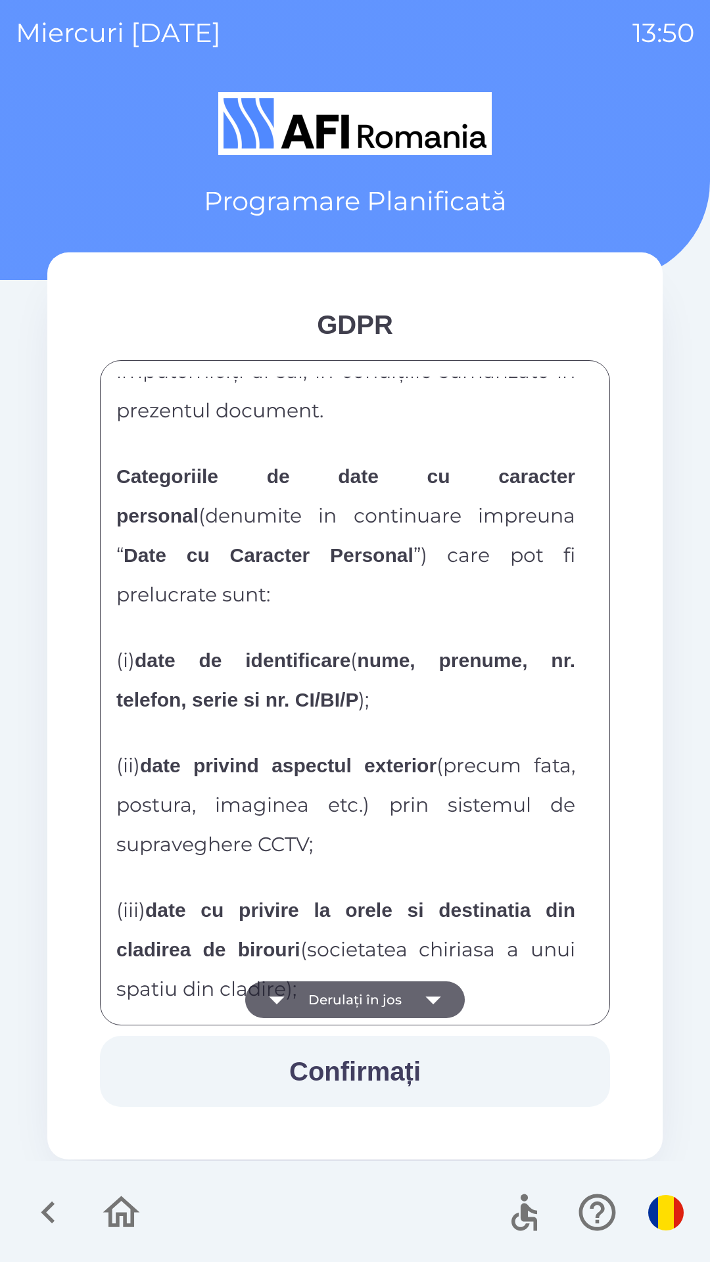
click at [435, 1013] on icon "button" at bounding box center [433, 999] width 37 height 37
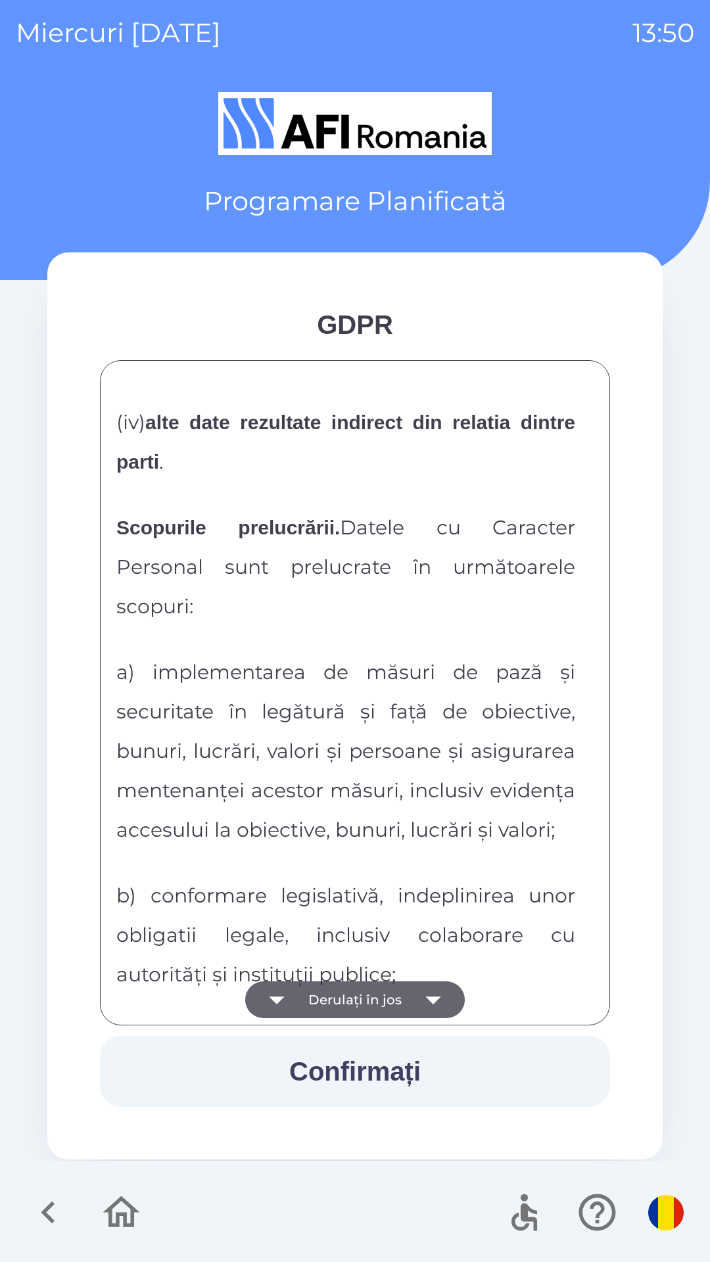
click at [428, 1010] on icon "button" at bounding box center [433, 999] width 37 height 37
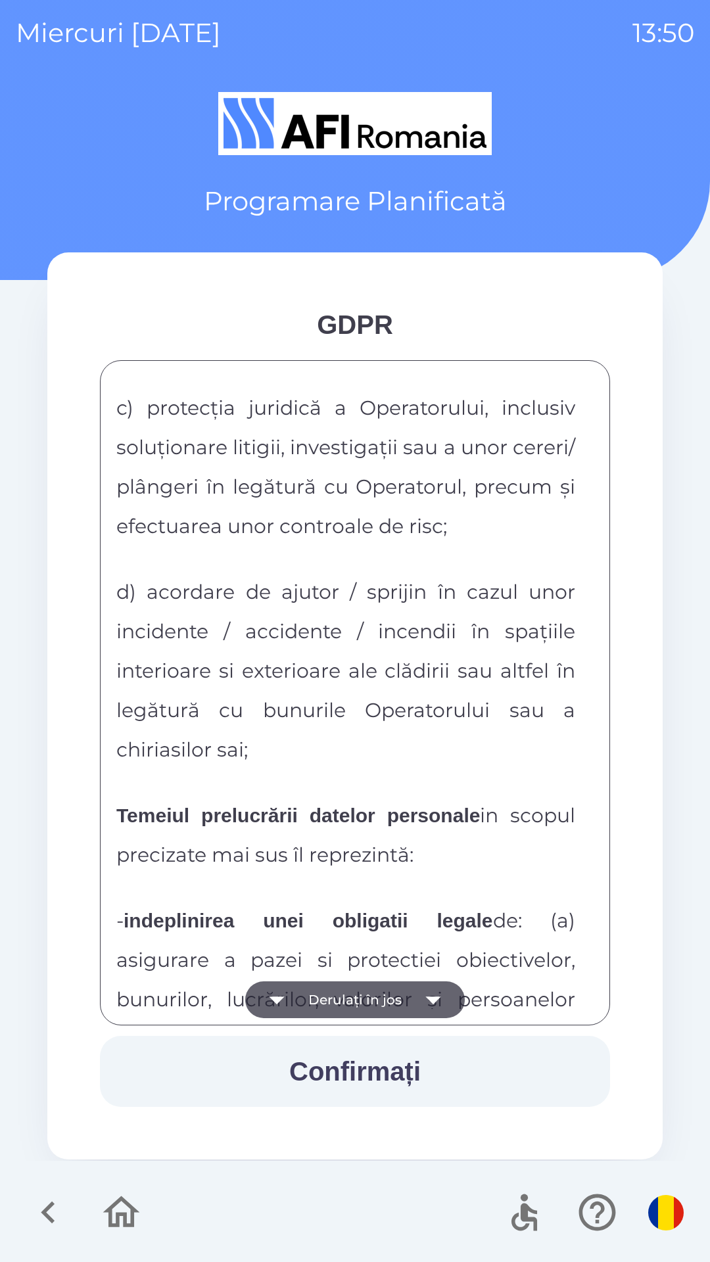
click at [425, 996] on icon "button" at bounding box center [433, 999] width 37 height 37
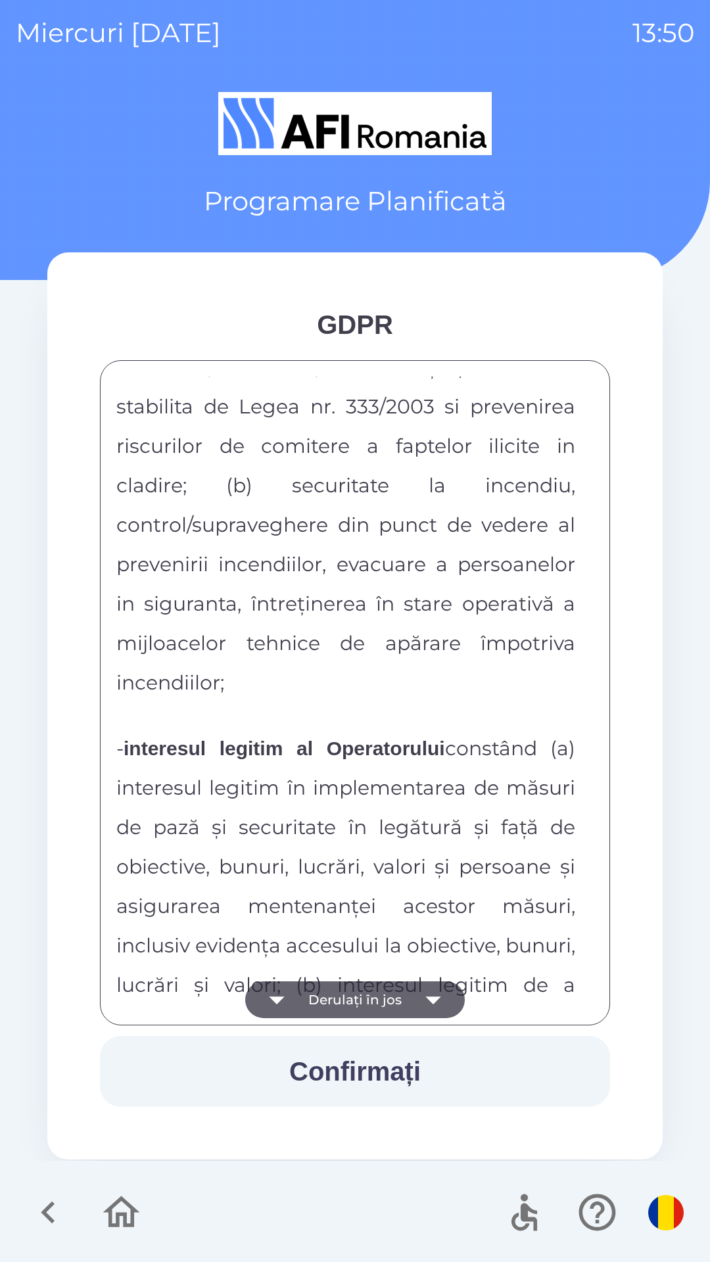
click at [426, 996] on icon "button" at bounding box center [433, 999] width 37 height 37
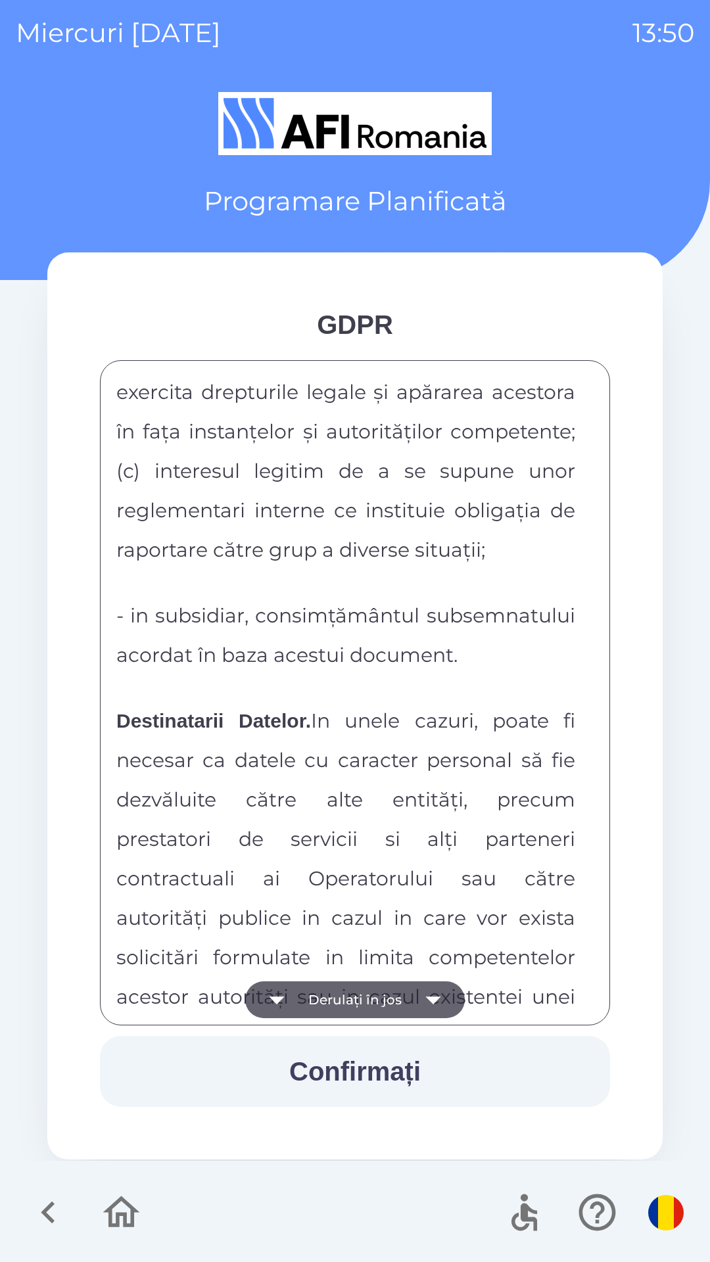
click at [426, 997] on icon "button" at bounding box center [433, 999] width 37 height 37
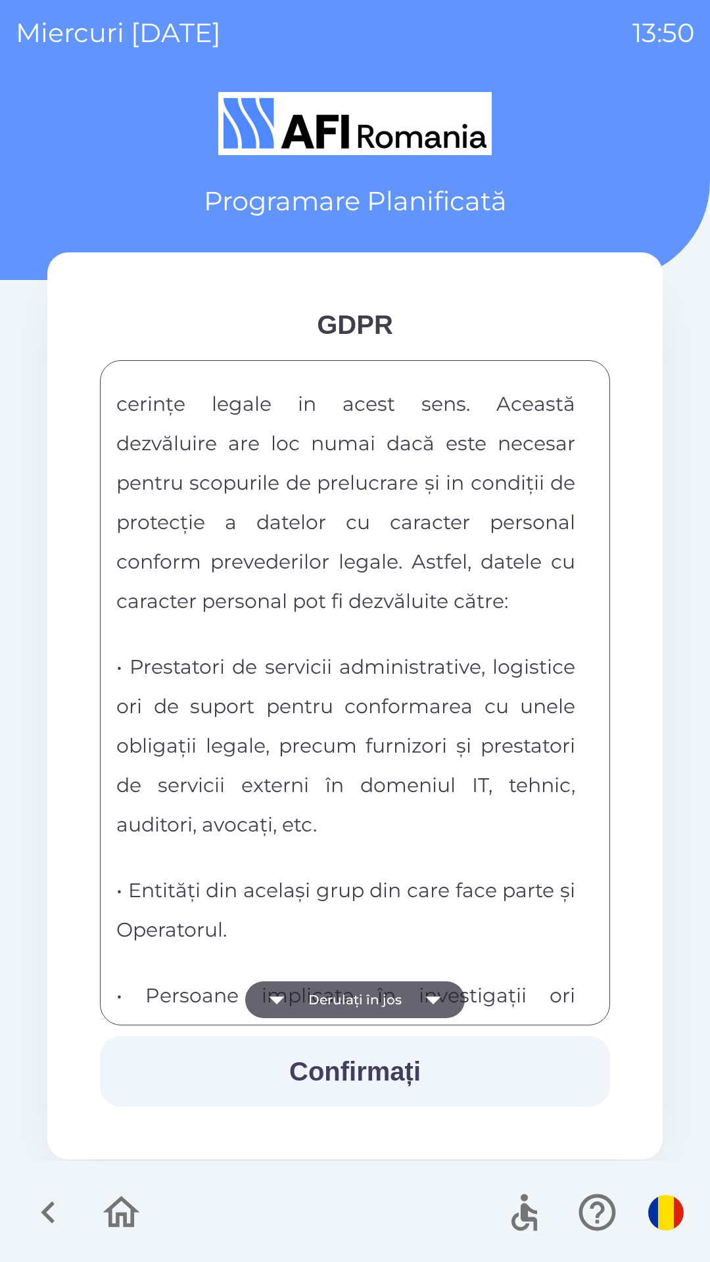
click at [425, 996] on icon "button" at bounding box center [433, 999] width 37 height 37
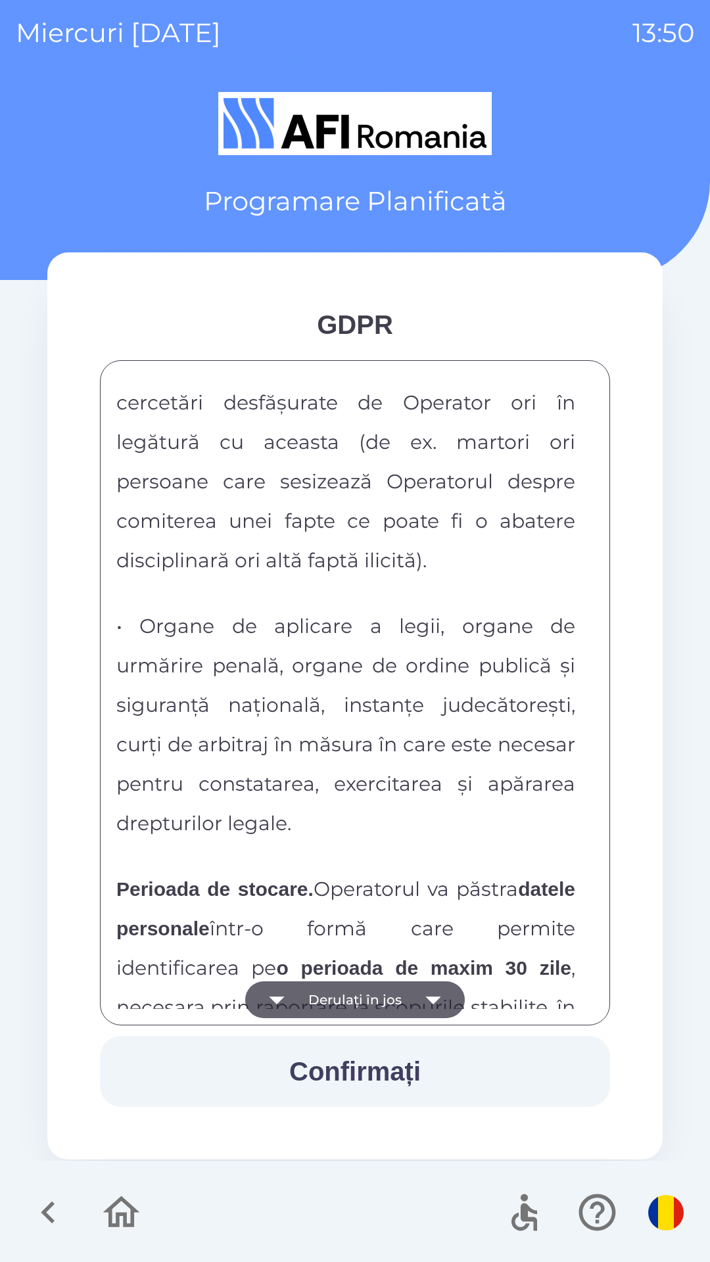
click at [425, 995] on icon "button" at bounding box center [433, 999] width 37 height 37
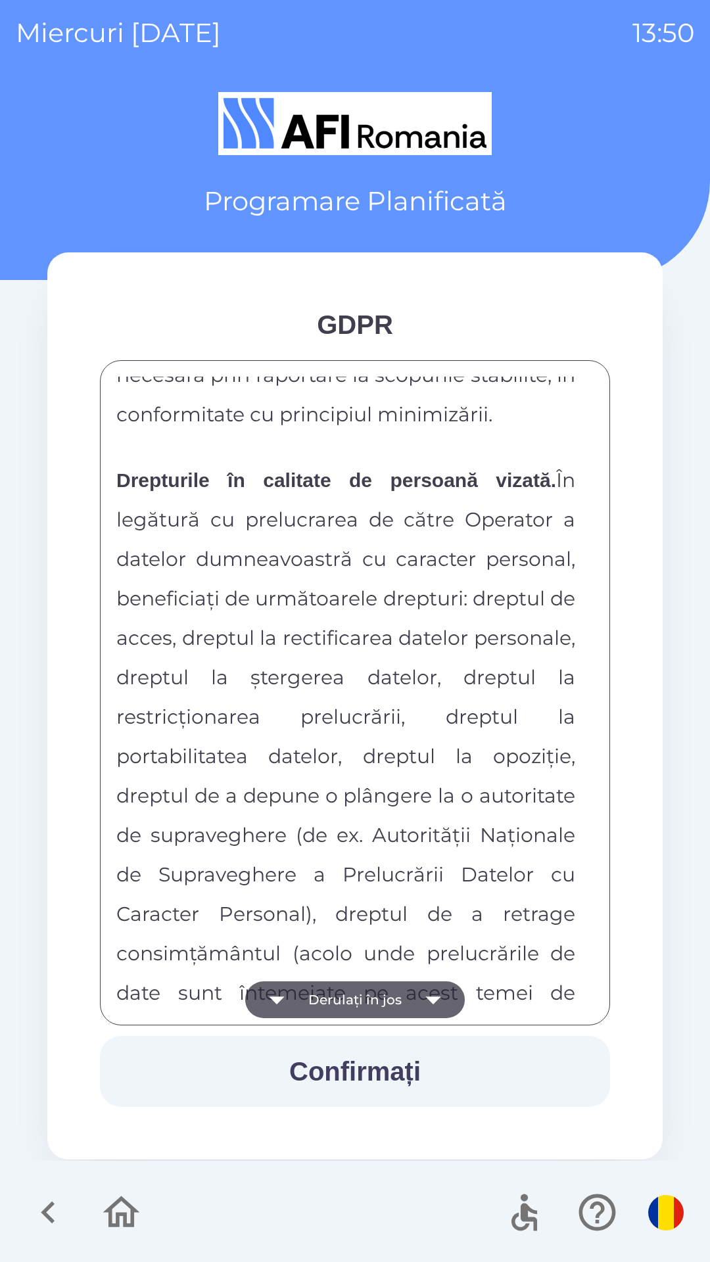
click at [425, 993] on icon "button" at bounding box center [433, 999] width 37 height 37
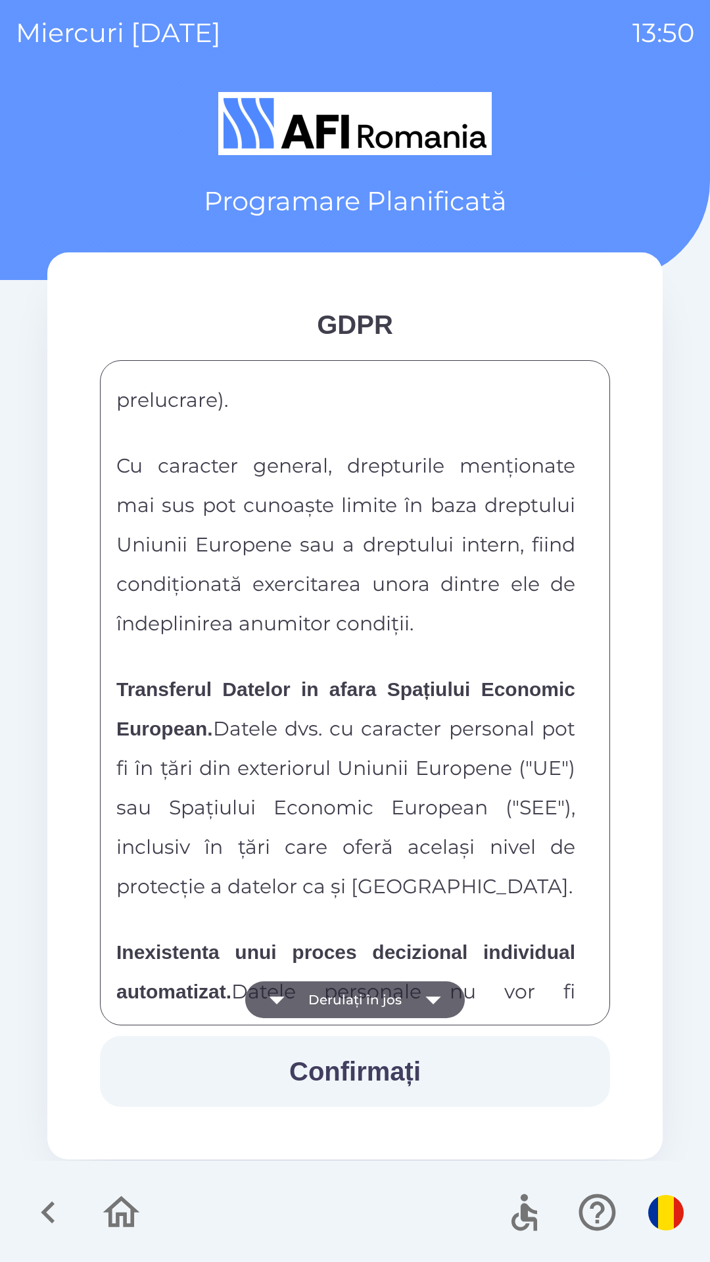
click at [426, 995] on icon "button" at bounding box center [433, 999] width 37 height 37
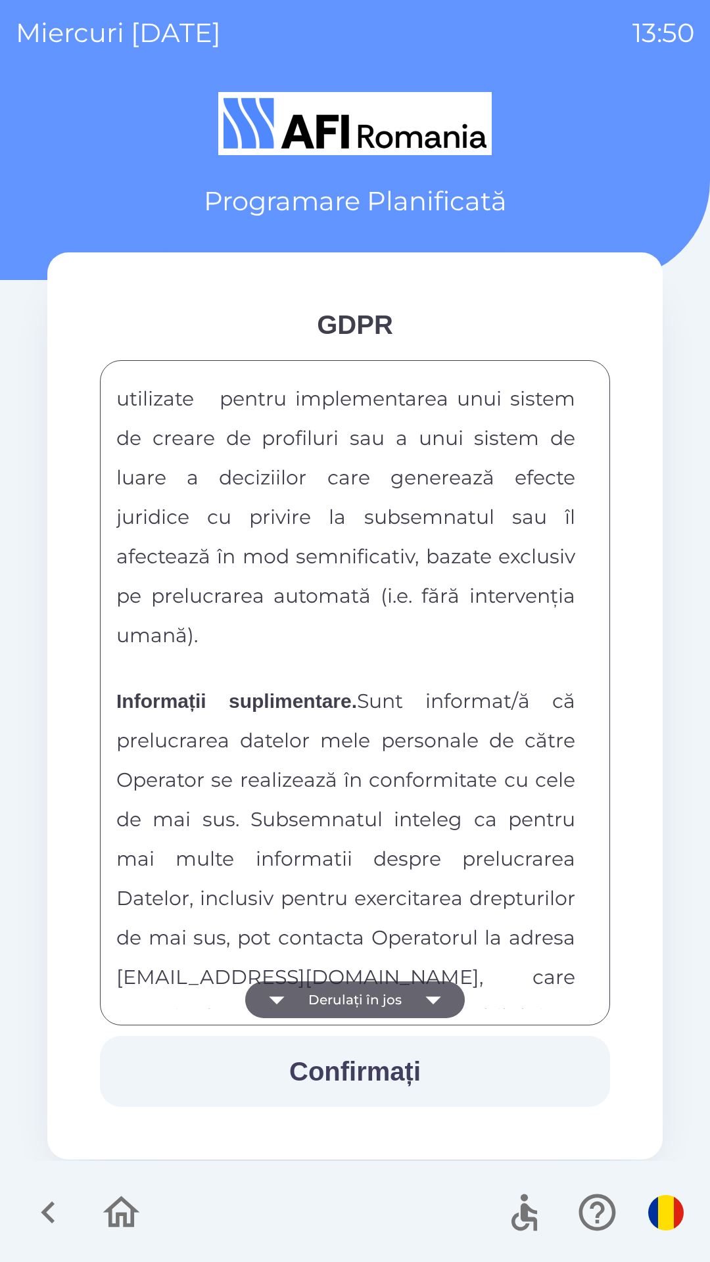
click at [427, 993] on icon "button" at bounding box center [433, 999] width 37 height 37
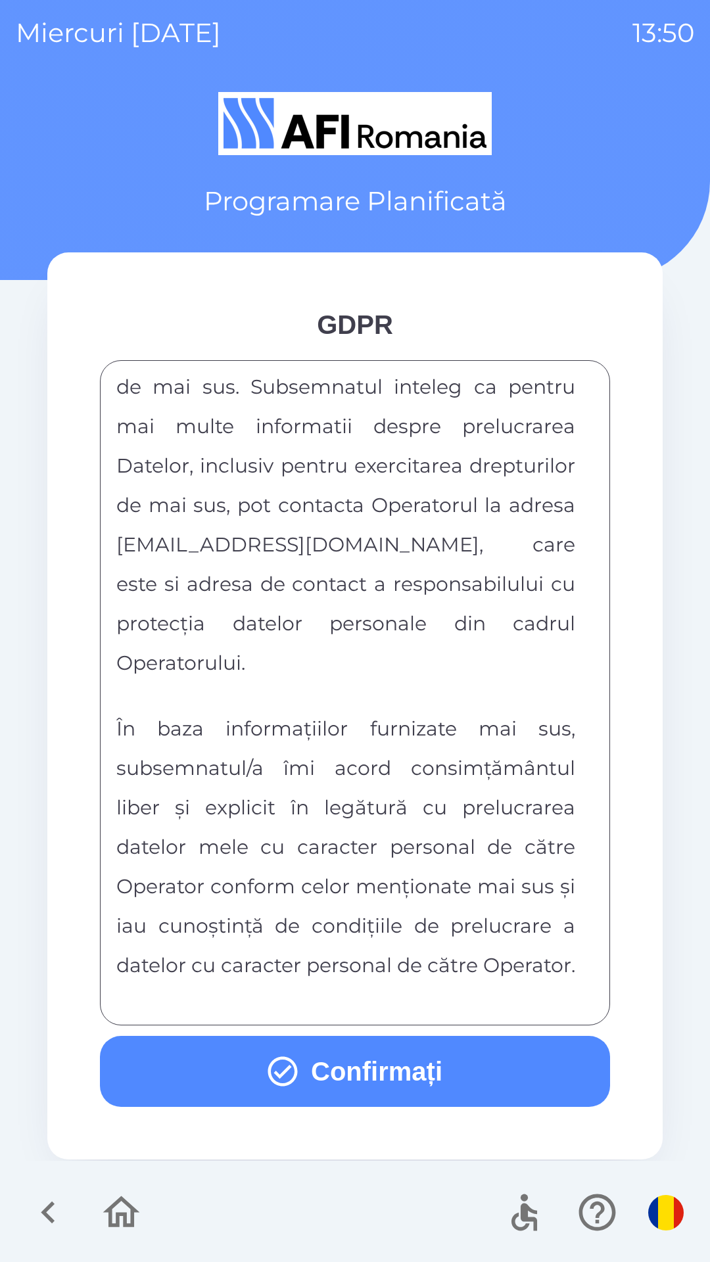
click at [427, 993] on div "FORMULAR DE CONSIMTAMANT SI NOTA DE INFORMARE CU PRIVIRE LA PRELUCRAREA DATELOR…" at bounding box center [354, 693] width 477 height 632
click at [426, 993] on div "FORMULAR DE CONSIMTAMANT SI NOTA DE INFORMARE CU PRIVIRE LA PRELUCRAREA DATELOR…" at bounding box center [354, 693] width 477 height 632
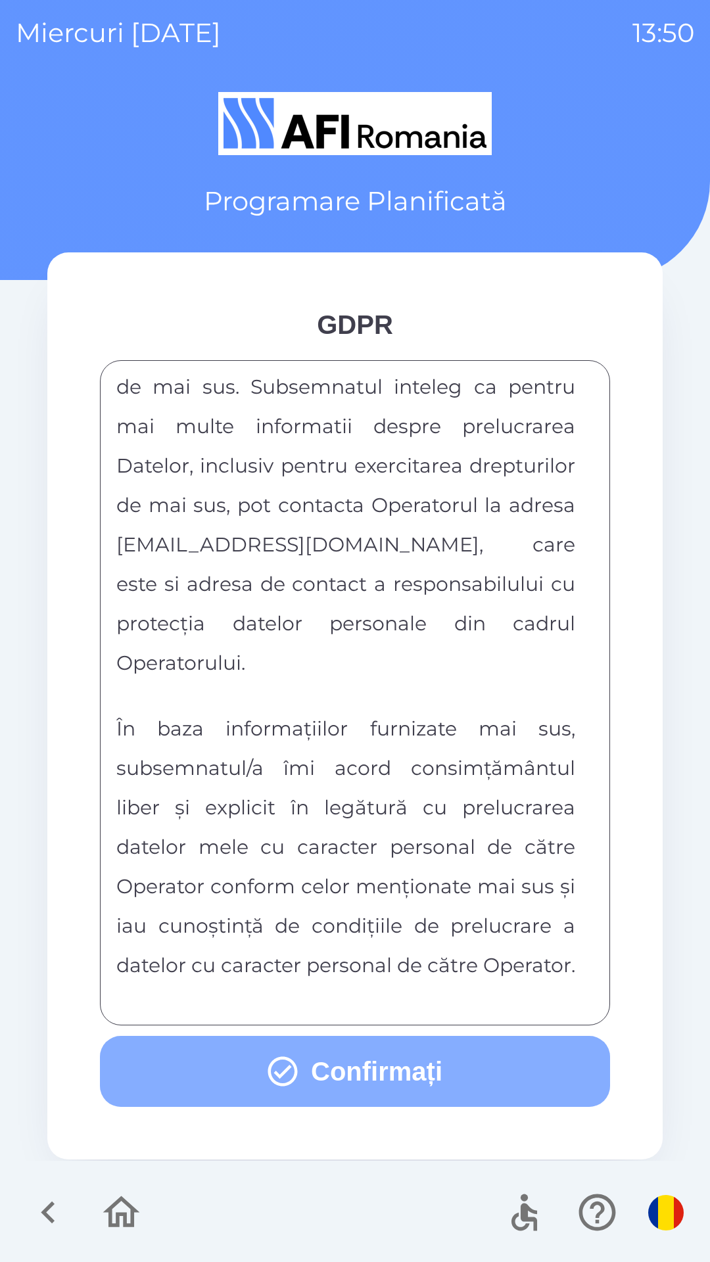
click at [461, 1071] on button "Confirmați" at bounding box center [355, 1071] width 510 height 71
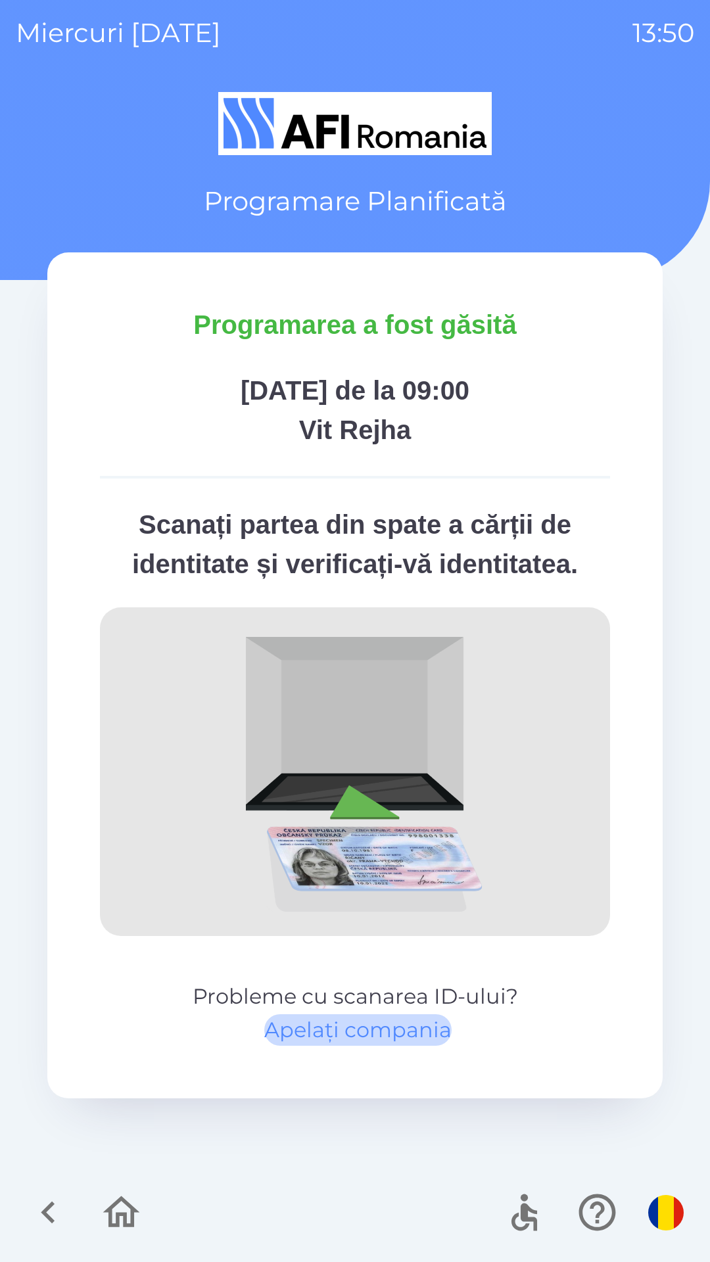
click at [415, 1031] on button "Apelați compania" at bounding box center [357, 1030] width 187 height 32
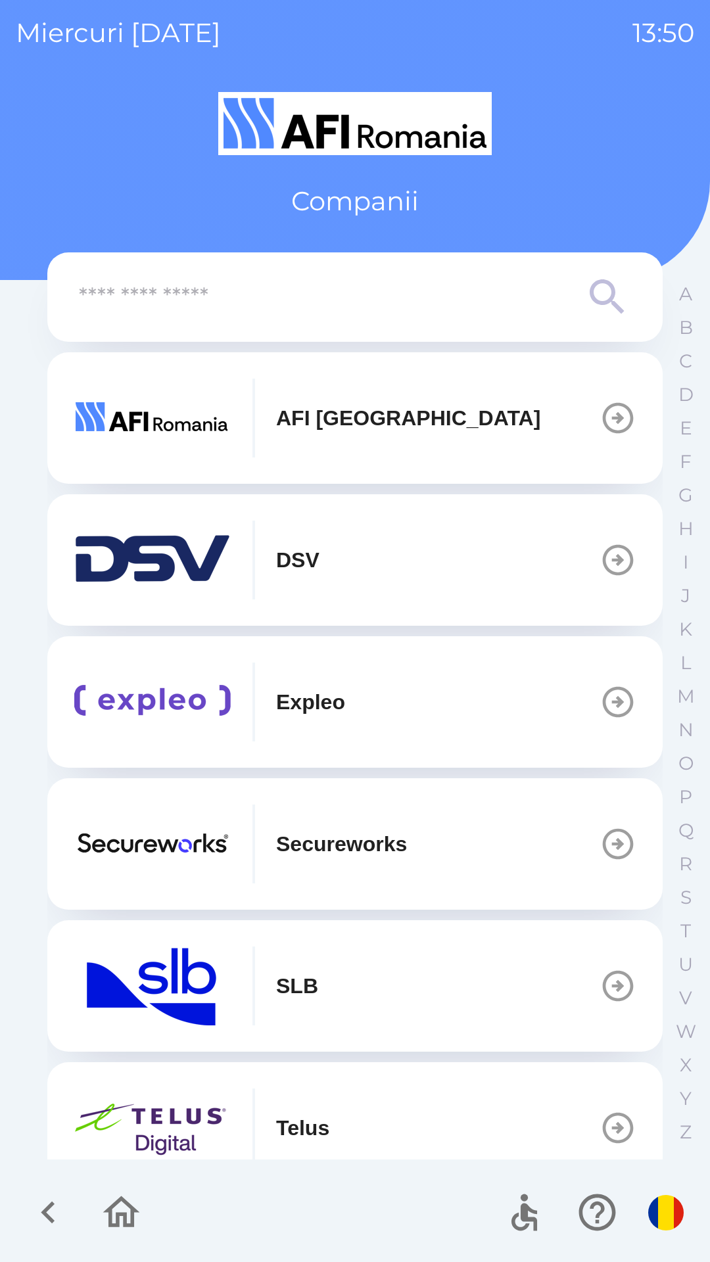
click at [117, 1234] on icon "button" at bounding box center [121, 1212] width 44 height 44
